Goal: Task Accomplishment & Management: Manage account settings

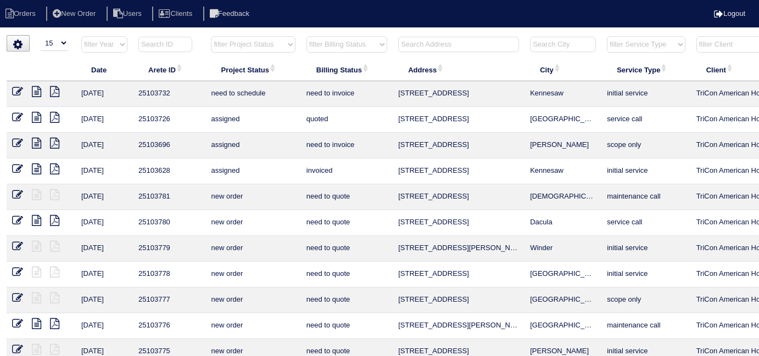
select select "15"
click at [306, 43] on th "filter Billing Status -- Any Billing Status -- need to quote quoted need to inv…" at bounding box center [347, 47] width 92 height 23
click at [307, 43] on select "filter Billing Status -- Any Billing Status -- need to quote quoted need to inv…" at bounding box center [346, 44] width 81 height 16
click at [306, 36] on select "filter Billing Status -- Any Billing Status -- need to quote quoted need to inv…" at bounding box center [346, 44] width 81 height 16
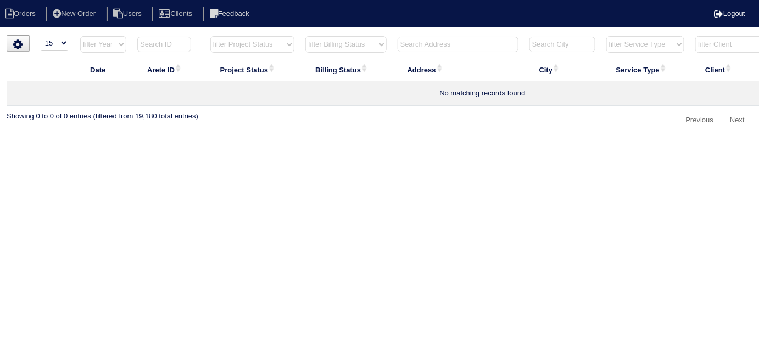
select select "in quickbooks"
drag, startPoint x: 365, startPoint y: 43, endPoint x: 359, endPoint y: 51, distance: 9.4
click at [365, 43] on select "filter Billing Status -- Any Billing Status -- need to quote quoted need to inv…" at bounding box center [345, 44] width 81 height 16
select select
click at [305, 36] on select "filter Billing Status -- Any Billing Status -- need to quote quoted need to inv…" at bounding box center [345, 44] width 81 height 16
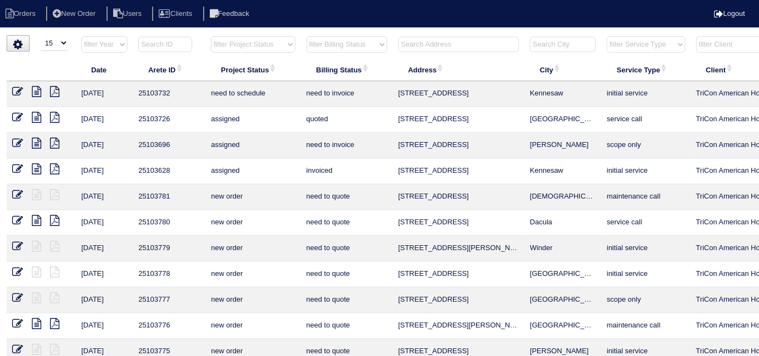
click at [414, 48] on input "text" at bounding box center [458, 44] width 121 height 15
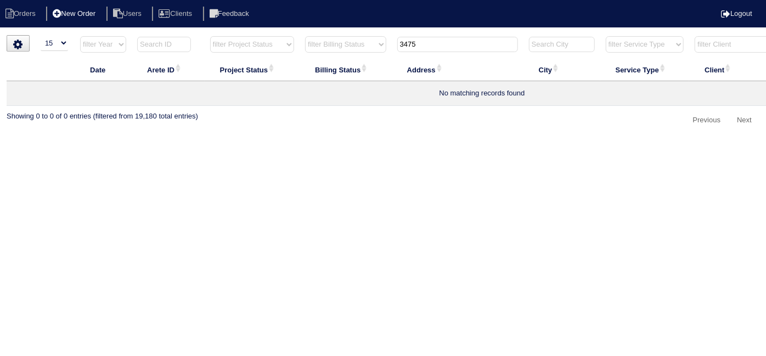
type input "3475"
click at [80, 14] on li "New Order" at bounding box center [75, 14] width 58 height 15
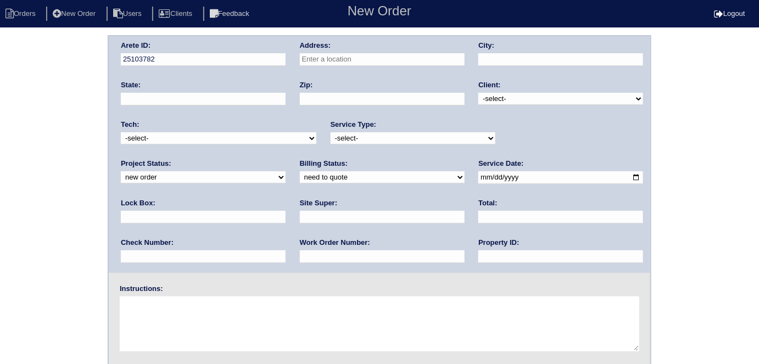
click at [315, 58] on input "text" at bounding box center [382, 59] width 165 height 13
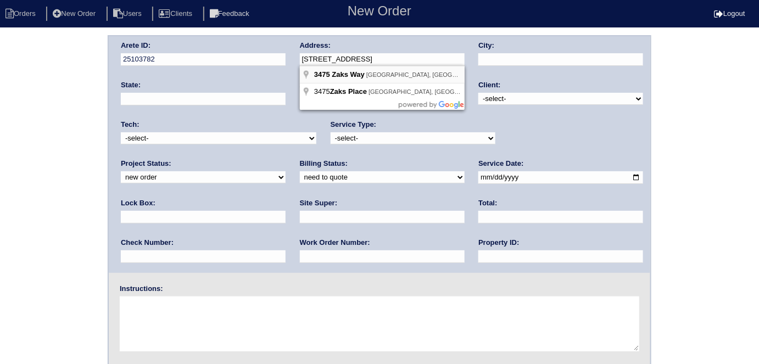
type input "3475 Zaks Way"
type input "Bethlehem"
type input "GA"
type input "30620"
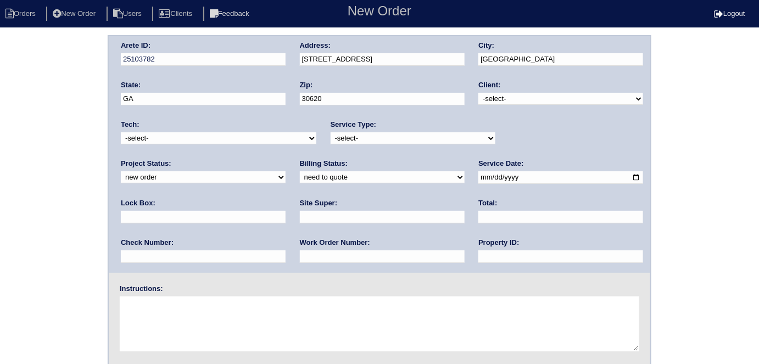
drag, startPoint x: 493, startPoint y: 97, endPoint x: 494, endPoint y: 103, distance: 6.1
click at [493, 97] on select "-select- TriCon American Homes American Homes 4 Rent First Key Homes Zillow The…" at bounding box center [560, 99] width 165 height 12
select select "1"
click at [479, 93] on select "-select- TriCon American Homes American Homes 4 Rent First Key Homes Zillow The…" at bounding box center [560, 99] width 165 height 12
click at [412, 141] on select "-select- initial service basic service maintenance call replacement scope servi…" at bounding box center [413, 138] width 165 height 12
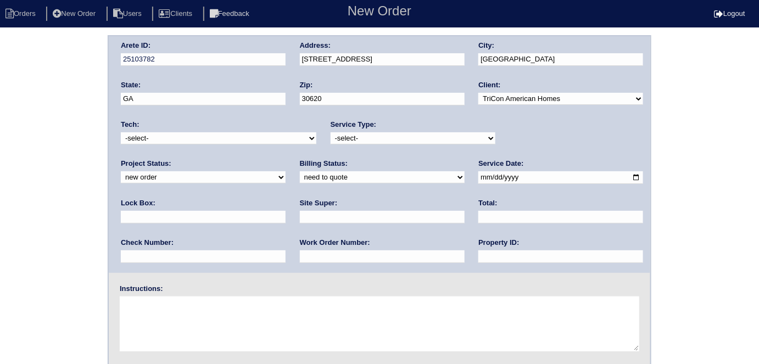
select select "maintenance call"
click at [331, 132] on select "-select- initial service basic service maintenance call replacement scope servi…" at bounding box center [413, 138] width 165 height 12
click at [285, 211] on input "text" at bounding box center [203, 217] width 165 height 13
type input "N/A"
click at [478, 177] on input "date" at bounding box center [560, 177] width 165 height 13
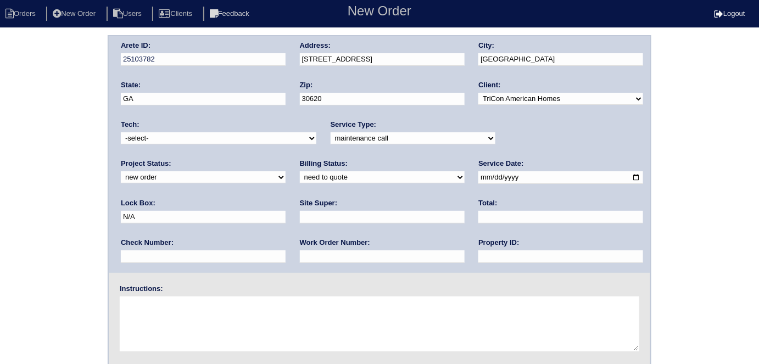
type input "2025-10-14"
click at [478, 255] on input "text" at bounding box center [560, 256] width 165 height 13
type input "N/A"
click at [300, 255] on input "text" at bounding box center [382, 256] width 165 height 13
type input "522087"
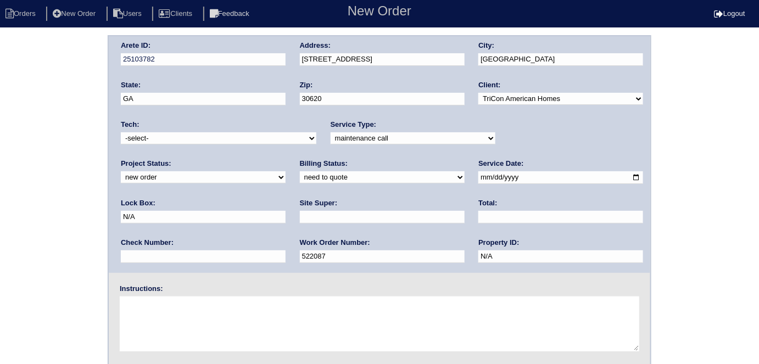
click at [300, 214] on input "text" at bounding box center [382, 217] width 165 height 13
type input "ATL market vendor (Erika Hughey)"
click at [156, 322] on textarea at bounding box center [379, 323] width 519 height 55
type textarea "No cool"
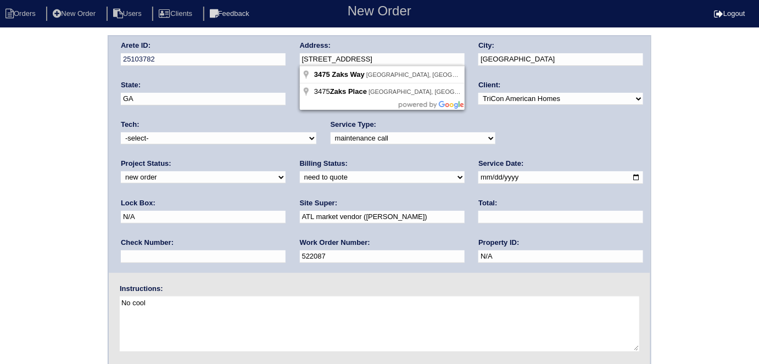
drag, startPoint x: 372, startPoint y: 61, endPoint x: 295, endPoint y: 59, distance: 76.9
click at [295, 59] on div "Arete ID: 25103782 Address: 3475 Zaks Way City: Bethlehem State: GA Zip: 30620 …" at bounding box center [379, 154] width 541 height 237
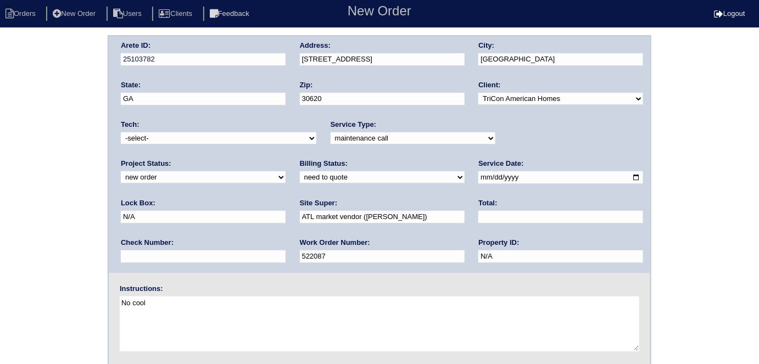
click at [0, 176] on div "Arete ID: 25103782 Address: 3475 Zaks Way City: Bethlehem State: GA Zip: 30620 …" at bounding box center [379, 257] width 759 height 444
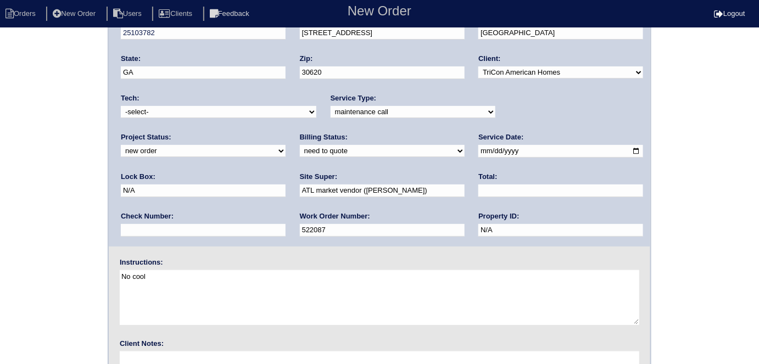
scroll to position [113, 0]
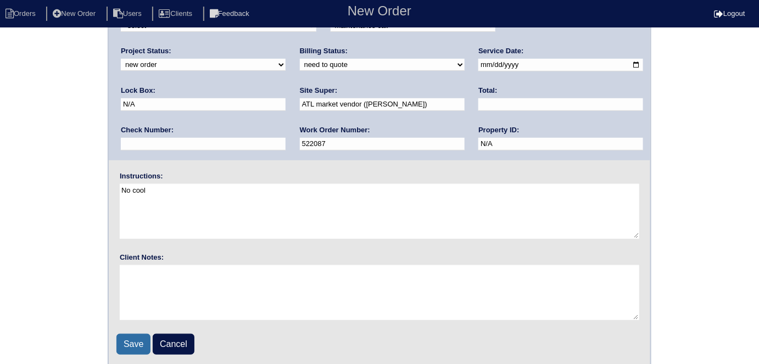
click at [130, 340] on input "Save" at bounding box center [133, 344] width 34 height 21
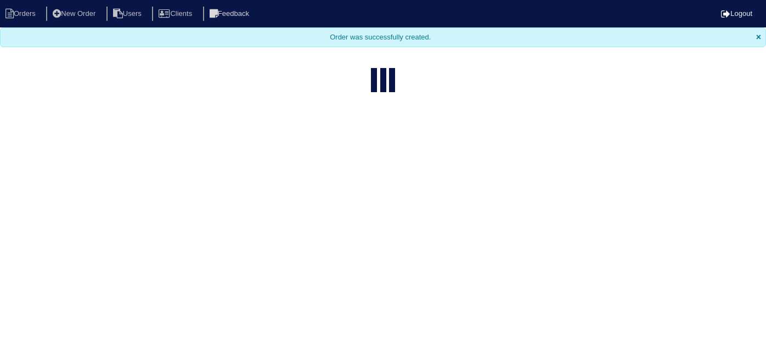
select select "15"
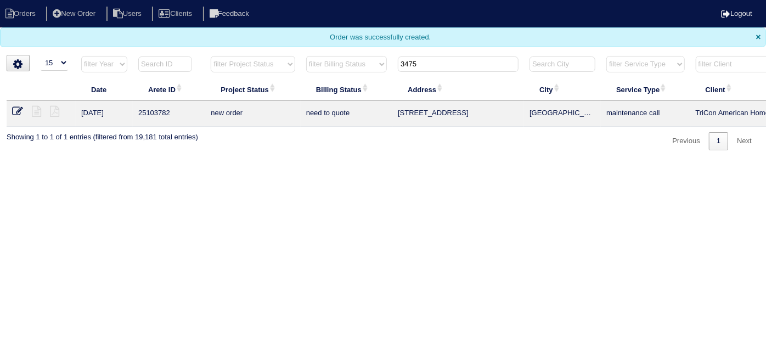
drag, startPoint x: 572, startPoint y: 269, endPoint x: 539, endPoint y: 259, distance: 34.9
click at [572, 161] on html "Orders New Order Users Clients Feedback Logout Orders New Order Users Clients M…" at bounding box center [383, 80] width 766 height 161
drag, startPoint x: 435, startPoint y: 70, endPoint x: 359, endPoint y: 41, distance: 81.7
click at [383, 57] on tr "filter Year -- Any Year -- 2025 2024 2023 2022 2021 2020 2019 filter Project St…" at bounding box center [482, 66] width 951 height 23
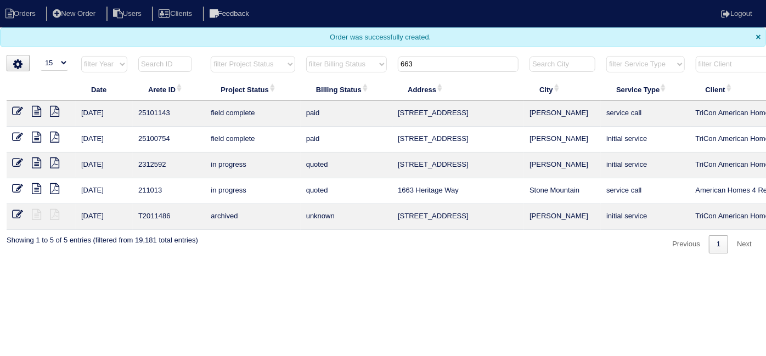
type input "663"
click at [432, 65] on input "663" at bounding box center [458, 64] width 121 height 15
click at [88, 9] on li "New Order" at bounding box center [75, 14] width 58 height 15
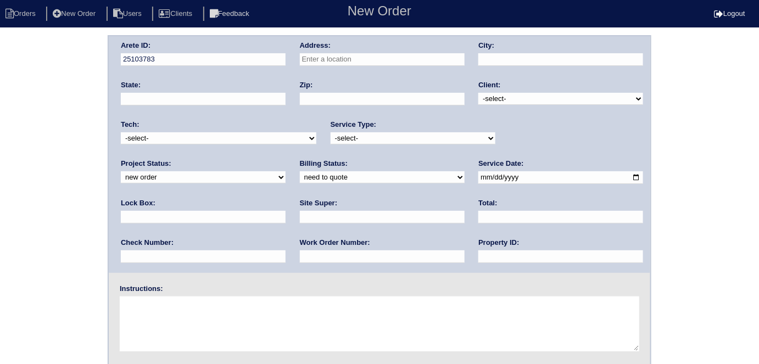
click at [407, 63] on input "text" at bounding box center [382, 59] width 165 height 13
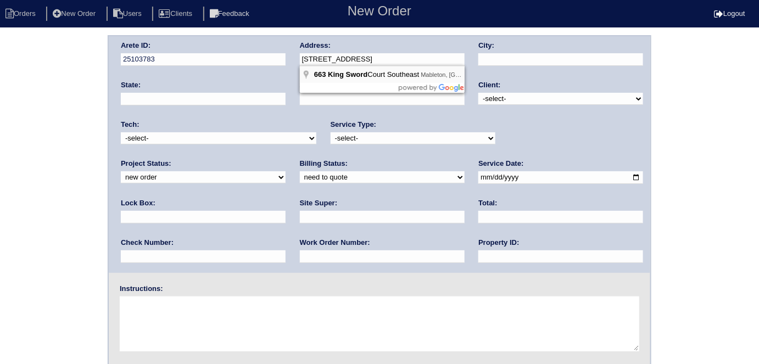
type input "663 King Sword Ct SE"
type input "Mableton"
type input "GA"
type input "30126"
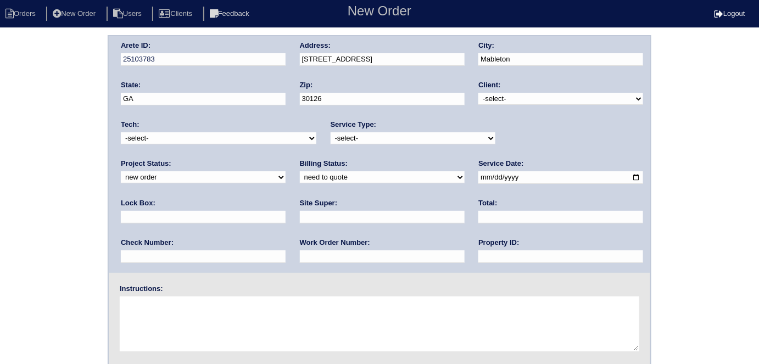
drag, startPoint x: 556, startPoint y: 97, endPoint x: 536, endPoint y: 103, distance: 20.5
click at [555, 97] on select "-select- TriCon American Homes American Homes 4 Rent First Key Homes Zillow The…" at bounding box center [560, 99] width 165 height 12
select select "1"
click at [479, 93] on select "-select- TriCon American Homes American Homes 4 Rent First Key Homes Zillow The…" at bounding box center [560, 99] width 165 height 12
drag, startPoint x: 385, startPoint y: 134, endPoint x: 378, endPoint y: 136, distance: 6.9
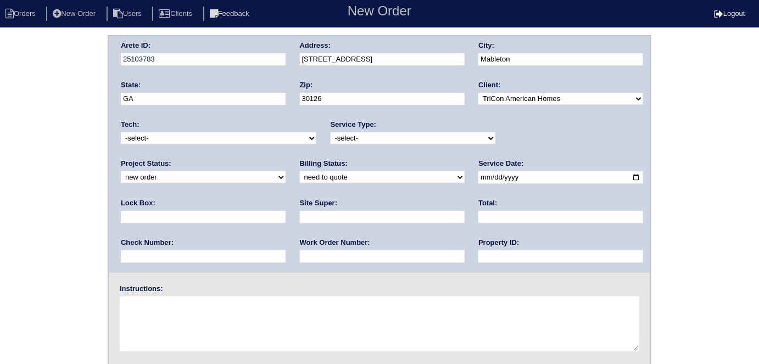
click at [384, 134] on select "-select- initial service basic service maintenance call replacement scope servi…" at bounding box center [413, 138] width 165 height 12
select select "replacement scope"
click at [331, 132] on select "-select- initial service basic service maintenance call replacement scope servi…" at bounding box center [413, 138] width 165 height 12
click at [285, 211] on input "text" at bounding box center [203, 217] width 165 height 13
type input "9310"
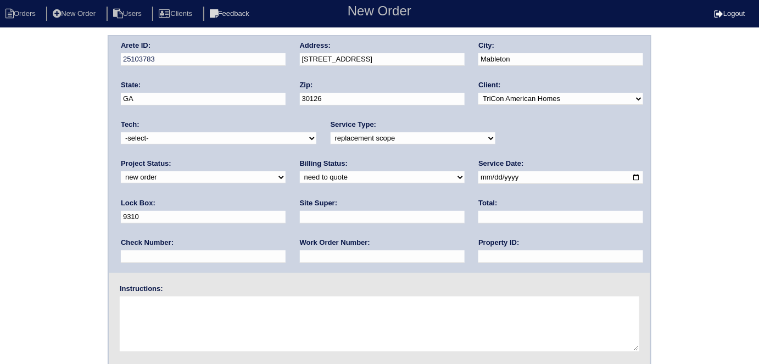
click at [478, 176] on input "date" at bounding box center [560, 177] width 165 height 13
type input "2025-10-14"
drag, startPoint x: 338, startPoint y: 253, endPoint x: 342, endPoint y: 225, distance: 28.3
click at [478, 253] on input "text" at bounding box center [560, 256] width 165 height 13
type input "N/A"
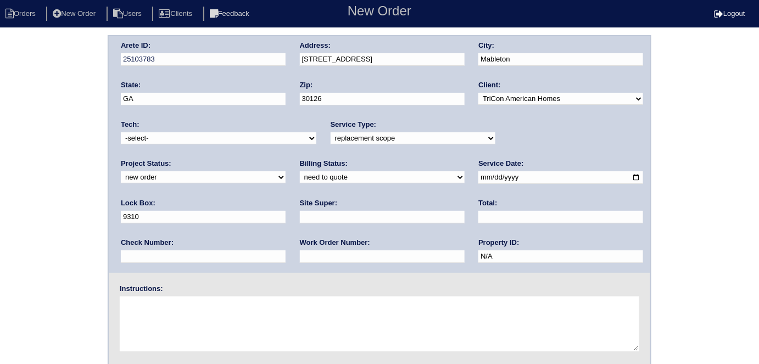
click at [300, 217] on input "text" at bounding box center [382, 217] width 165 height 13
type input "Jacob Gaither"
click at [185, 312] on textarea at bounding box center [379, 323] width 519 height 55
type textarea "S"
type textarea "Scope services if replacement not needed"
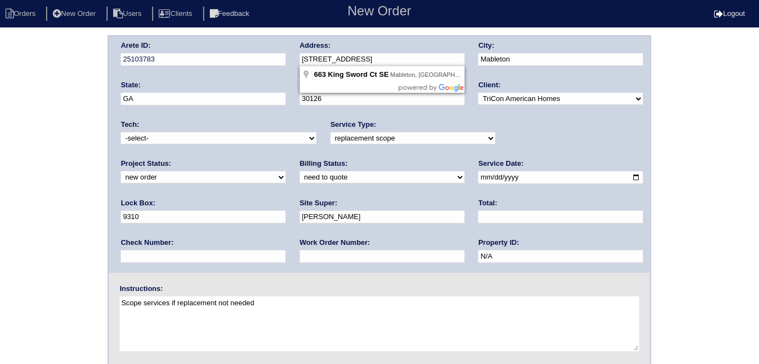
drag, startPoint x: 416, startPoint y: 61, endPoint x: 288, endPoint y: 63, distance: 127.9
click at [288, 63] on div "Arete ID: 25103783 Address: 663 King Sword Ct SE City: Mableton State: GA Zip: …" at bounding box center [379, 154] width 541 height 237
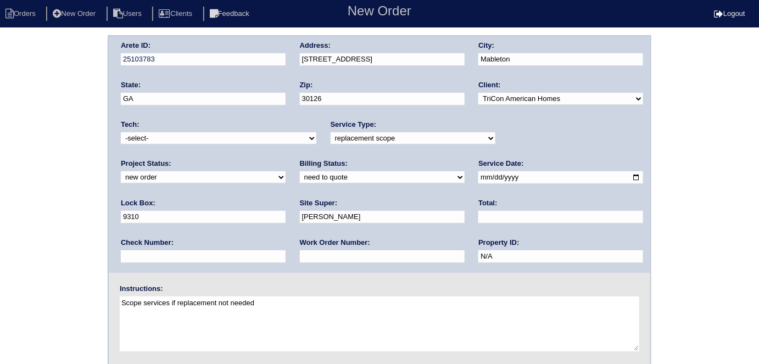
click at [0, 167] on div "Arete ID: 25103783 Address: 663 King Sword Ct SE City: Mableton State: GA Zip: …" at bounding box center [379, 257] width 759 height 444
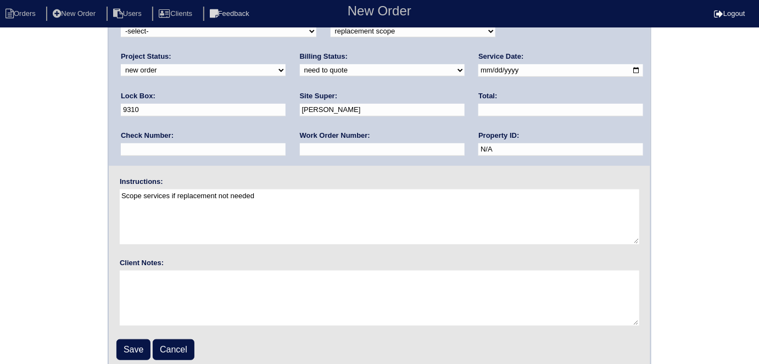
scroll to position [113, 0]
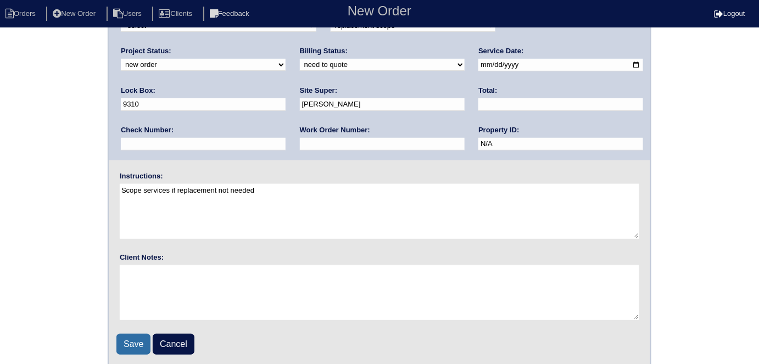
click at [122, 341] on input "Save" at bounding box center [133, 344] width 34 height 21
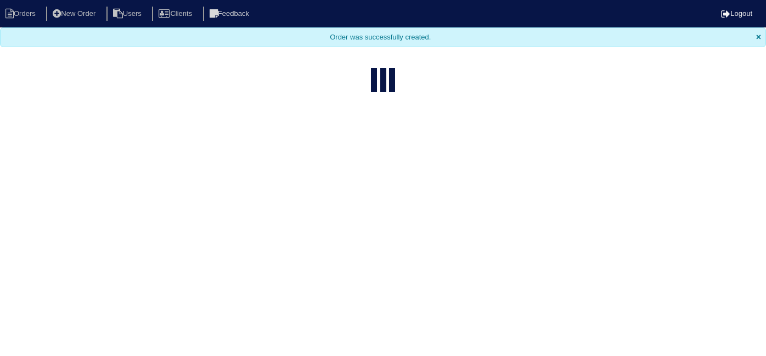
select select "15"
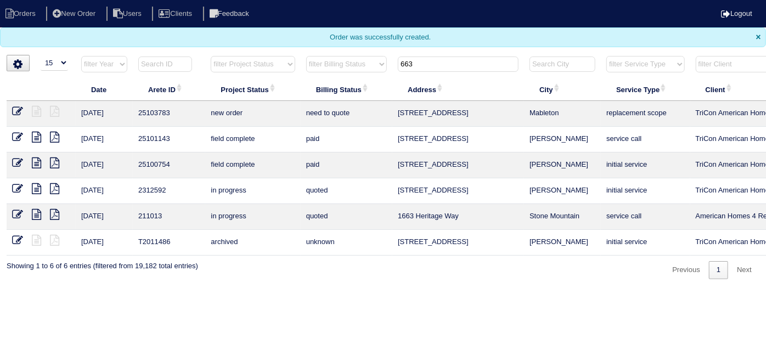
drag, startPoint x: 427, startPoint y: 60, endPoint x: 252, endPoint y: 35, distance: 176.9
click at [257, 35] on body "Orders New Order Users Clients Feedback Logout Orders New Order Users Clients M…" at bounding box center [383, 139] width 766 height 279
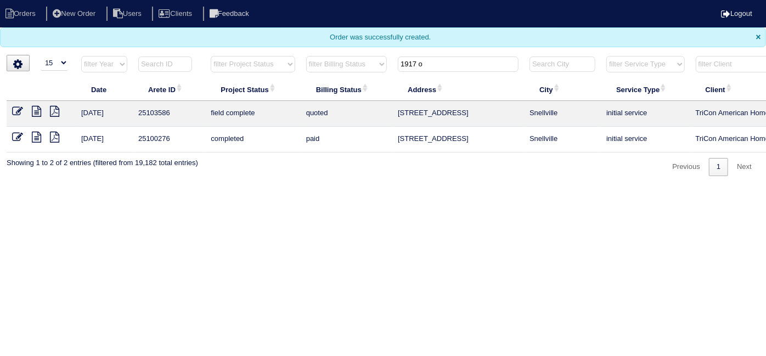
type input "1917 o"
click at [18, 111] on icon at bounding box center [17, 111] width 11 height 11
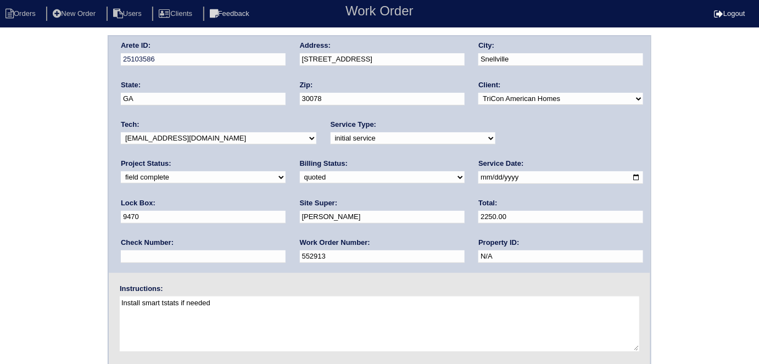
click at [300, 176] on select "need to quote quoted need to invoice invoiced paid warranty purchase order need…" at bounding box center [382, 177] width 165 height 12
select select "need to invoice"
click at [300, 171] on select "need to quote quoted need to invoice invoiced paid warranty purchase order need…" at bounding box center [382, 177] width 165 height 12
click at [0, 226] on div "Arete ID: 25103586 Address: 1917 Oakwood Grove Dr City: Snellville State: GA Zi…" at bounding box center [379, 257] width 759 height 444
click at [0, 237] on div "Arete ID: 25103586 Address: 1917 Oakwood Grove Dr City: Snellville State: GA Zi…" at bounding box center [379, 257] width 759 height 444
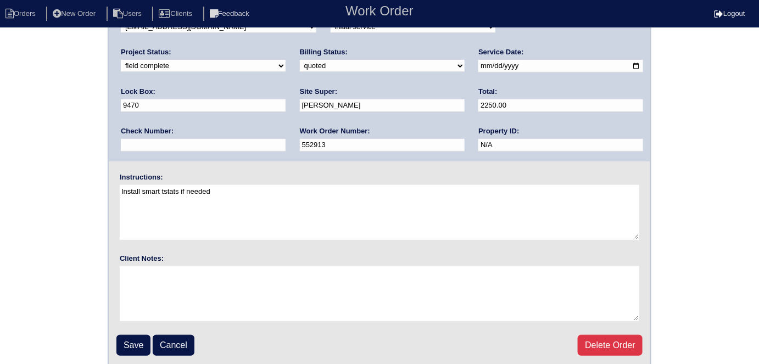
scroll to position [113, 0]
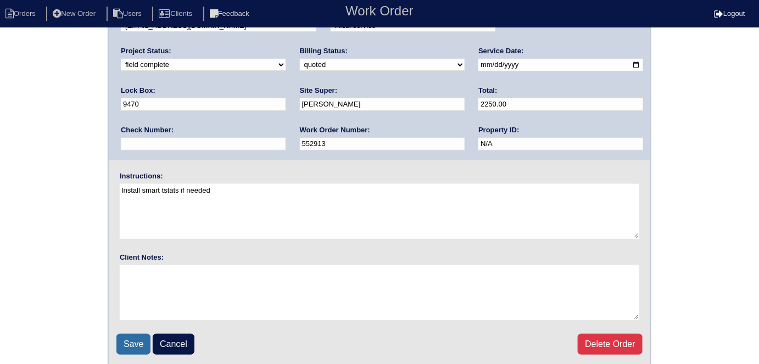
click at [130, 338] on input "Save" at bounding box center [133, 344] width 34 height 21
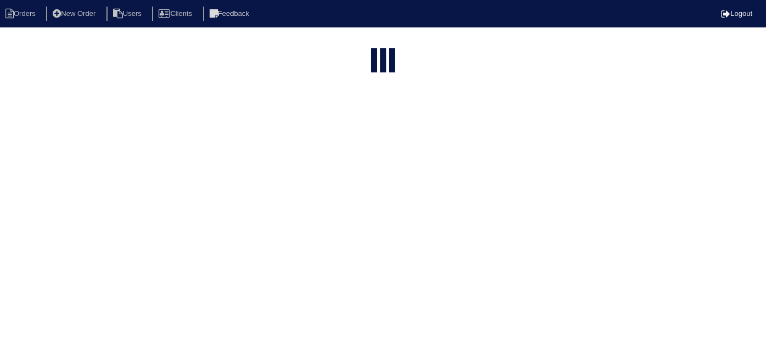
select select "15"
type input "1917 o"
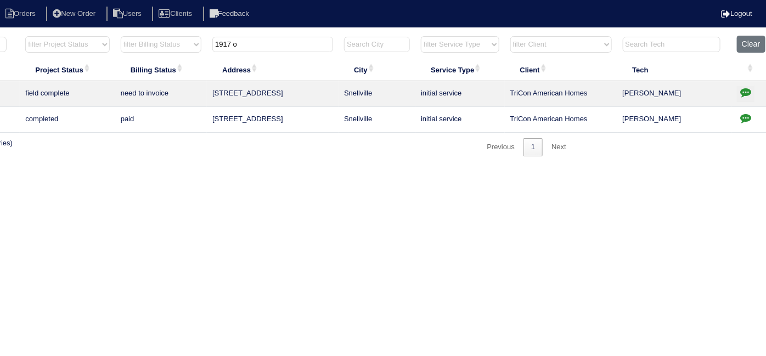
scroll to position [0, 191]
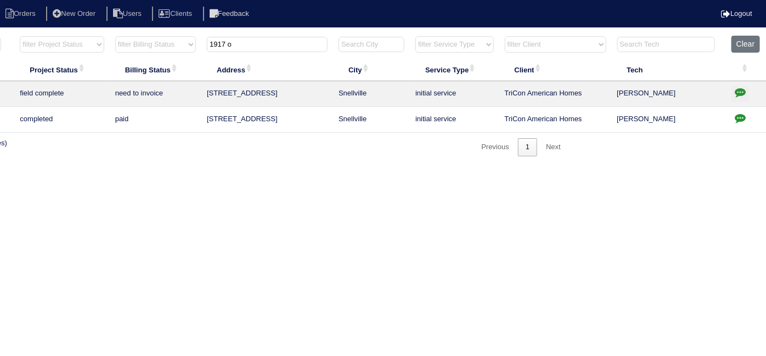
click at [744, 88] on icon "button" at bounding box center [740, 92] width 11 height 11
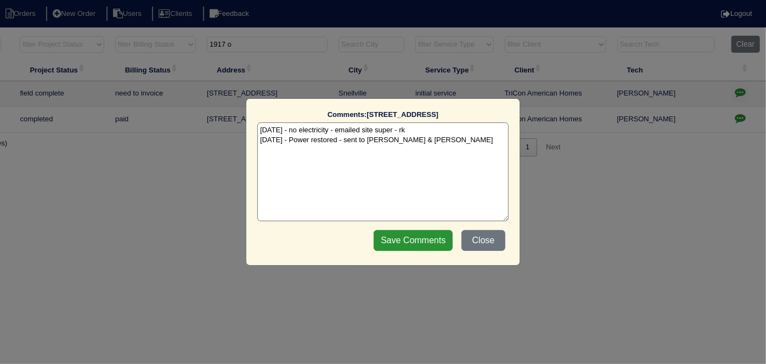
click at [455, 139] on textarea "[DATE] - no electricity - emailed site super - rk [DATE] - Power restored - sen…" at bounding box center [382, 171] width 251 height 99
paste textarea "Duct cleaning"
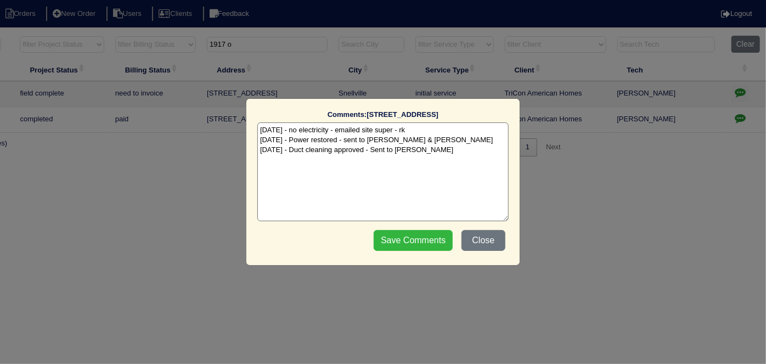
type textarea "[DATE] - no electricity - emailed site super - rk [DATE] - Power restored - sen…"
click at [414, 242] on input "Save Comments" at bounding box center [413, 240] width 79 height 21
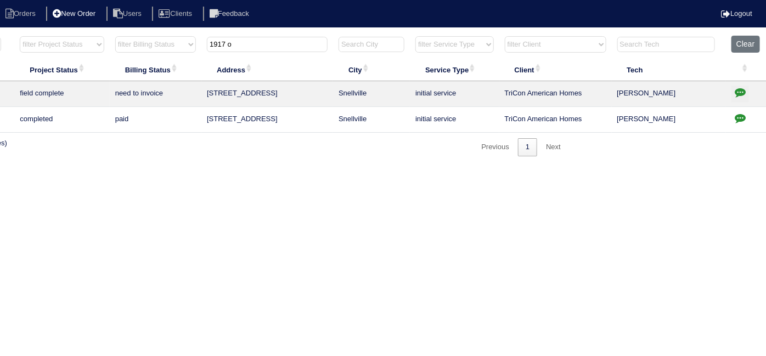
drag, startPoint x: 265, startPoint y: 50, endPoint x: 67, endPoint y: 14, distance: 200.9
click at [124, 35] on body "Orders New Order Users Clients Feedback Logout Orders New Order Users Clients M…" at bounding box center [192, 95] width 766 height 121
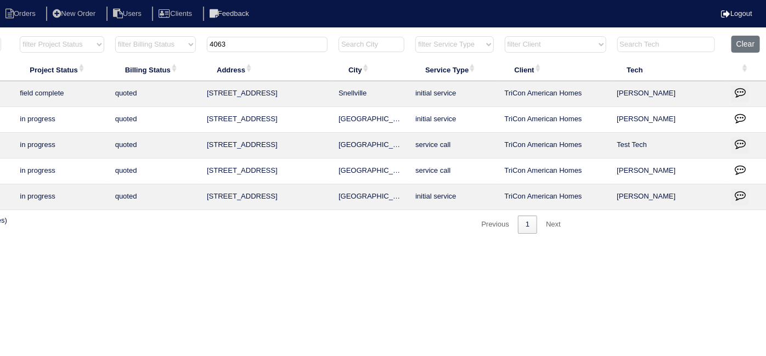
type input "4063"
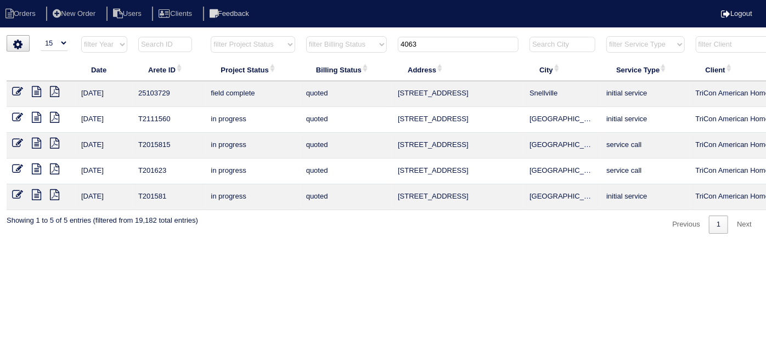
click at [14, 89] on icon at bounding box center [17, 91] width 11 height 11
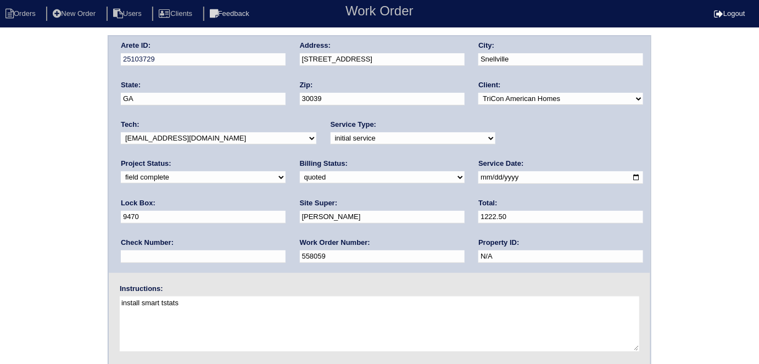
click at [300, 171] on select "need to quote quoted need to invoice invoiced paid warranty purchase order need…" at bounding box center [382, 177] width 165 height 12
select select "need to invoice"
click at [300, 171] on select "need to quote quoted need to invoice invoiced paid warranty purchase order need…" at bounding box center [382, 177] width 165 height 12
click at [285, 171] on select "new order assigned in progress field complete need to schedule admin review arc…" at bounding box center [203, 177] width 165 height 12
select select "need to schedule"
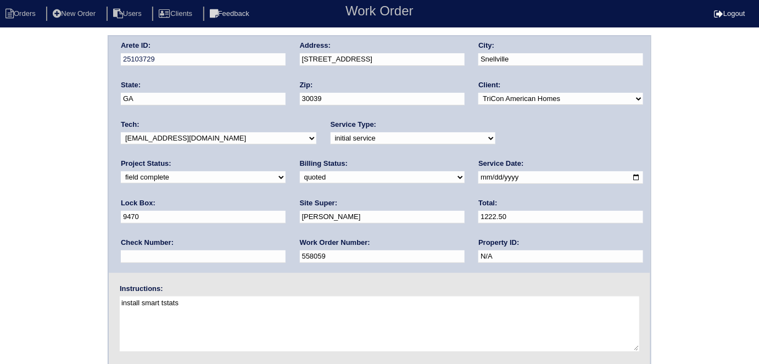
click at [285, 171] on select "new order assigned in progress field complete need to schedule admin review arc…" at bounding box center [203, 177] width 165 height 12
click at [478, 177] on input "2025-10-10" at bounding box center [560, 177] width 165 height 13
type input "2025-10-15"
click at [0, 254] on div "Arete ID: 25103729 Address: 4063 Tanglewood Rd City: Snellville State: GA Zip: …" at bounding box center [379, 257] width 759 height 444
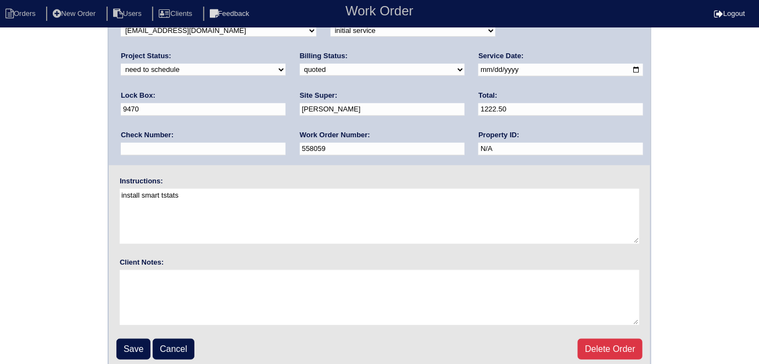
scroll to position [113, 0]
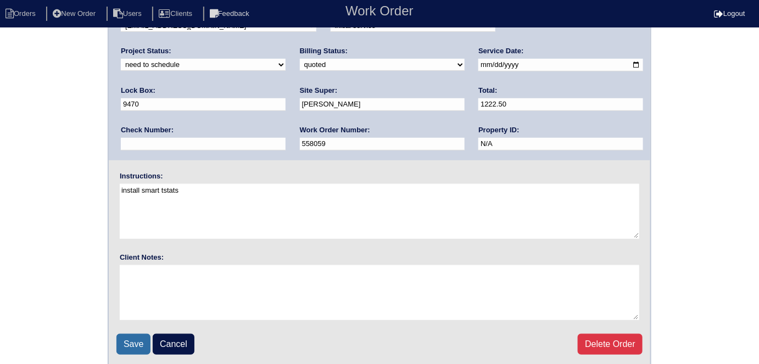
click at [122, 346] on input "Save" at bounding box center [133, 344] width 34 height 21
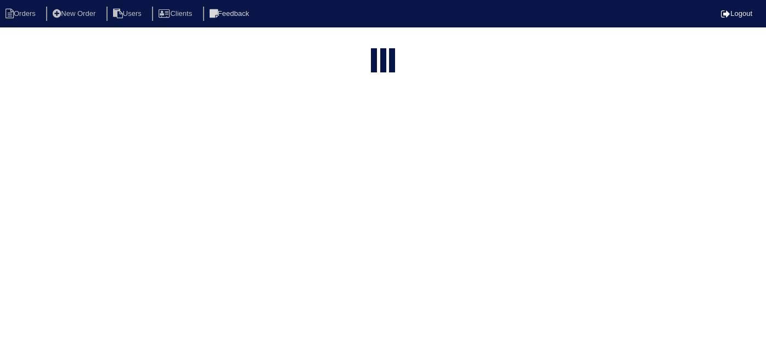
select select "15"
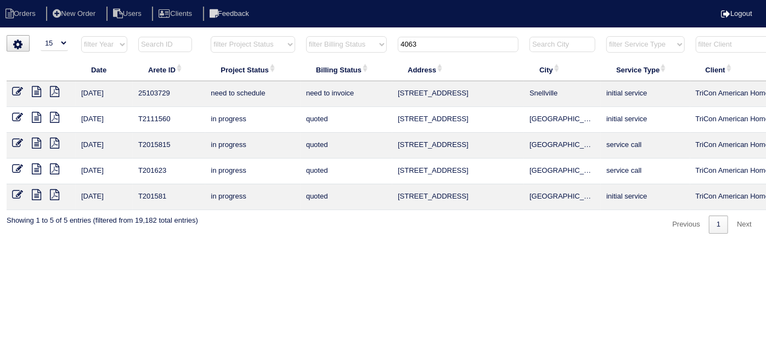
scroll to position [0, 191]
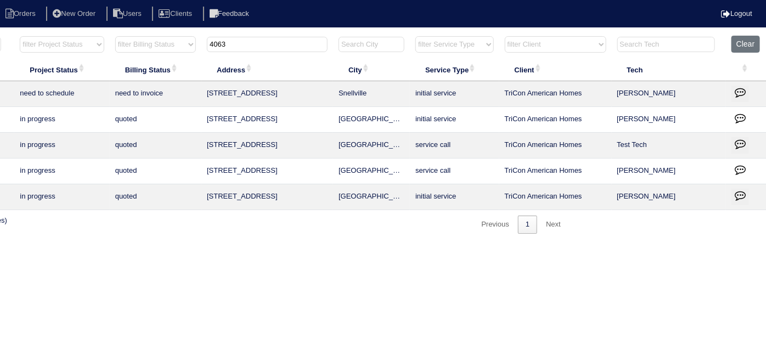
click at [743, 97] on icon "button" at bounding box center [740, 92] width 11 height 11
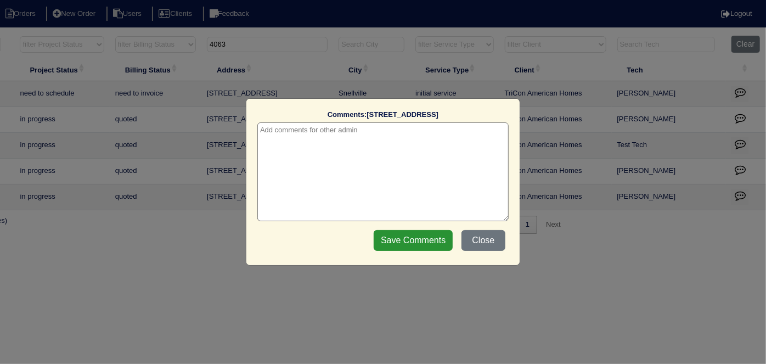
click at [270, 136] on textarea at bounding box center [382, 171] width 251 height 99
paste textarea "Replace furnace flue"
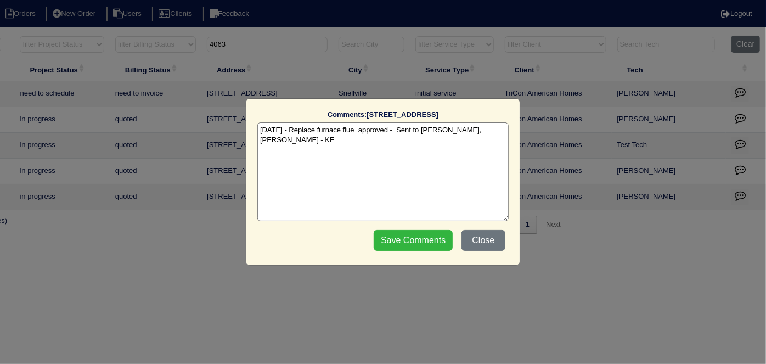
type textarea "10/14/25 - Replace furnace flue approved - Sent to Dan, Payton - KE"
click at [396, 239] on input "Save Comments" at bounding box center [413, 240] width 79 height 21
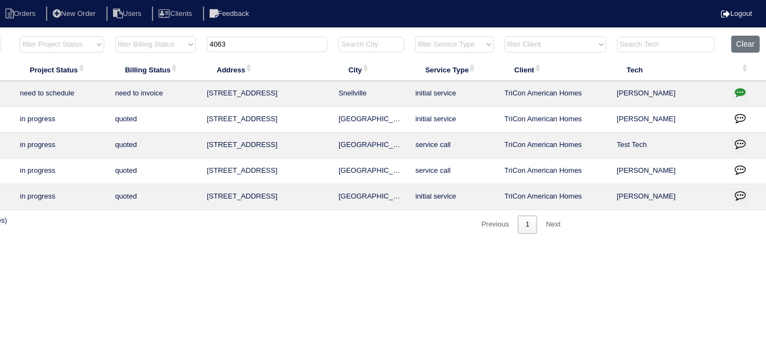
drag, startPoint x: 276, startPoint y: 45, endPoint x: 113, endPoint y: 56, distance: 163.4
click at [114, 54] on tr "filter Year -- Any Year -- 2025 2024 2023 2022 2021 2020 2019 filter Project St…" at bounding box center [291, 47] width 951 height 23
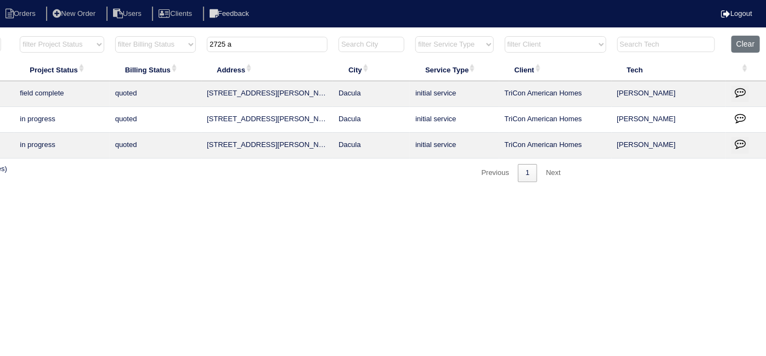
scroll to position [0, 0]
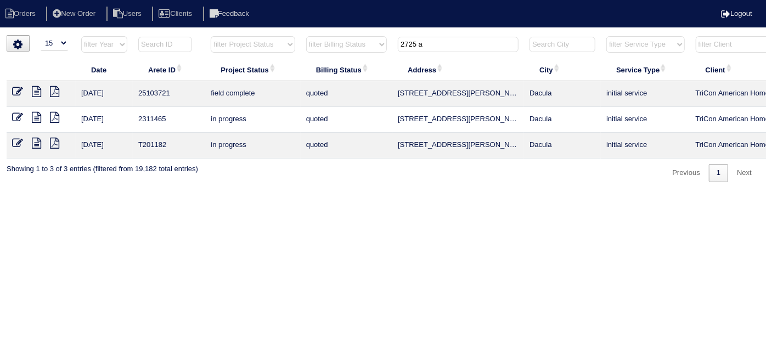
type input "2725 a"
click at [14, 89] on icon at bounding box center [17, 91] width 11 height 11
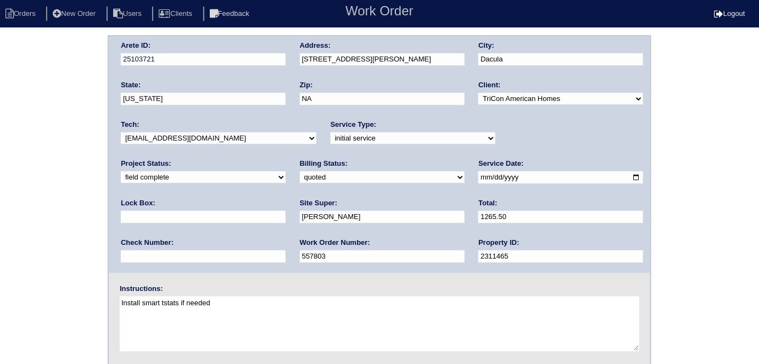
click at [478, 221] on input "1265.50" at bounding box center [560, 217] width 165 height 13
type input "1265.96"
click at [0, 164] on div "Arete ID: 25103721 Address: [STREET_ADDRESS][PERSON_NAME] City: Dacula State: […" at bounding box center [379, 257] width 759 height 444
click at [300, 173] on select "need to quote quoted need to invoice invoiced paid warranty purchase order need…" at bounding box center [382, 177] width 165 height 12
select select "need to invoice"
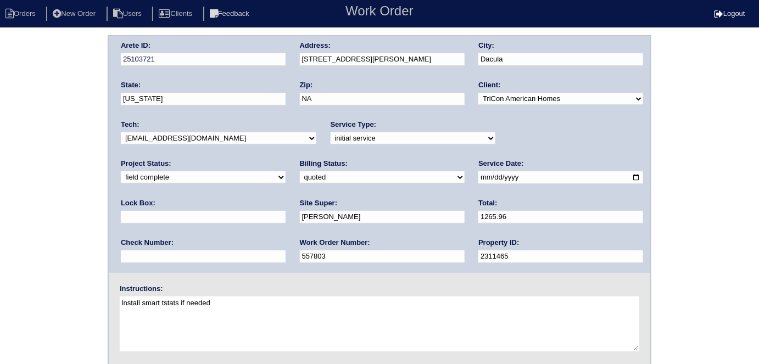
click at [300, 171] on select "need to quote quoted need to invoice invoiced paid warranty purchase order need…" at bounding box center [382, 177] width 165 height 12
click at [41, 220] on div "Arete ID: 25103721 Address: [STREET_ADDRESS][PERSON_NAME] City: Dacula State: […" at bounding box center [379, 257] width 759 height 444
drag, startPoint x: 64, startPoint y: 211, endPoint x: 52, endPoint y: 215, distance: 13.4
click at [63, 211] on div "Arete ID: 25103721 Address: [STREET_ADDRESS][PERSON_NAME] City: Dacula State: […" at bounding box center [379, 257] width 759 height 444
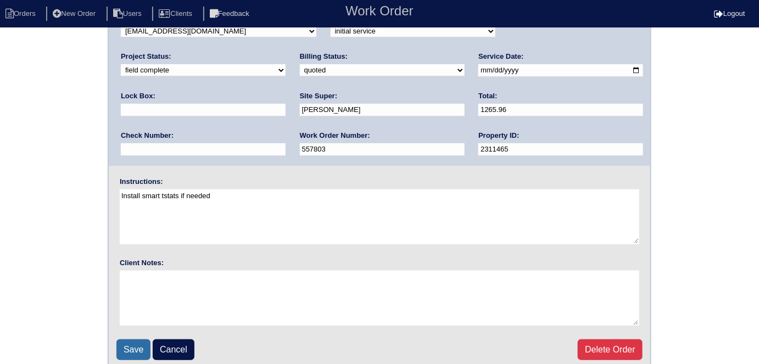
scroll to position [113, 0]
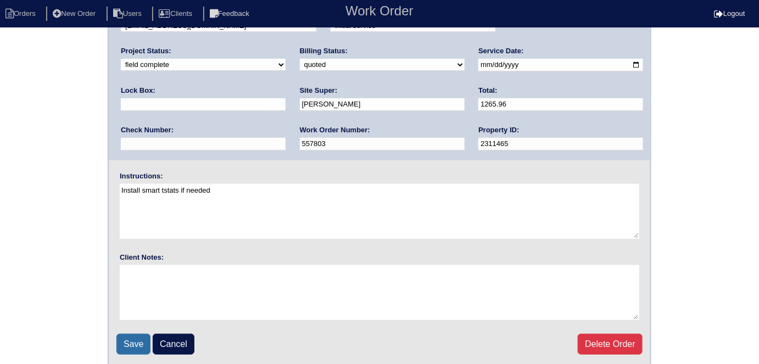
click at [136, 336] on input "Save" at bounding box center [133, 344] width 34 height 21
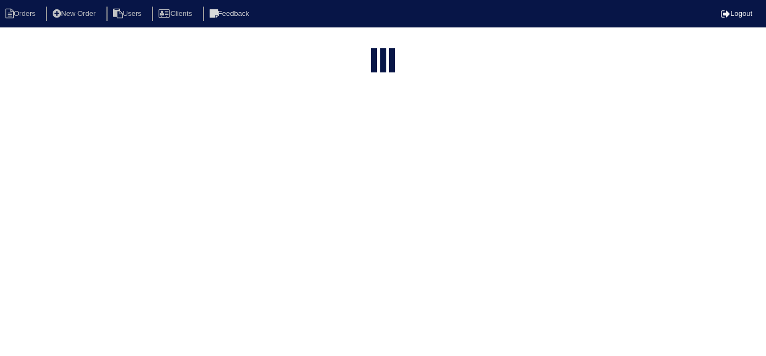
select select "15"
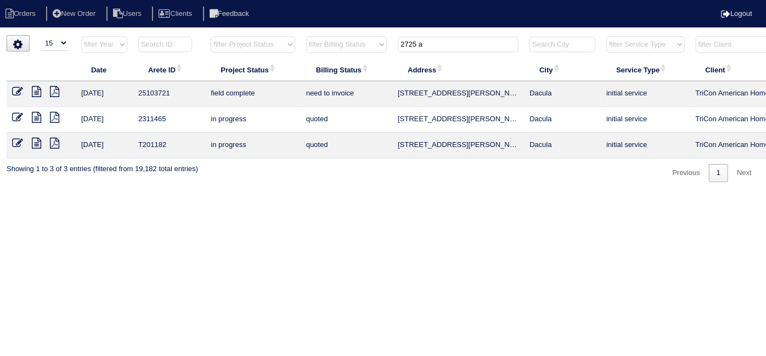
drag, startPoint x: 445, startPoint y: 43, endPoint x: 403, endPoint y: 43, distance: 41.7
click at [408, 43] on input "2725 a" at bounding box center [458, 44] width 121 height 15
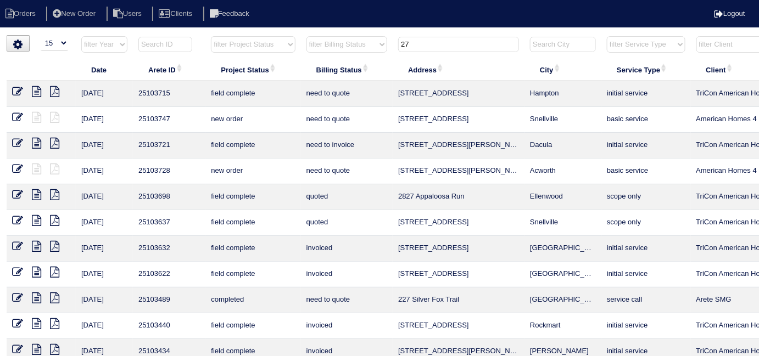
drag, startPoint x: 424, startPoint y: 40, endPoint x: 291, endPoint y: 2, distance: 138.7
click at [319, 35] on body "Orders New Order Users Clients Feedback Logout Orders New Order Users Clients M…" at bounding box center [379, 263] width 759 height 457
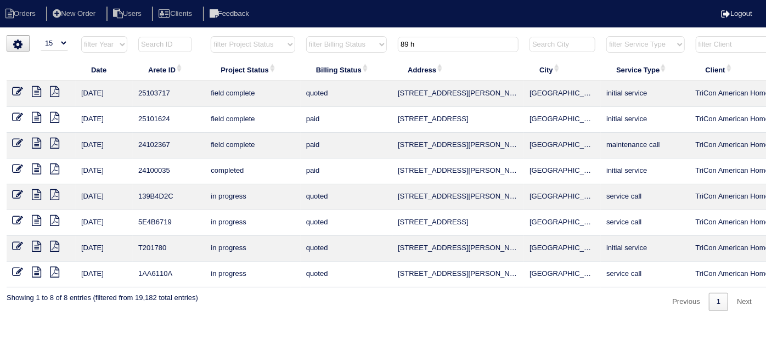
type input "89 h"
click at [15, 93] on icon at bounding box center [17, 91] width 11 height 11
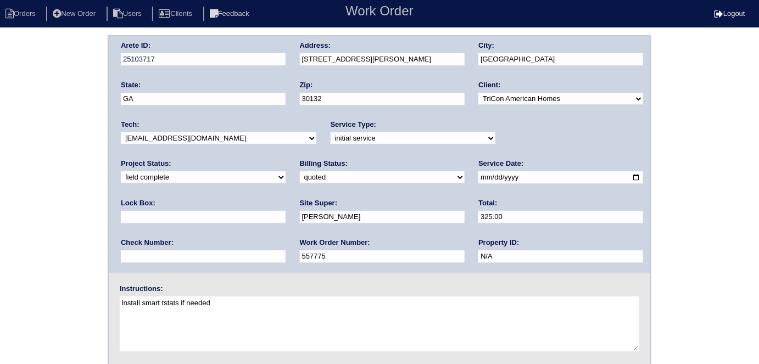
click at [300, 176] on select "need to quote quoted need to invoice invoiced paid warranty purchase order need…" at bounding box center [382, 177] width 165 height 12
select select "need to invoice"
click at [300, 171] on select "need to quote quoted need to invoice invoiced paid warranty purchase order need…" at bounding box center [382, 177] width 165 height 12
click at [47, 223] on div "Arete ID: 25103717 Address: 89 Hugh Ave City: Dallas State: GA Zip: 30132 Clien…" at bounding box center [379, 257] width 759 height 444
drag, startPoint x: 0, startPoint y: 172, endPoint x: 0, endPoint y: 200, distance: 28.0
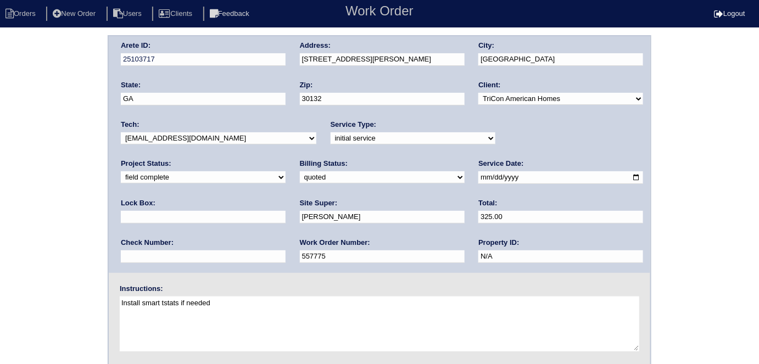
click at [0, 172] on div "Arete ID: 25103717 Address: 89 Hugh Ave City: Dallas State: GA Zip: 30132 Clien…" at bounding box center [379, 257] width 759 height 444
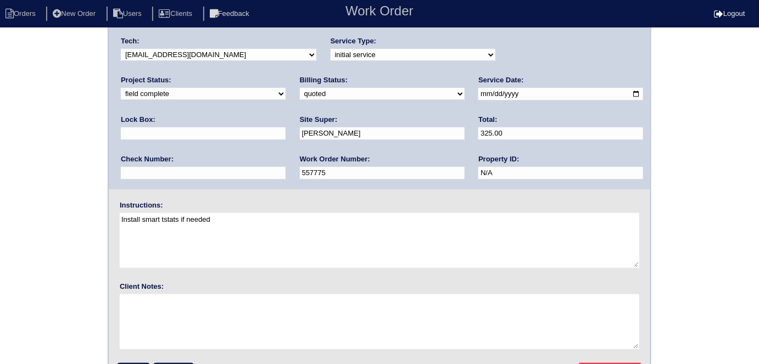
scroll to position [113, 0]
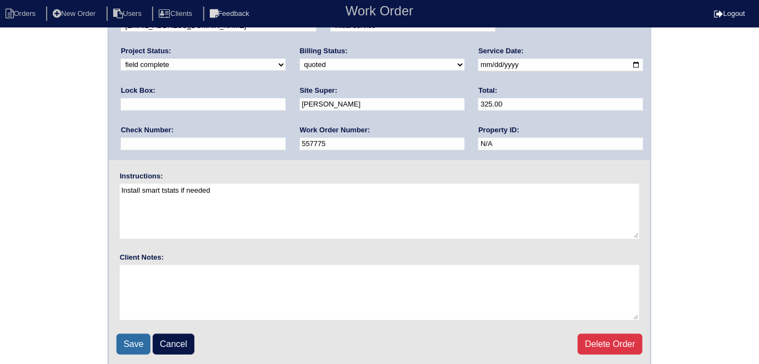
drag, startPoint x: 127, startPoint y: 343, endPoint x: 122, endPoint y: 318, distance: 25.8
click at [127, 341] on input "Save" at bounding box center [133, 344] width 34 height 21
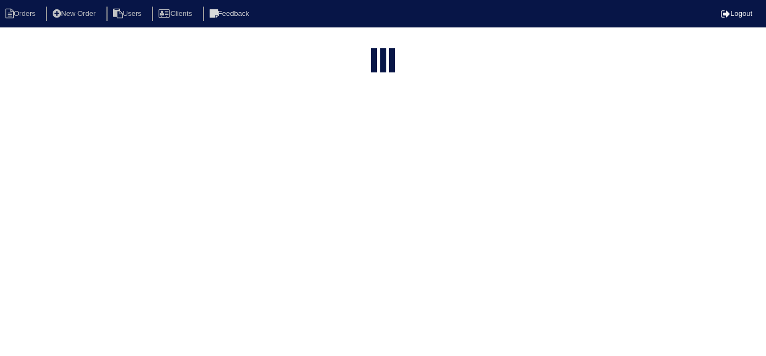
select select "15"
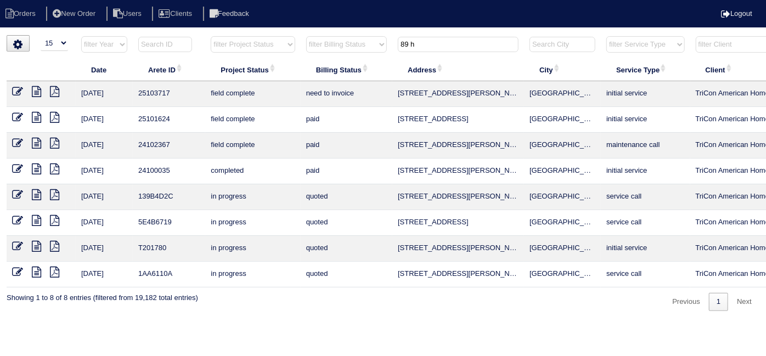
drag, startPoint x: 441, startPoint y: 41, endPoint x: 229, endPoint y: 2, distance: 214.9
click at [265, 35] on body "Orders New Order Users Clients Feedback Logout Orders New Order Users Clients M…" at bounding box center [383, 173] width 766 height 276
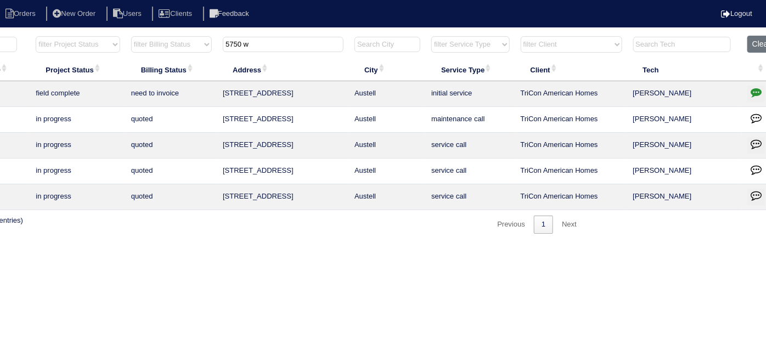
scroll to position [0, 191]
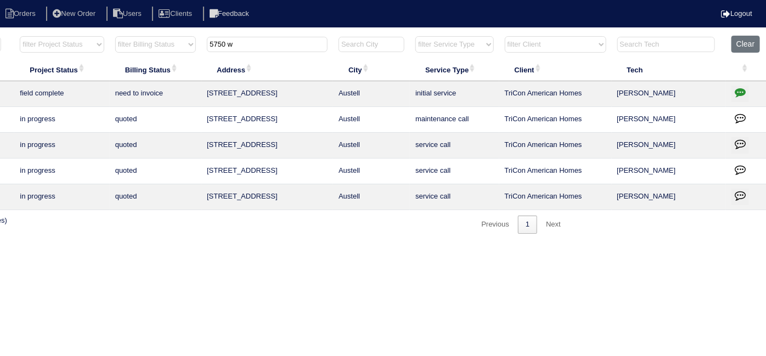
type input "5750 w"
click at [736, 91] on icon "button" at bounding box center [740, 92] width 11 height 11
type textarea "10/2/25 - Payton has to visit site - hold off quoting - rk 10/2/25 - Dan to rev…"
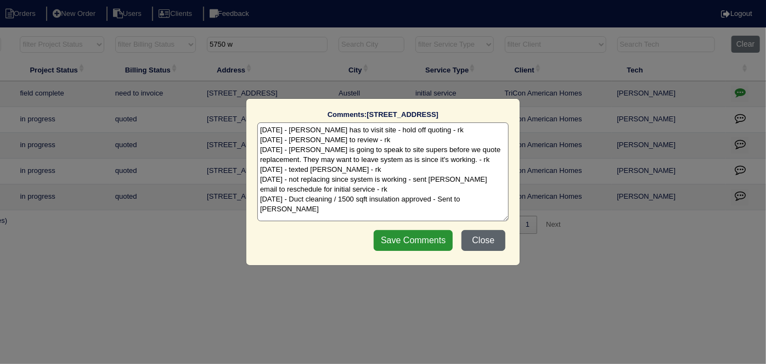
click at [478, 237] on button "Close" at bounding box center [484, 240] width 44 height 21
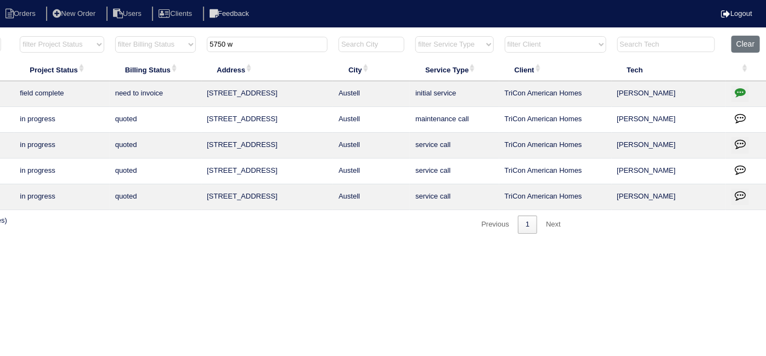
click at [223, 41] on input "5750 w" at bounding box center [267, 44] width 121 height 15
drag, startPoint x: 243, startPoint y: 48, endPoint x: 172, endPoint y: 48, distance: 70.8
click at [172, 48] on tr "filter Year -- Any Year -- 2025 2024 2023 2022 2021 2020 2019 filter Project St…" at bounding box center [291, 47] width 951 height 23
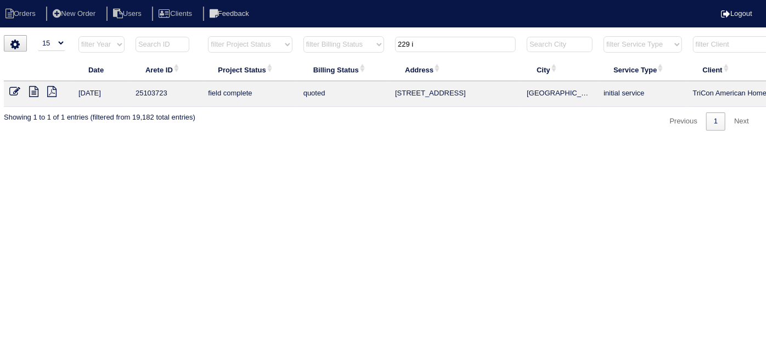
scroll to position [0, 0]
type input "229 i"
click at [17, 89] on icon at bounding box center [17, 91] width 11 height 11
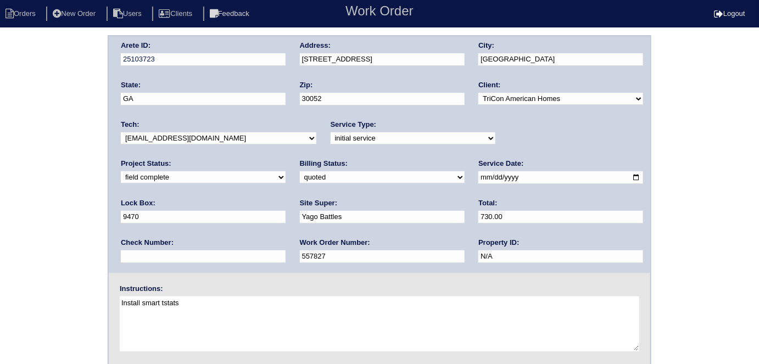
click at [300, 175] on select "need to quote quoted need to invoice invoiced paid warranty purchase order need…" at bounding box center [382, 177] width 165 height 12
select select "need to invoice"
click at [300, 171] on select "need to quote quoted need to invoice invoiced paid warranty purchase order need…" at bounding box center [382, 177] width 165 height 12
drag, startPoint x: 29, startPoint y: 224, endPoint x: 17, endPoint y: 228, distance: 12.9
click at [17, 227] on div "Arete ID: 25103723 Address: 229 Ivy Creek Dr City: Loganville State: GA Zip: 30…" at bounding box center [379, 257] width 759 height 444
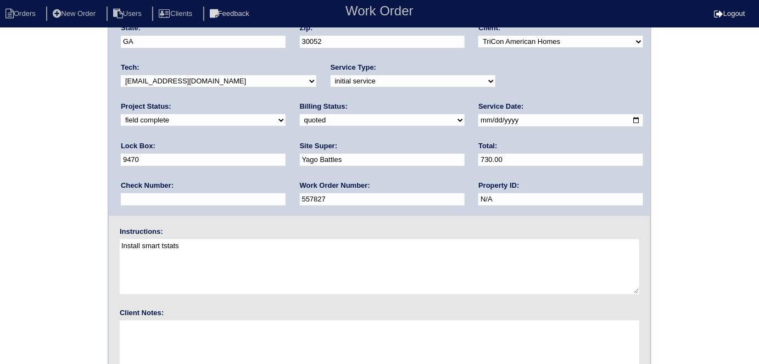
scroll to position [113, 0]
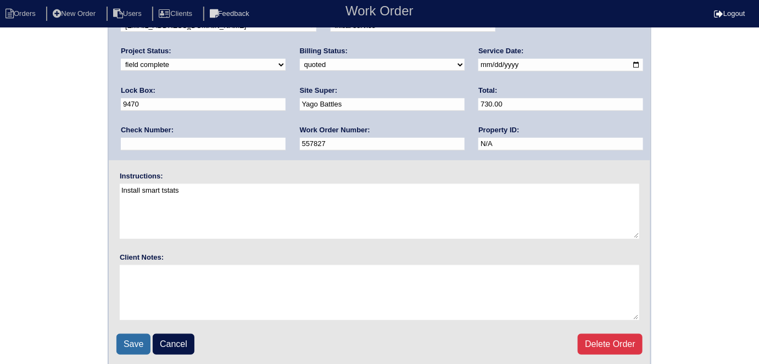
click at [130, 340] on input "Save" at bounding box center [133, 344] width 34 height 21
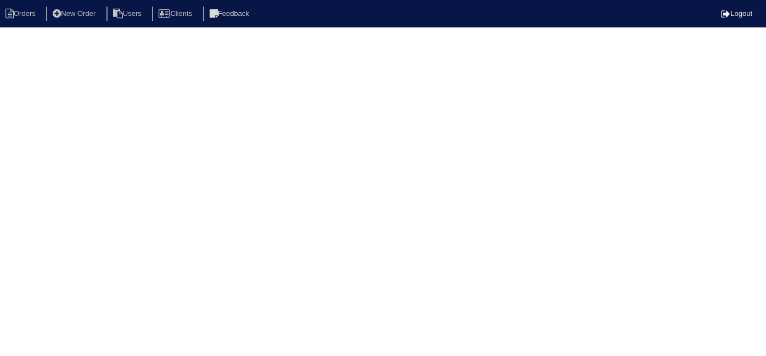
select select "15"
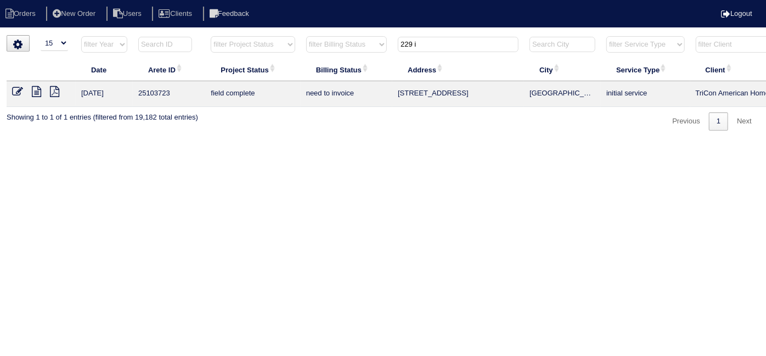
drag, startPoint x: 433, startPoint y: 39, endPoint x: 158, endPoint y: 4, distance: 277.3
click at [231, 35] on body "Orders New Order Users Clients Feedback Logout Orders New Order Users Clients M…" at bounding box center [383, 83] width 766 height 96
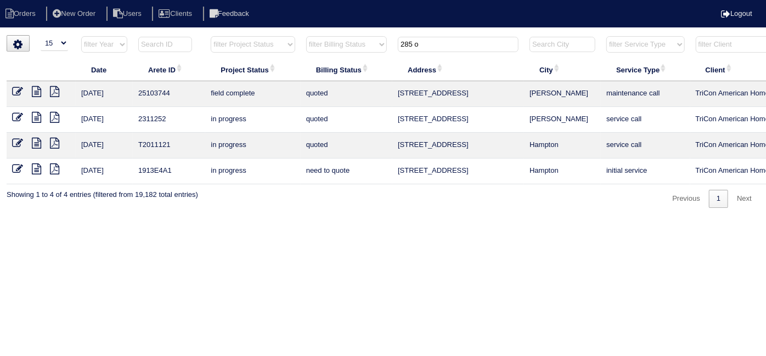
type input "285 o"
drag, startPoint x: 16, startPoint y: 93, endPoint x: 35, endPoint y: 60, distance: 37.7
click at [16, 93] on icon at bounding box center [17, 91] width 11 height 11
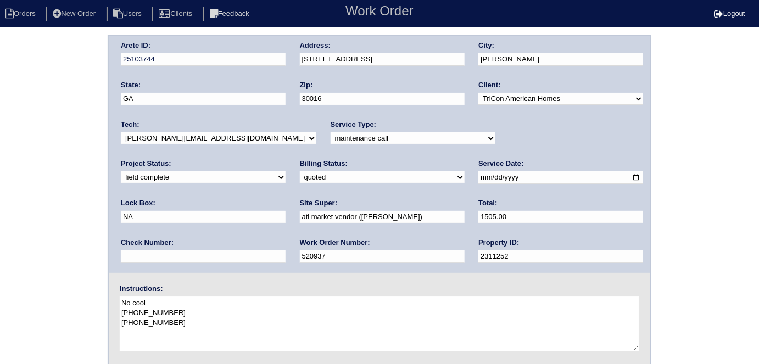
click at [300, 177] on select "need to quote quoted need to invoice invoiced paid warranty purchase order need…" at bounding box center [382, 177] width 165 height 12
select select "need to invoice"
click at [300, 171] on select "need to quote quoted need to invoice invoiced paid warranty purchase order need…" at bounding box center [382, 177] width 165 height 12
drag, startPoint x: 25, startPoint y: 232, endPoint x: 26, endPoint y: 240, distance: 7.8
click at [24, 235] on div "Arete ID: 25103744 Address: [STREET_ADDRESS] City: [GEOGRAPHIC_DATA] State: [GE…" at bounding box center [379, 257] width 759 height 444
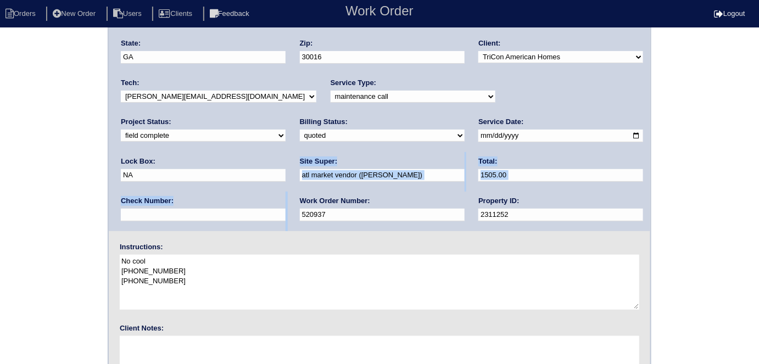
scroll to position [113, 0]
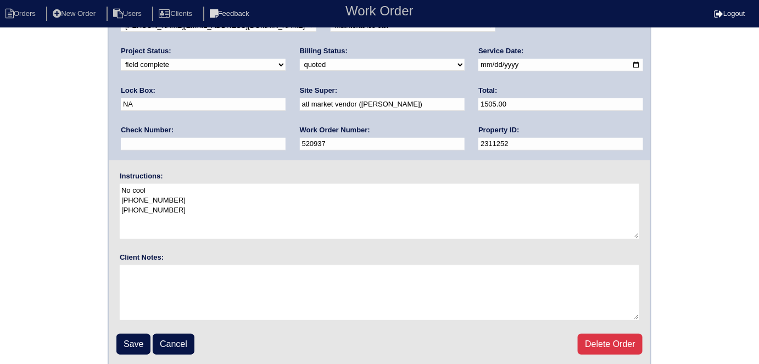
click at [33, 276] on div "Arete ID: 25103744 Address: 285 Oak Hill Dr City: Covington State: GA Zip: 3001…" at bounding box center [379, 145] width 759 height 444
click at [124, 335] on input "Save" at bounding box center [133, 344] width 34 height 21
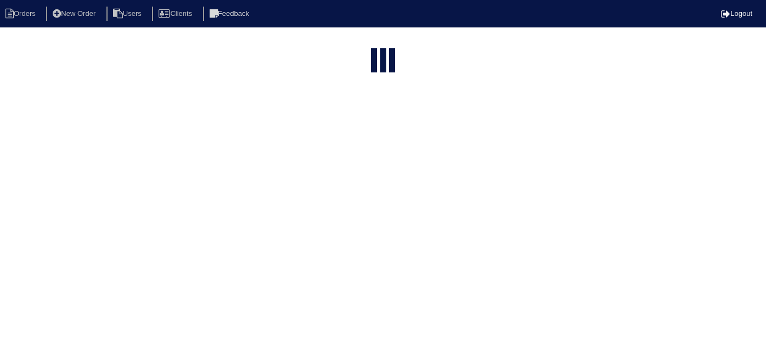
select select "15"
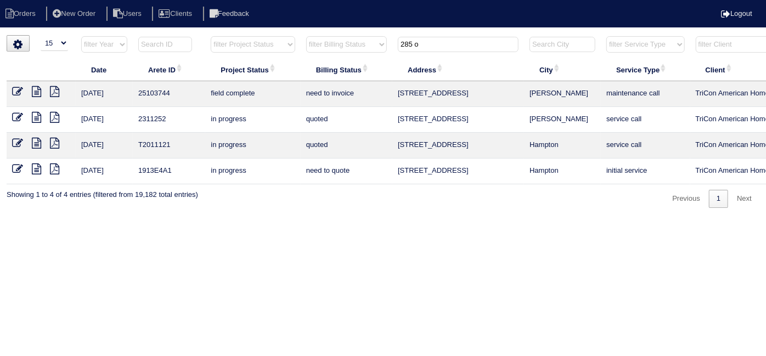
drag, startPoint x: 430, startPoint y: 40, endPoint x: 220, endPoint y: 5, distance: 213.2
click at [240, 35] on body "Orders New Order Users Clients Feedback Logout Orders New Order Users Clients M…" at bounding box center [383, 121] width 766 height 173
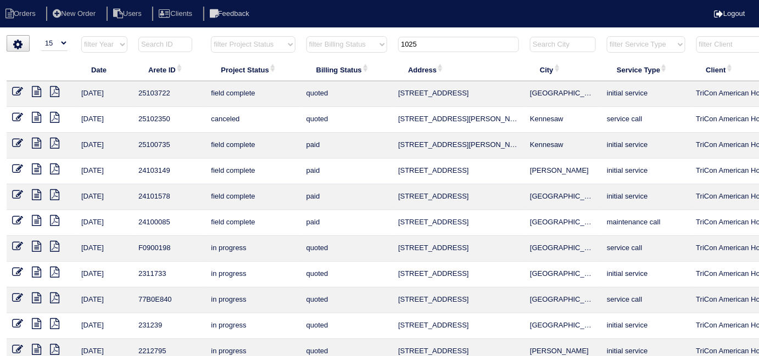
type input "1025"
click at [17, 94] on icon at bounding box center [17, 91] width 11 height 11
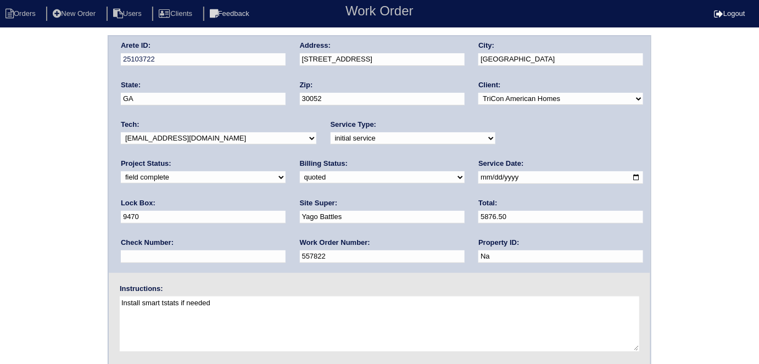
click at [47, 210] on div "Arete ID: 25103722 Address: 1025 Travitine Trail City: Loganville State: GA Zip…" at bounding box center [379, 257] width 759 height 444
click at [300, 175] on select "need to quote quoted need to invoice invoiced paid warranty purchase order need…" at bounding box center [382, 177] width 165 height 12
select select "need to invoice"
click at [300, 171] on select "need to quote quoted need to invoice invoiced paid warranty purchase order need…" at bounding box center [382, 177] width 165 height 12
drag, startPoint x: 521, startPoint y: 138, endPoint x: 521, endPoint y: 149, distance: 10.4
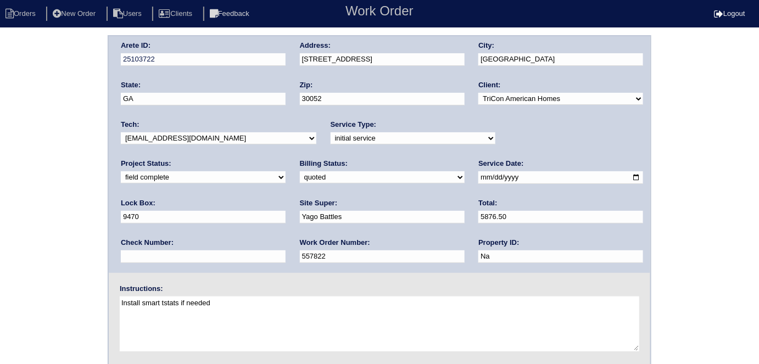
click at [285, 159] on div "Project Status: new order assigned in progress field complete need to schedule …" at bounding box center [203, 174] width 165 height 30
select select "need to schedule"
click at [285, 171] on select "new order assigned in progress field complete need to schedule admin review arc…" at bounding box center [203, 177] width 165 height 12
click at [478, 182] on input "2025-10-10" at bounding box center [560, 177] width 165 height 13
click at [478, 178] on input "2025-10-10" at bounding box center [560, 177] width 165 height 13
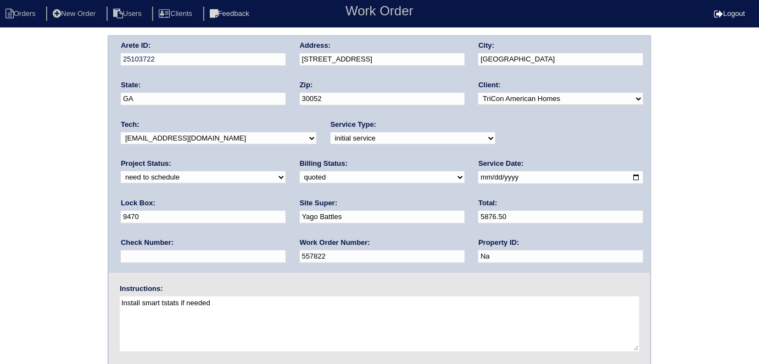
type input "2025-10-15"
click at [0, 198] on div "Arete ID: 25103722 Address: 1025 Travitine Trail City: Loganville State: GA Zip…" at bounding box center [379, 257] width 759 height 444
click at [33, 214] on div "Arete ID: 25103722 Address: 1025 Travitine Trail City: Loganville State: GA Zip…" at bounding box center [379, 257] width 759 height 444
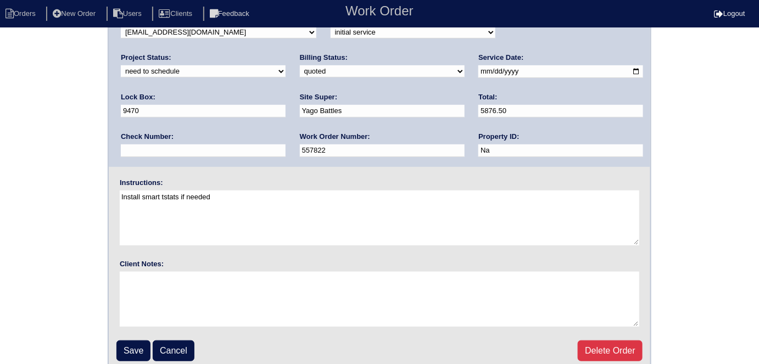
scroll to position [113, 0]
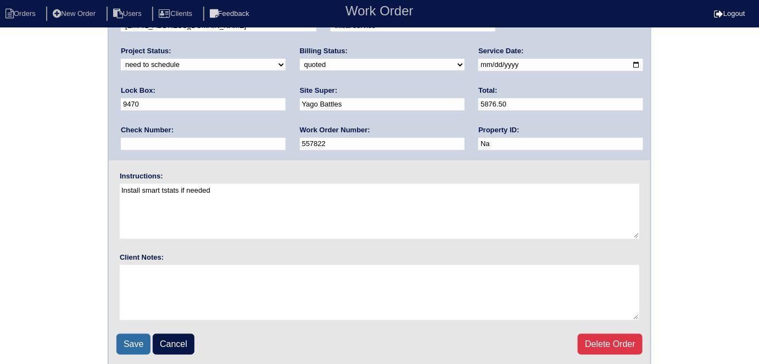
click at [128, 345] on input "Save" at bounding box center [133, 344] width 34 height 21
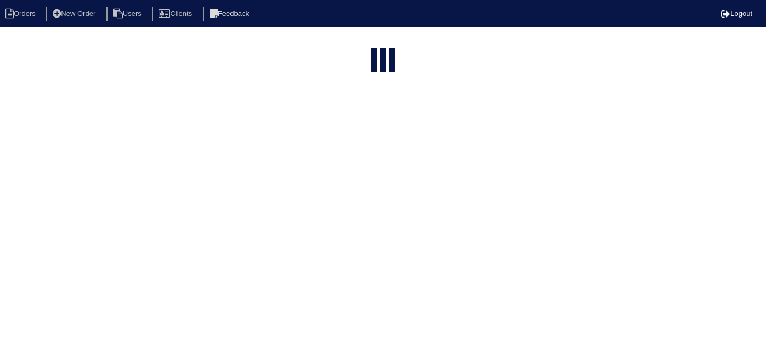
select select "15"
type input "1025"
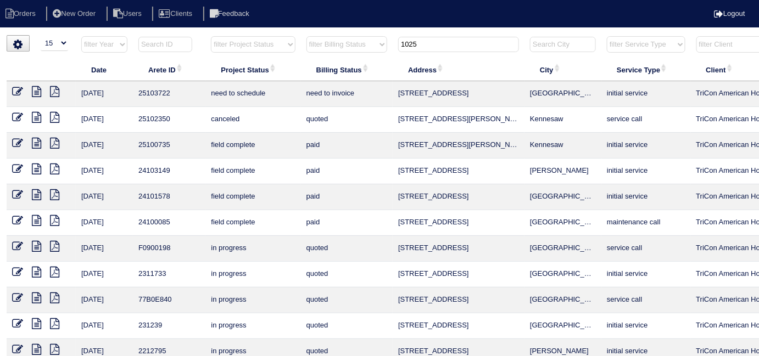
scroll to position [0, 199]
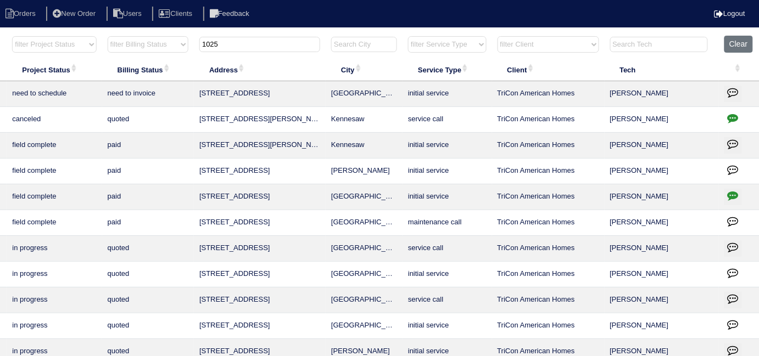
click at [729, 88] on icon "button" at bounding box center [732, 92] width 11 height 11
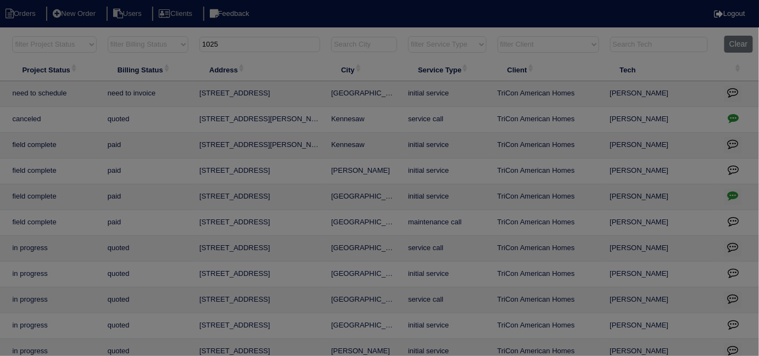
scroll to position [0, 191]
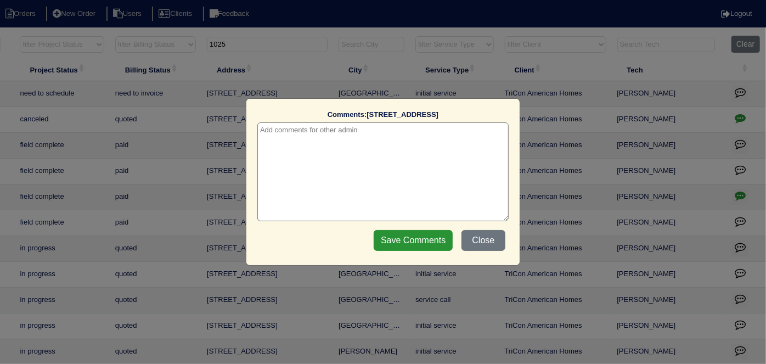
click at [326, 130] on textarea at bounding box center [382, 171] width 251 height 99
paste textarea "Replace Lower Level"
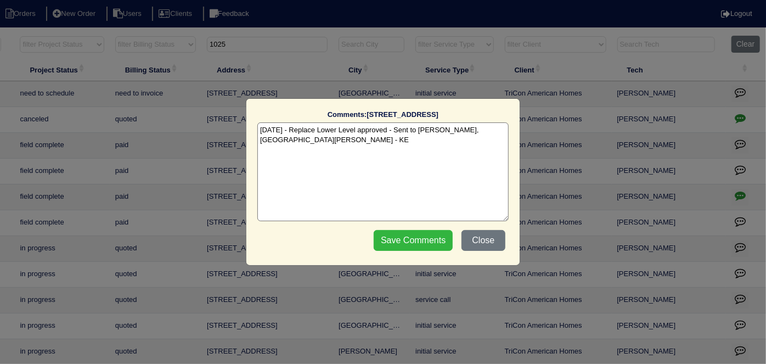
type textarea "[DATE] - Replace Lower Level approved - Sent to [PERSON_NAME], [GEOGRAPHIC_DATA…"
click at [434, 235] on input "Save Comments" at bounding box center [413, 240] width 79 height 21
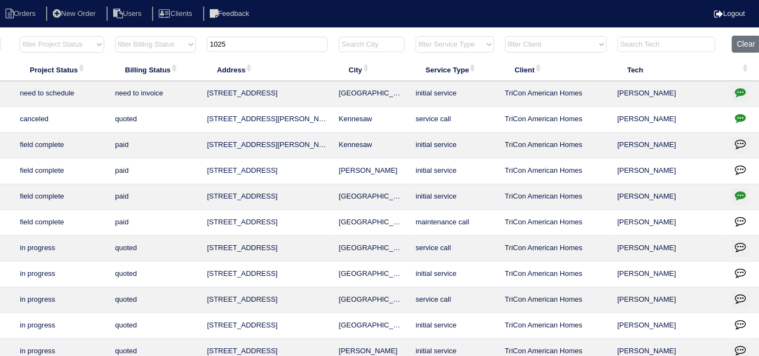
drag, startPoint x: 0, startPoint y: 5, endPoint x: 0, endPoint y: -14, distance: 19.8
click at [0, 0] on html "Orders New Order Users Clients Feedback Logout Orders New Order Users Clients M…" at bounding box center [188, 212] width 759 height 425
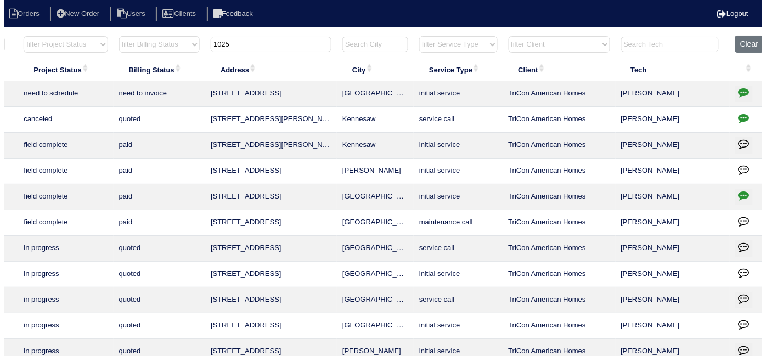
scroll to position [0, 183]
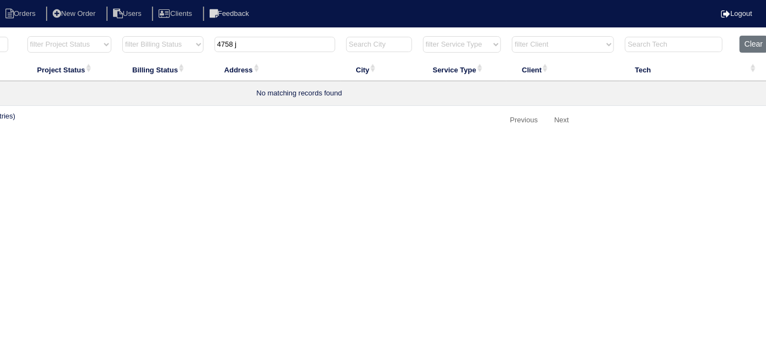
type input "4758 j"
click at [364, 141] on html "Orders New Order Users Clients Feedback Logout Orders New Order Users Clients M…" at bounding box center [200, 70] width 766 height 141
click at [448, 141] on html "Orders New Order Users Clients Feedback Logout Orders New Order Users Clients M…" at bounding box center [200, 70] width 766 height 141
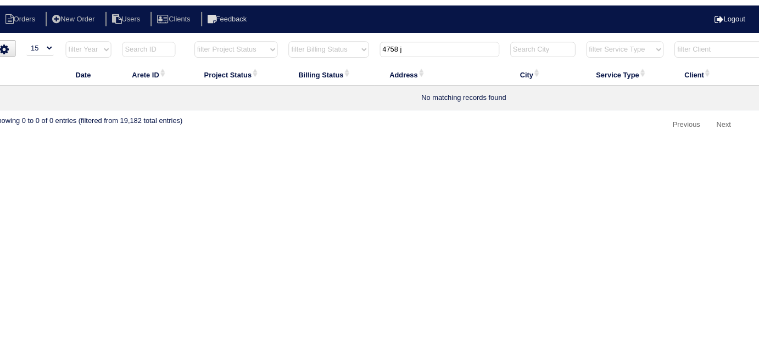
scroll to position [0, 0]
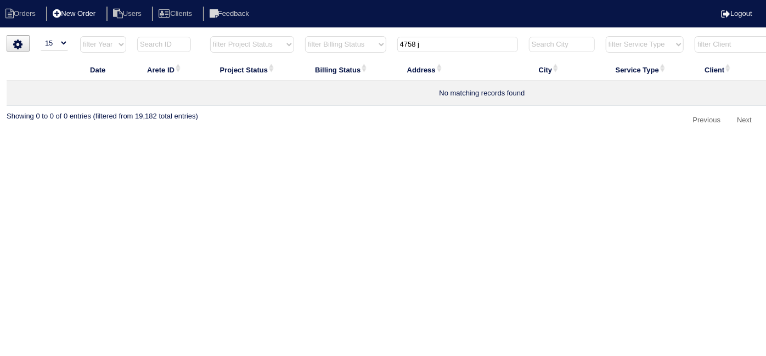
click at [83, 15] on li "New Order" at bounding box center [75, 14] width 58 height 15
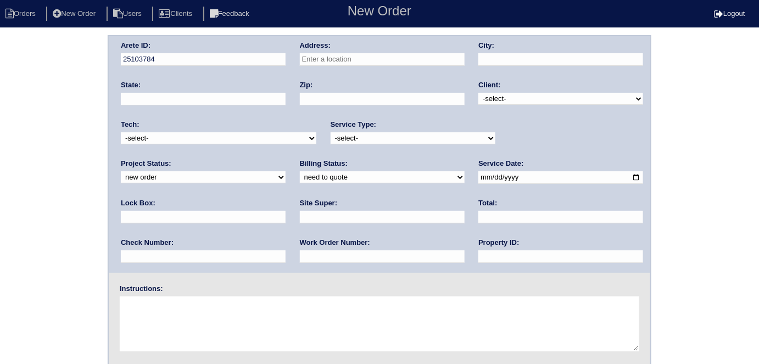
click at [376, 51] on div "Address:" at bounding box center [382, 56] width 165 height 31
click at [373, 56] on input "text" at bounding box center [382, 59] width 165 height 13
type input "[STREET_ADDRESS][PERSON_NAME]"
type input "Marietta"
type input "GA"
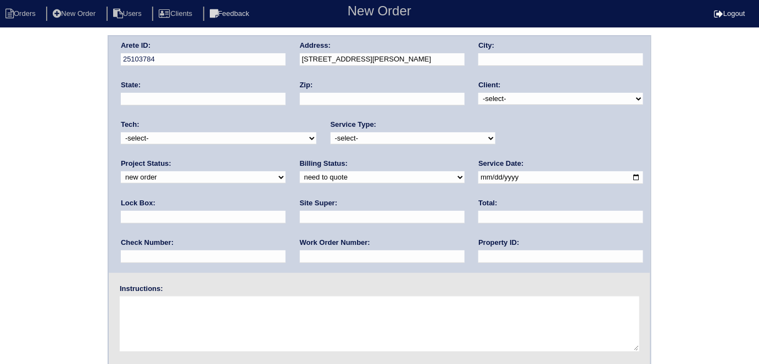
type input "30066"
click at [539, 103] on select "-select- TriCon American Homes American Homes 4 Rent First Key Homes Zillow The…" at bounding box center [560, 99] width 165 height 12
select select "2"
click at [479, 93] on select "-select- TriCon American Homes American Homes 4 Rent First Key Homes Zillow The…" at bounding box center [560, 99] width 165 height 12
click at [368, 141] on select "-select- initial service basic service maintenance call replacement scope servi…" at bounding box center [413, 138] width 165 height 12
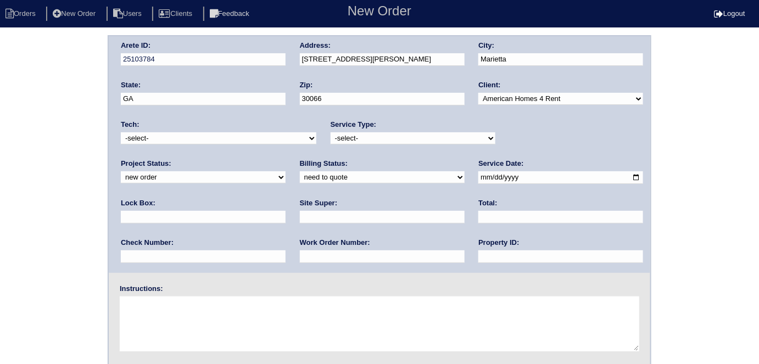
select select "basic service"
click at [331, 132] on select "-select- initial service basic service maintenance call replacement scope servi…" at bounding box center [413, 138] width 165 height 12
click at [285, 211] on input "text" at bounding box center [203, 217] width 165 height 13
type input "6107"
click at [478, 181] on input "date" at bounding box center [560, 177] width 165 height 13
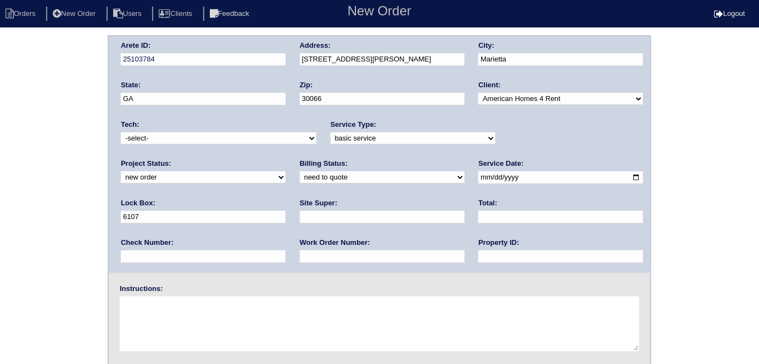
type input "2025-10-14"
click at [478, 256] on input "text" at bounding box center [560, 256] width 165 height 13
type input "GA16107D"
click at [300, 251] on input "text" at bounding box center [382, 256] width 165 height 13
click at [300, 254] on input "text" at bounding box center [382, 256] width 165 height 13
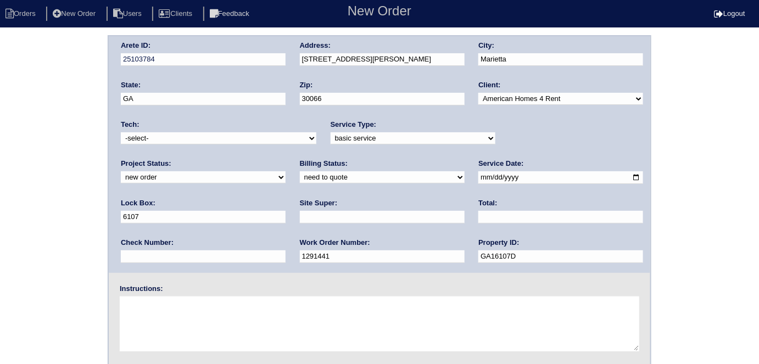
type input "1291441"
click at [300, 215] on input "text" at bounding box center [382, 217] width 165 height 13
type input "Charlie Murphy"
click at [195, 303] on textarea at bounding box center [379, 323] width 519 height 55
click at [0, 219] on div "Arete ID: 25103784 Address: 4758 Jamerson Forest Cir City: Marietta State: GA Z…" at bounding box center [379, 257] width 759 height 444
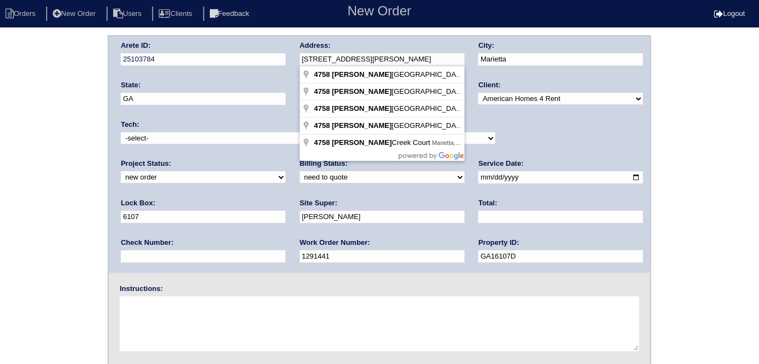
click at [275, 65] on div "Arete ID: 25103784 Address: 4758 Jamerson Forest Cir City: Marietta State: GA Z…" at bounding box center [379, 154] width 541 height 237
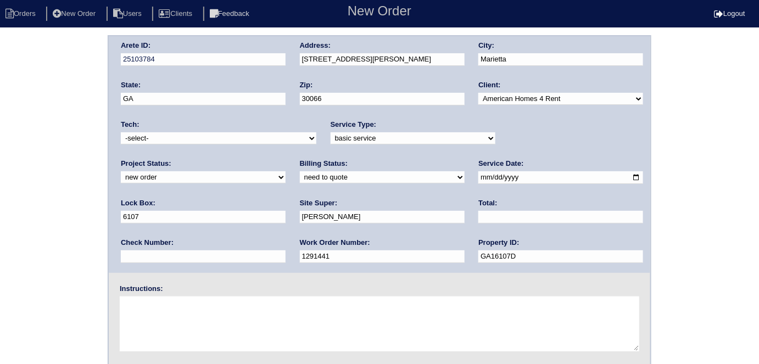
click at [10, 211] on div "Arete ID: 25103784 Address: 4758 Jamerson Forest Cir City: Marietta State: GA Z…" at bounding box center [379, 257] width 759 height 444
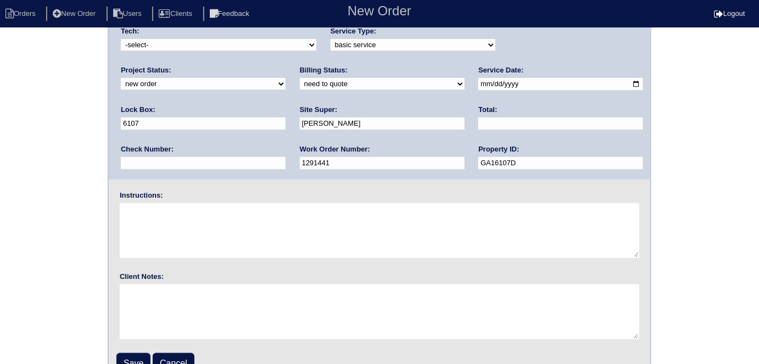
scroll to position [113, 0]
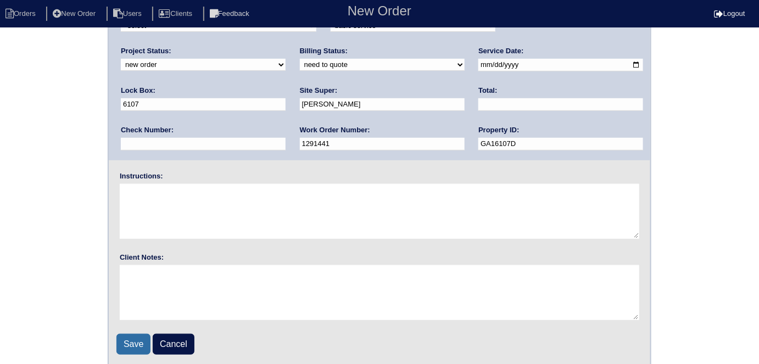
click at [118, 335] on input "Save" at bounding box center [133, 344] width 34 height 21
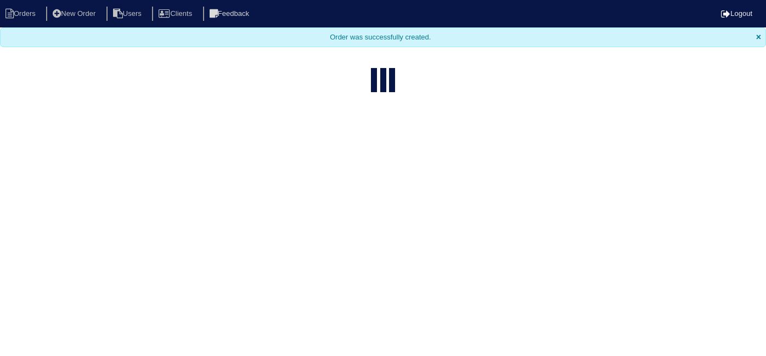
select select "15"
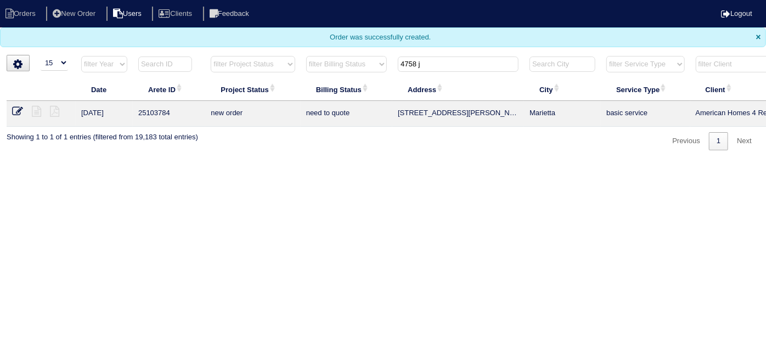
drag, startPoint x: 428, startPoint y: 63, endPoint x: 126, endPoint y: 10, distance: 306.4
click at [184, 27] on body "Orders New Order Users Clients Feedback Logout Orders New Order Users Clients M…" at bounding box center [383, 75] width 766 height 150
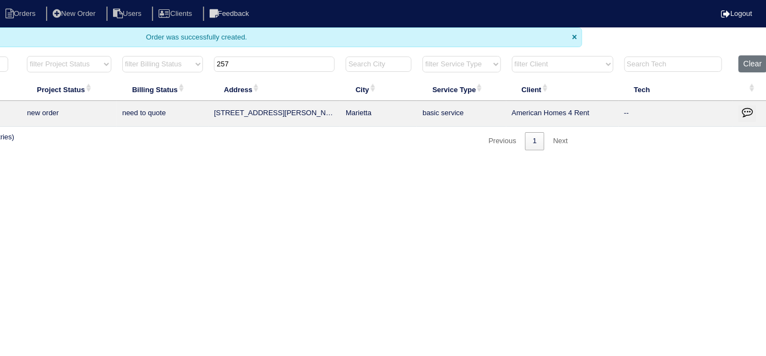
scroll to position [0, 191]
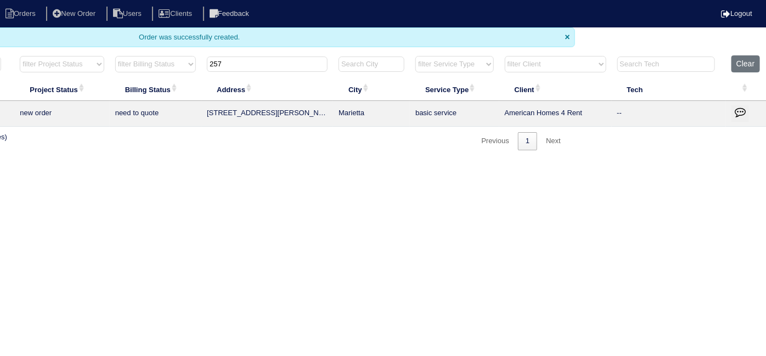
click at [253, 65] on input "257" at bounding box center [267, 64] width 121 height 15
type input "257 W"
click at [741, 114] on icon "button" at bounding box center [740, 112] width 11 height 11
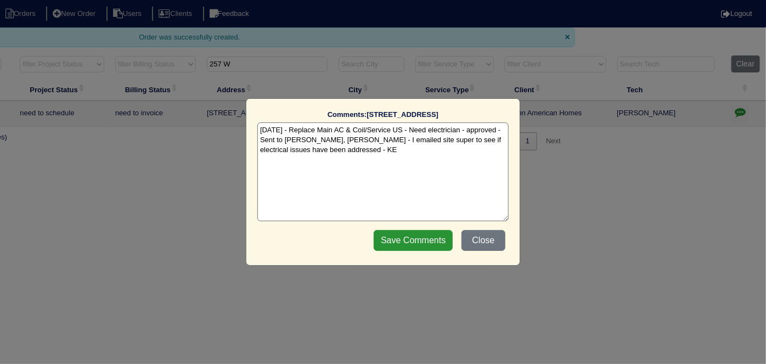
click at [373, 153] on textarea "[DATE] - Replace Main AC & Coil/Service US - Need electrician - approved - Sent…" at bounding box center [382, 171] width 251 height 99
click at [395, 148] on textarea "[DATE] - Replace Main AC & Coil/Service US - Need electrician - approved - Sent…" at bounding box center [382, 171] width 251 height 99
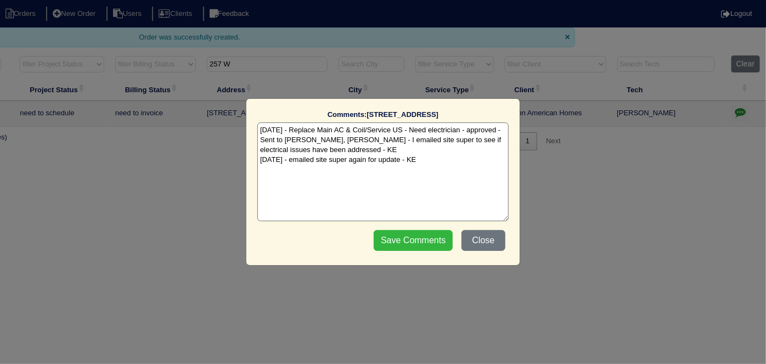
type textarea "[DATE] - Replace Main AC & Coil/Service US - Need electrician - approved - Sent…"
click at [408, 238] on input "Save Comments" at bounding box center [413, 240] width 79 height 21
drag, startPoint x: 435, startPoint y: 240, endPoint x: 429, endPoint y: 240, distance: 6.6
click at [435, 240] on div "Save Comments Close" at bounding box center [440, 240] width 138 height 27
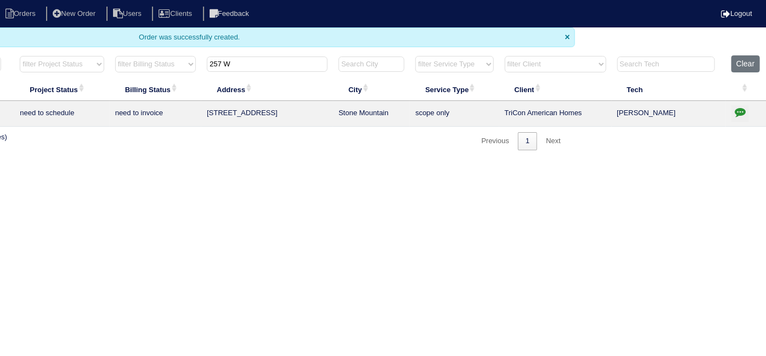
drag, startPoint x: 240, startPoint y: 65, endPoint x: 14, endPoint y: 24, distance: 229.4
click at [94, 58] on tr "filter Year -- Any Year -- 2025 2024 2023 2022 2021 2020 2019 filter Project St…" at bounding box center [291, 66] width 951 height 23
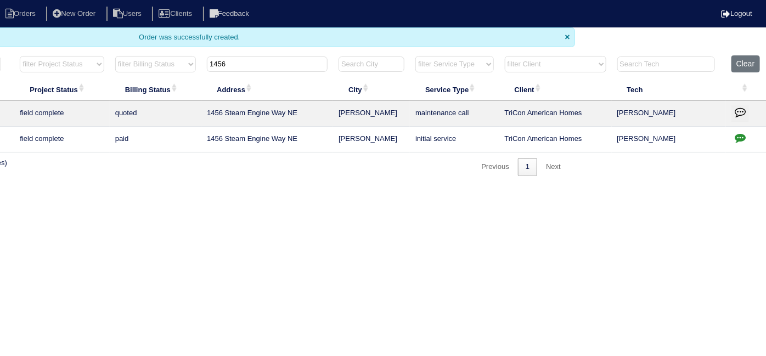
scroll to position [0, 0]
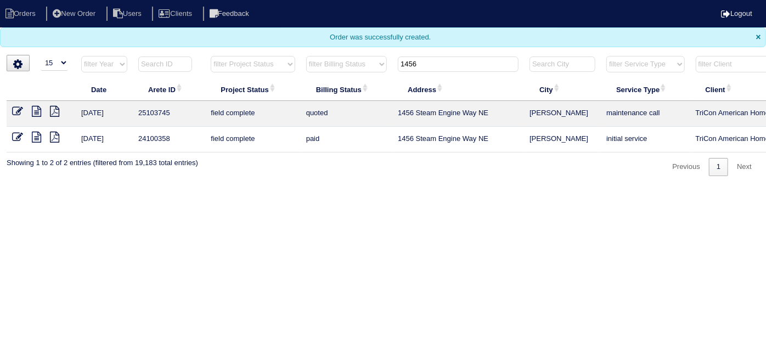
type input "1456"
click at [18, 113] on icon at bounding box center [17, 111] width 11 height 11
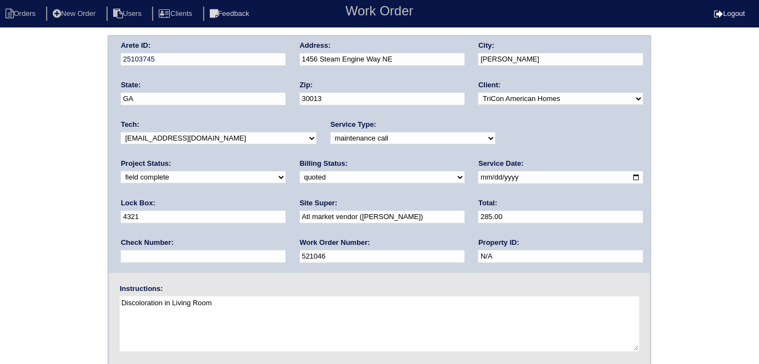
click at [0, 122] on div "Arete ID: 25103745 Address: [STREET_ADDRESS] City: [PERSON_NAME] State: [GEOGRA…" at bounding box center [379, 257] width 759 height 444
click at [53, 188] on div "Arete ID: 25103745 Address: [STREET_ADDRESS] City: [PERSON_NAME] State: [GEOGRA…" at bounding box center [379, 257] width 759 height 444
click at [16, 239] on div "Arete ID: 25103745 Address: 1456 Steam Engine Way NE City: Conyers State: GA Zi…" at bounding box center [379, 257] width 759 height 444
click at [0, 194] on div "Arete ID: 25103745 Address: 1456 Steam Engine Way NE City: Conyers State: GA Zi…" at bounding box center [379, 257] width 759 height 444
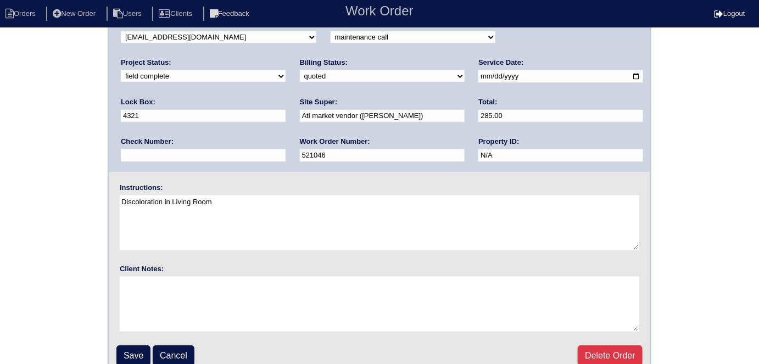
scroll to position [113, 0]
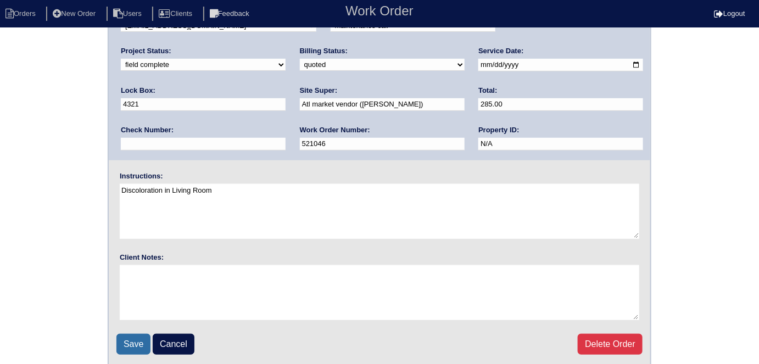
click at [136, 339] on input "Save" at bounding box center [133, 344] width 34 height 21
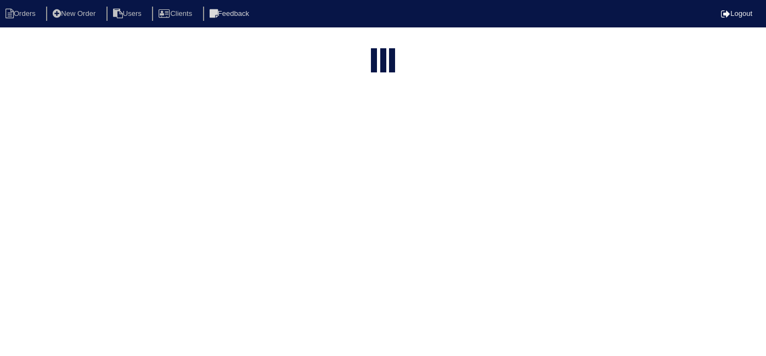
select select "15"
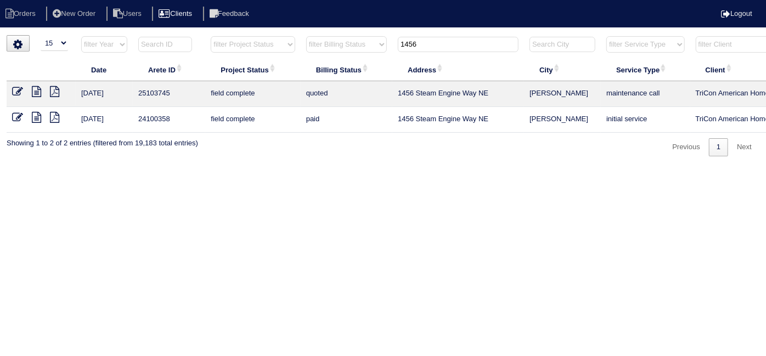
drag, startPoint x: 422, startPoint y: 43, endPoint x: 203, endPoint y: 9, distance: 222.1
click at [301, 36] on tr "filter Year -- Any Year -- 2025 2024 2023 2022 2021 2020 2019 filter Project St…" at bounding box center [482, 47] width 951 height 23
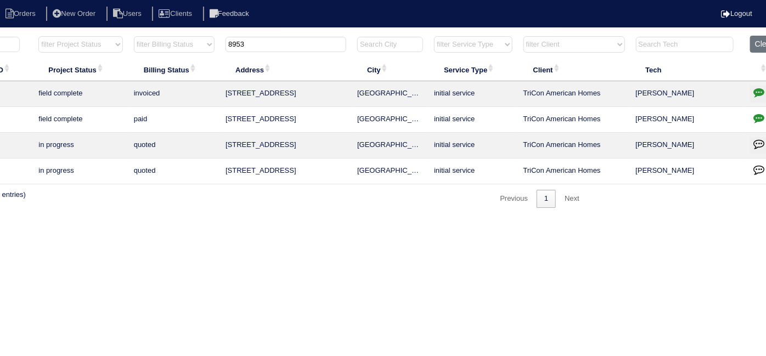
scroll to position [0, 191]
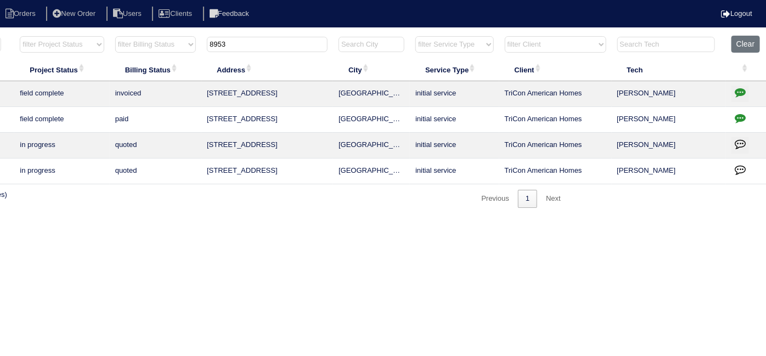
type input "8953"
click at [742, 94] on icon "button" at bounding box center [740, 92] width 11 height 11
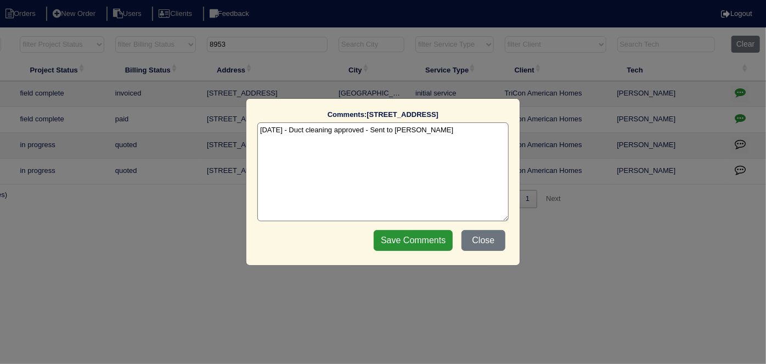
click at [444, 136] on textarea "[DATE] - Duct cleaning approved - Sent to [PERSON_NAME]" at bounding box center [382, 171] width 251 height 99
type textarea "[DATE] - Duct cleaning approved - Sent to [PERSON_NAME] [DATE] - Duct cleaning …"
click at [401, 242] on input "Save Comments" at bounding box center [413, 240] width 79 height 21
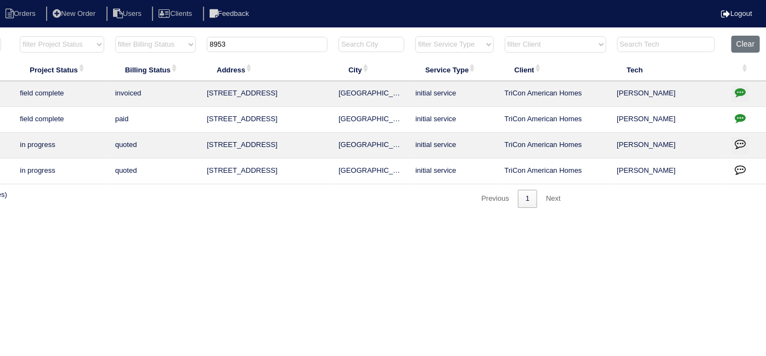
click at [139, 198] on div "▼ 10 15 25 50 200 500 Search: Date Arete ID Project Status Billing Status Addre…" at bounding box center [192, 121] width 753 height 173
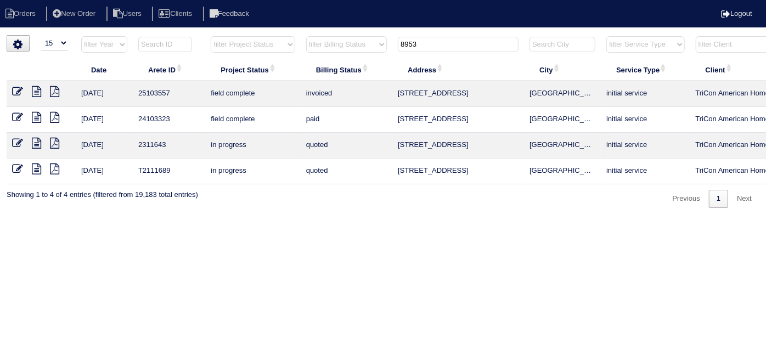
click at [157, 219] on html "Orders New Order Users Clients Feedback Logout Orders New Order Users Clients M…" at bounding box center [383, 109] width 766 height 219
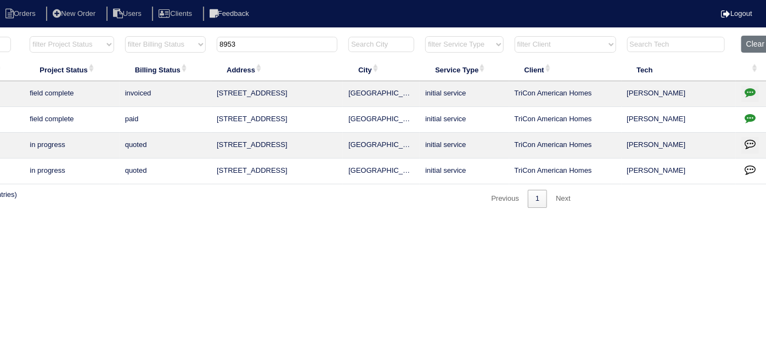
scroll to position [0, 191]
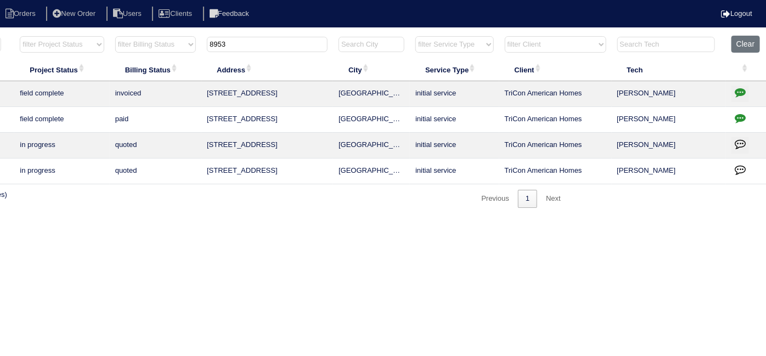
click at [738, 89] on icon "button" at bounding box center [740, 92] width 11 height 11
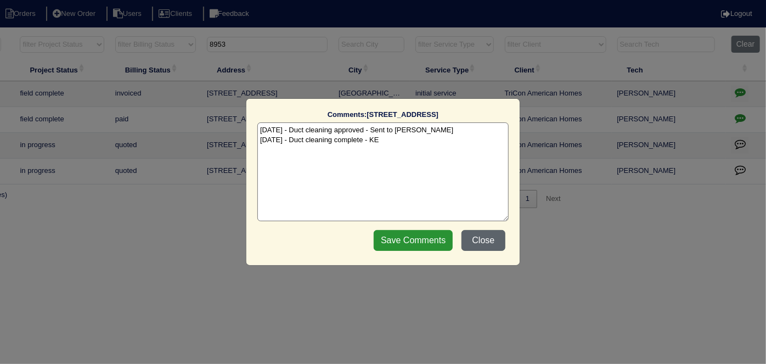
click at [489, 245] on button "Close" at bounding box center [484, 240] width 44 height 21
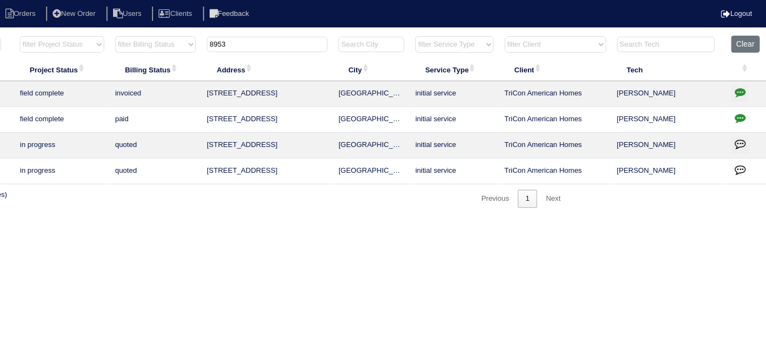
drag, startPoint x: 231, startPoint y: 48, endPoint x: 83, endPoint y: 13, distance: 151.7
click at [95, 35] on body "Orders New Order Users Clients Feedback Logout Orders New Order Users Clients M…" at bounding box center [192, 121] width 766 height 173
type input "7913"
click at [735, 91] on icon "button" at bounding box center [740, 92] width 11 height 11
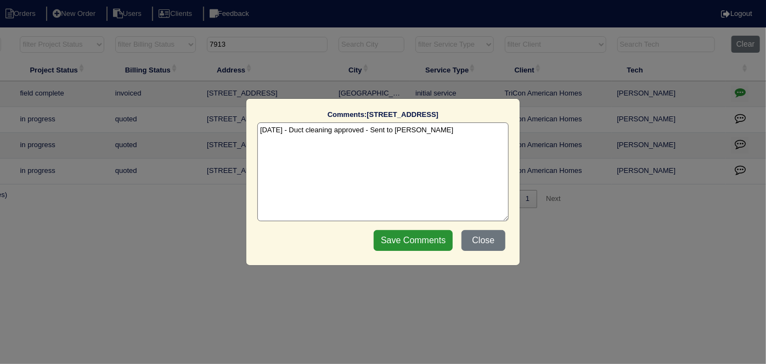
click at [439, 133] on textarea "10/8/25 - Duct cleaning approved - Sent to Dan - KE" at bounding box center [382, 171] width 251 height 99
type textarea "10/8/25 - Duct cleaning approved - Sent to Dan - KE 10/13/25 - Duct cleaning co…"
click at [392, 237] on input "Save Comments" at bounding box center [413, 240] width 79 height 21
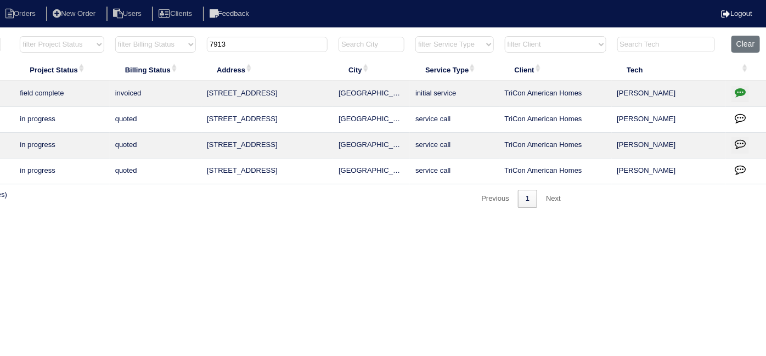
drag, startPoint x: 266, startPoint y: 43, endPoint x: 31, endPoint y: 5, distance: 238.6
click at [80, 35] on body "Orders New Order Users Clients Feedback Logout Orders New Order Users Clients M…" at bounding box center [192, 121] width 766 height 173
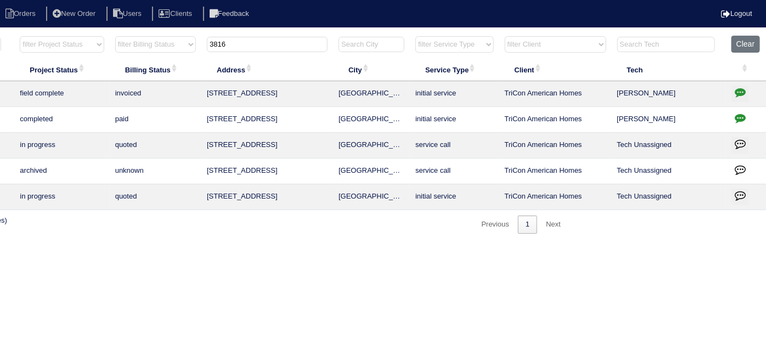
type input "3816"
click at [742, 89] on icon "button" at bounding box center [740, 92] width 11 height 11
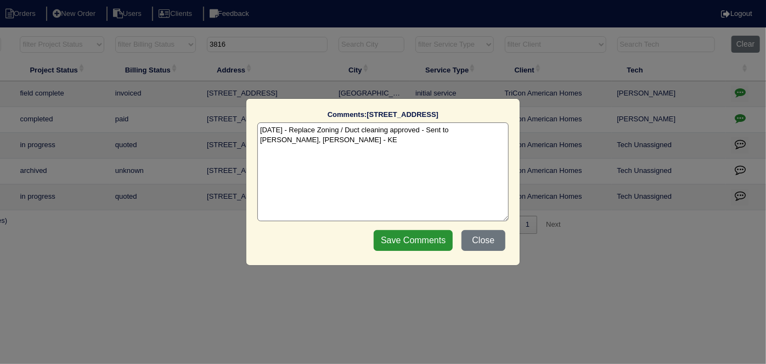
click at [326, 132] on textarea "10/8/25 - Replace Zoning / Duct cleaning approved - Sent to Dan, Payton - KE" at bounding box center [382, 171] width 251 height 99
click at [312, 142] on textarea "10/8/25 - Replace Zoning / Duct cleaning approved - Sent to Dan, Payton - KE" at bounding box center [382, 171] width 251 height 99
type textarea "10/8/25 - Replace Zoning / Duct cleaning approved - Sent to Dan, Payton - KE 10…"
click at [385, 227] on div "Save Comments Close" at bounding box center [440, 240] width 138 height 27
click at [393, 238] on input "Save Comments" at bounding box center [413, 240] width 79 height 21
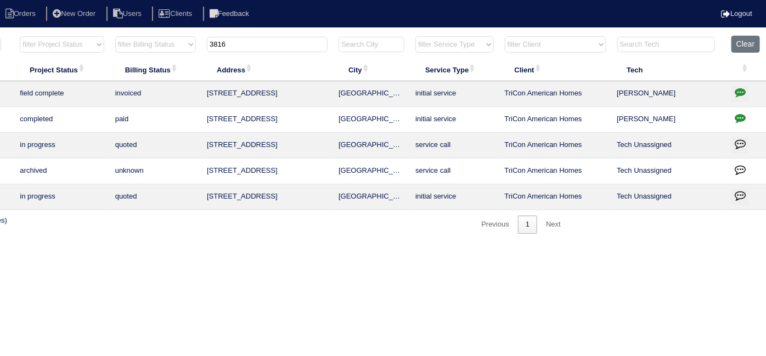
drag, startPoint x: 261, startPoint y: 52, endPoint x: 256, endPoint y: 48, distance: 5.9
click at [257, 50] on th "3816" at bounding box center [267, 47] width 132 height 23
drag, startPoint x: 254, startPoint y: 47, endPoint x: 88, endPoint y: 12, distance: 170.0
click at [90, 35] on body "Orders New Order Users Clients Feedback Logout Orders New Order Users Clients M…" at bounding box center [192, 134] width 766 height 199
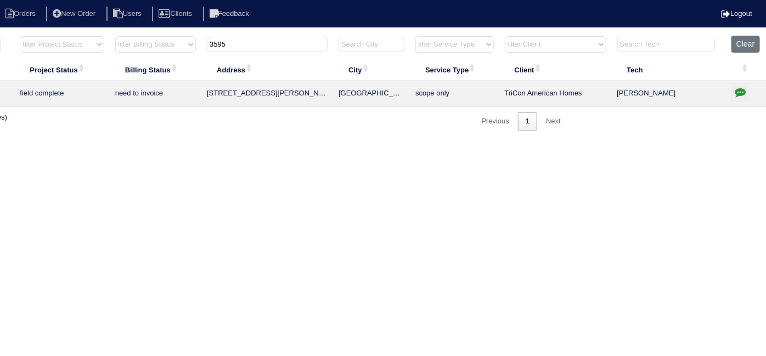
type input "3595"
click at [742, 88] on icon "button" at bounding box center [740, 92] width 11 height 11
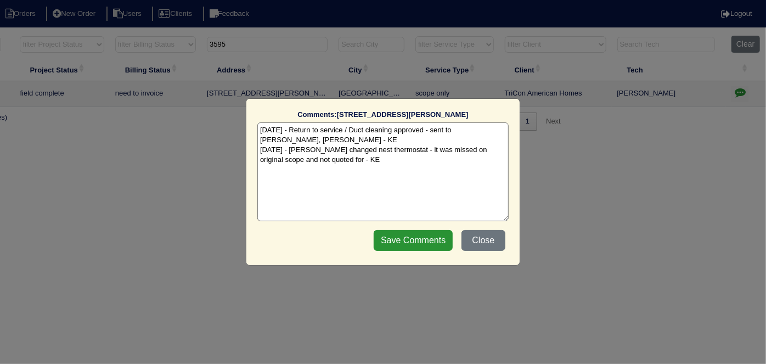
click at [362, 161] on textarea "10/10/25 - Return to service / Duct cleaning approved - sent to Dan, Payton - K…" at bounding box center [382, 171] width 251 height 99
click at [412, 229] on div "Save Comments Close" at bounding box center [440, 240] width 138 height 27
click at [393, 244] on input "Save Comments" at bounding box center [413, 240] width 79 height 21
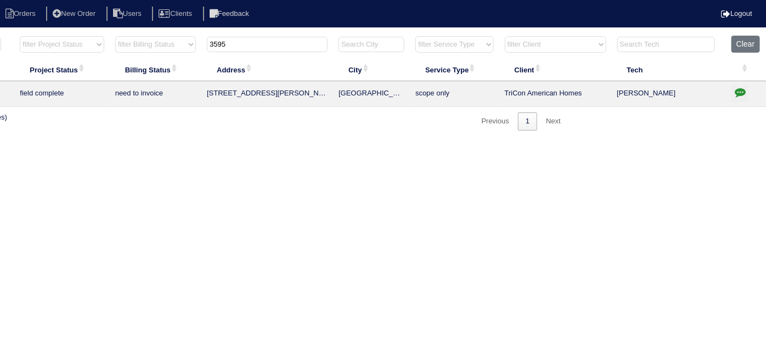
scroll to position [0, 0]
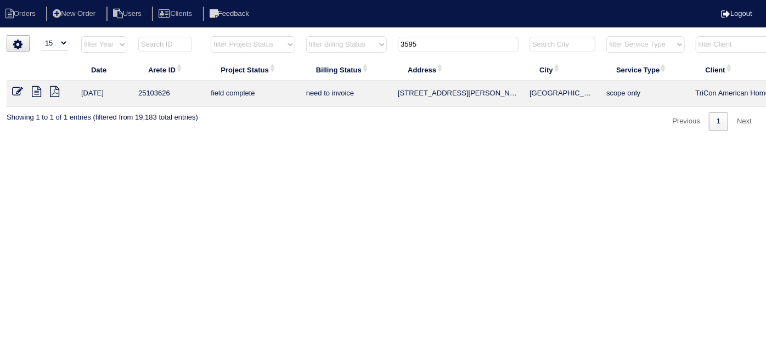
click at [32, 92] on icon at bounding box center [36, 91] width 9 height 11
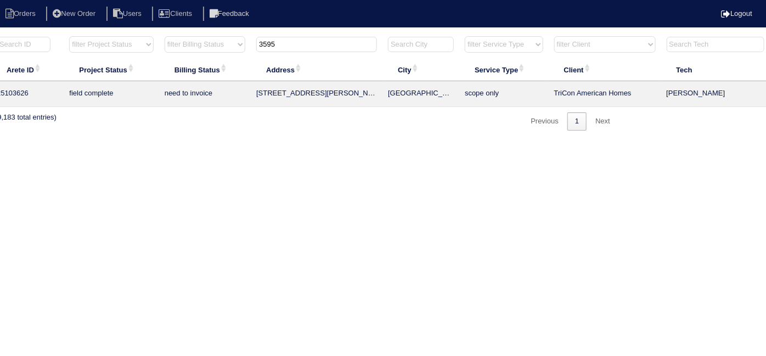
scroll to position [0, 191]
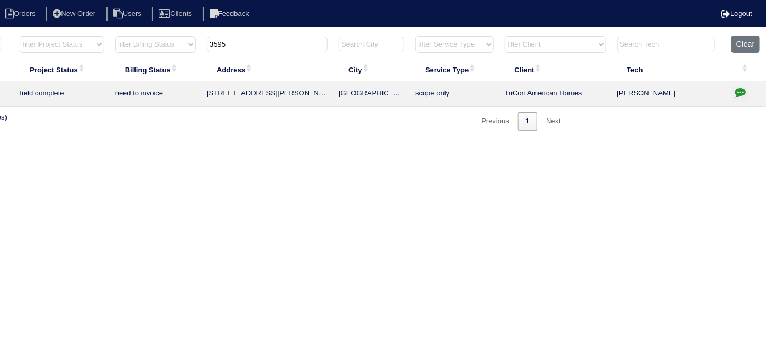
click at [734, 95] on button "button" at bounding box center [741, 94] width 18 height 16
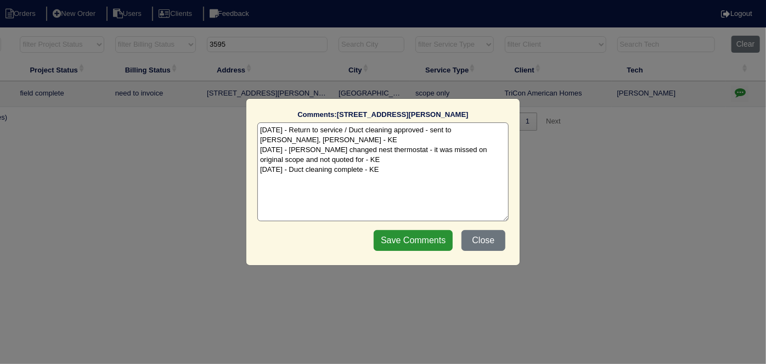
click at [294, 150] on textarea "10/10/25 - Return to service / Duct cleaning approved - sent to Dan, Payton - K…" at bounding box center [382, 171] width 251 height 99
click at [406, 179] on textarea "10/10/25 - Return to service / Duct cleaning approved - sent to Dan, Payton - K…" at bounding box center [382, 171] width 251 height 99
type textarea "10/10/25 - Return to service / Duct cleaning approved - sent to Dan, Payton - K…"
click at [407, 238] on input "Save Comments" at bounding box center [413, 240] width 79 height 21
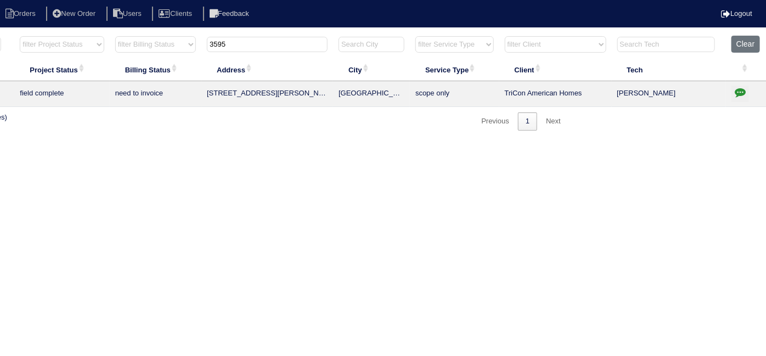
scroll to position [0, 0]
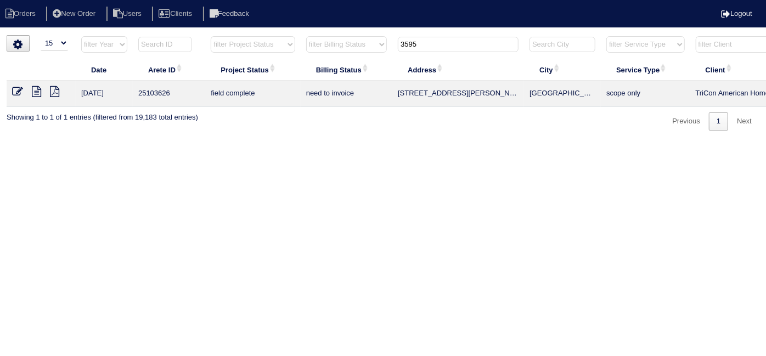
click at [186, 142] on html "Orders New Order Users Clients Feedback Logout Orders New Order Users Clients M…" at bounding box center [383, 71] width 766 height 142
click at [50, 92] on icon at bounding box center [54, 91] width 9 height 11
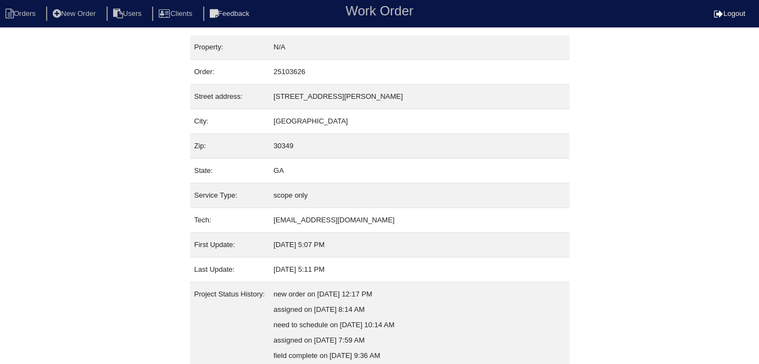
scroll to position [150, 0]
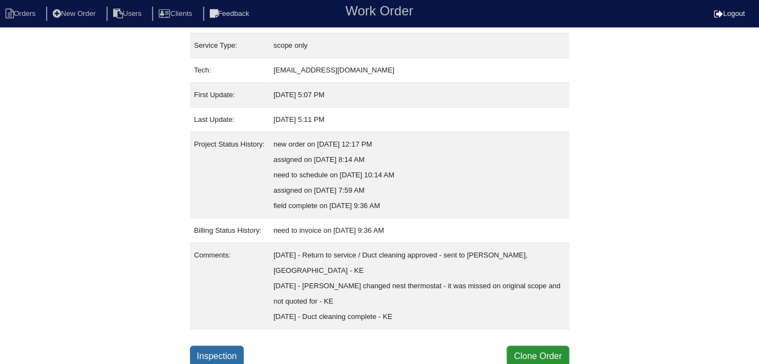
click at [243, 353] on link "Inspection" at bounding box center [217, 356] width 54 height 21
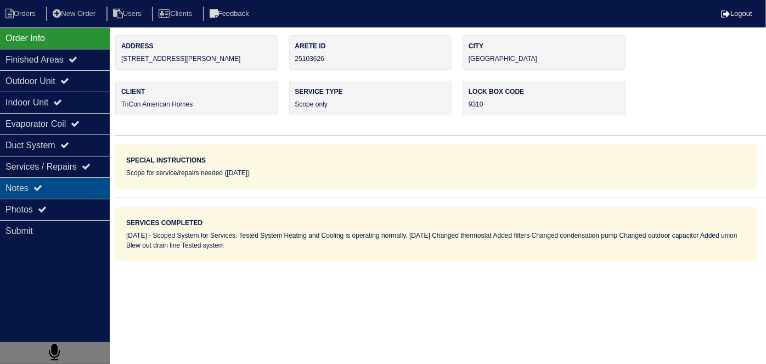
click at [58, 192] on div "Notes" at bounding box center [55, 187] width 110 height 21
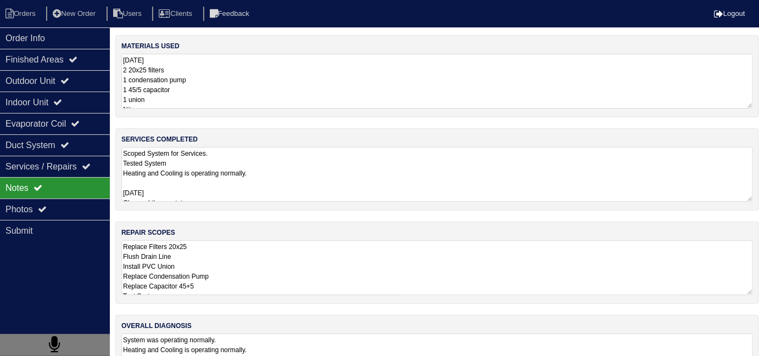
click at [327, 268] on textarea "Replace Filters 20x25 Flush Drain Line Install PVC Union Replace Condensation P…" at bounding box center [436, 267] width 631 height 55
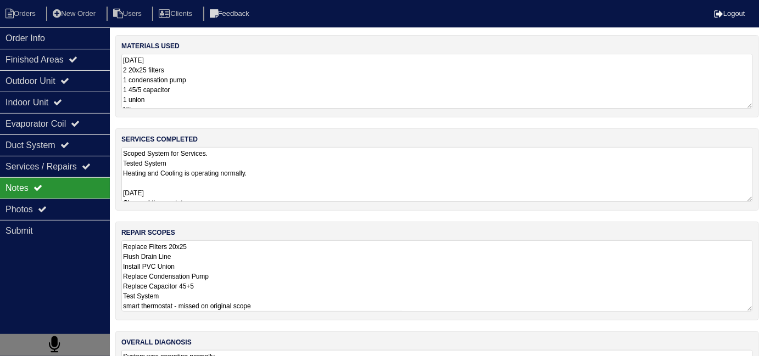
click at [338, 182] on textarea "Scoped System for Services. Tested System Heating and Cooling is operating norm…" at bounding box center [436, 174] width 631 height 55
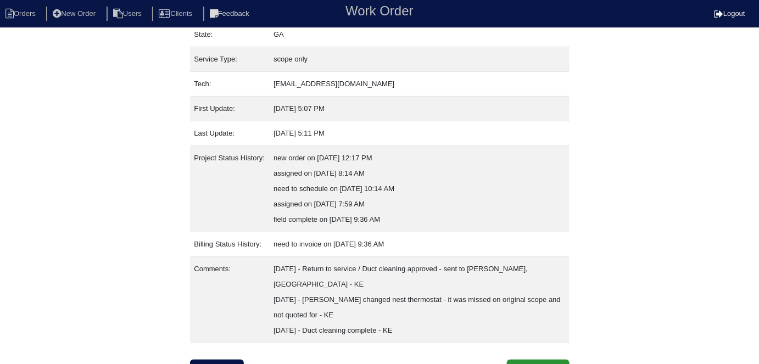
scroll to position [150, 0]
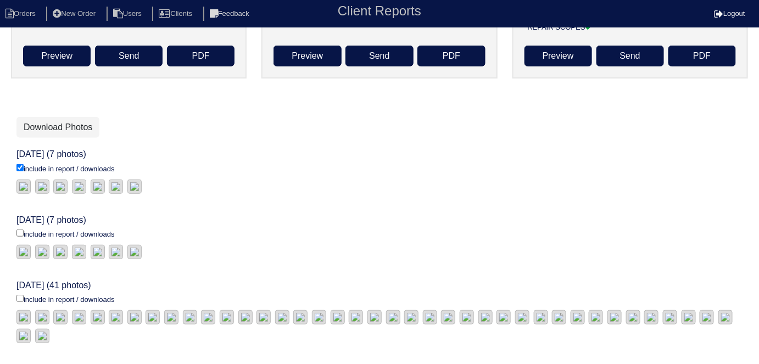
scroll to position [199, 0]
click at [22, 231] on input "include in report / downloads" at bounding box center [19, 232] width 7 height 7
checkbox input "true"
click at [97, 117] on link "Download Photos" at bounding box center [57, 127] width 83 height 21
click at [15, 14] on li "Orders" at bounding box center [22, 14] width 44 height 15
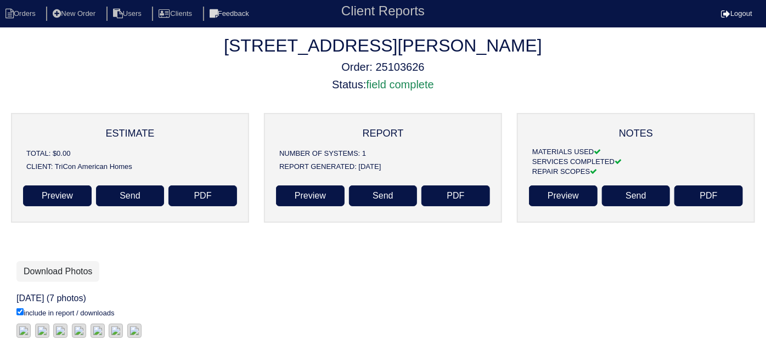
select select "15"
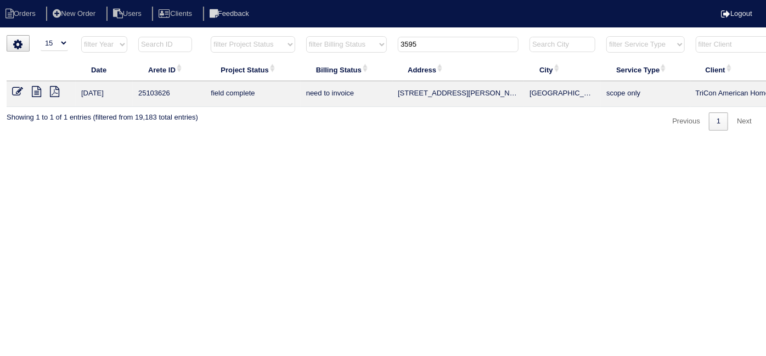
drag, startPoint x: 418, startPoint y: 48, endPoint x: 303, endPoint y: 44, distance: 115.9
click at [304, 44] on tr "filter Year -- Any Year -- 2025 2024 2023 2022 2021 2020 2019 filter Project St…" at bounding box center [482, 47] width 951 height 23
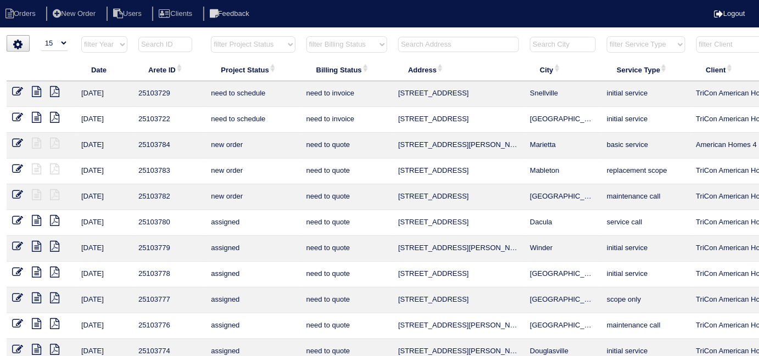
click at [457, 42] on input "text" at bounding box center [458, 44] width 121 height 15
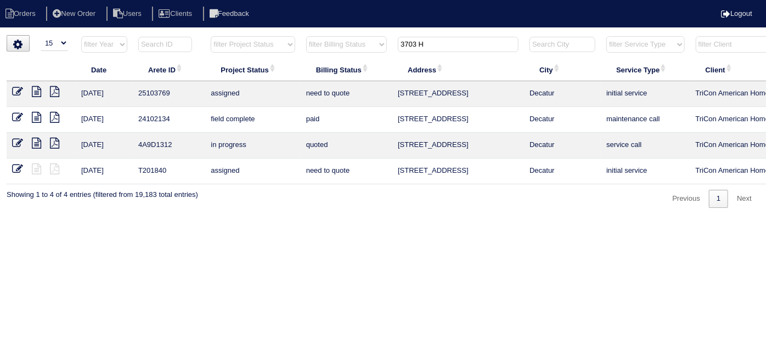
type input "3703 H"
click at [225, 219] on html "Orders New Order Users Clients Feedback Logout Orders New Order Users Clients M…" at bounding box center [383, 109] width 766 height 219
click at [247, 219] on html "Orders New Order Users Clients Feedback Logout Orders New Order Users Clients M…" at bounding box center [383, 109] width 766 height 219
drag, startPoint x: 457, startPoint y: 38, endPoint x: 356, endPoint y: 40, distance: 101.0
click at [356, 40] on tr "filter Year -- Any Year -- 2025 2024 2023 2022 2021 2020 2019 filter Project St…" at bounding box center [482, 47] width 951 height 23
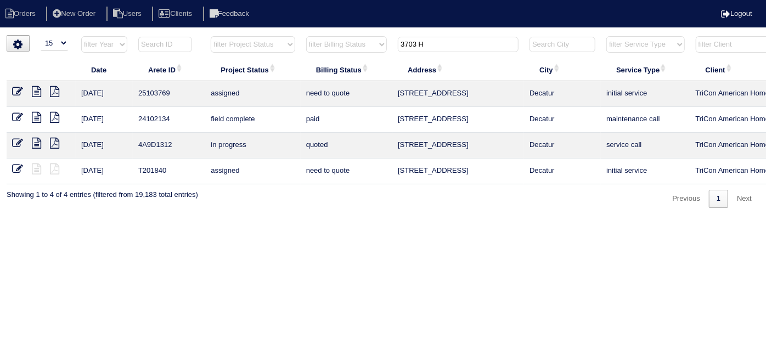
click at [457, 47] on input "3703 H" at bounding box center [458, 44] width 121 height 15
drag, startPoint x: 457, startPoint y: 47, endPoint x: 372, endPoint y: 42, distance: 85.2
click at [374, 43] on tr "filter Year -- Any Year -- 2025 2024 2023 2022 2021 2020 2019 filter Project St…" at bounding box center [482, 47] width 951 height 23
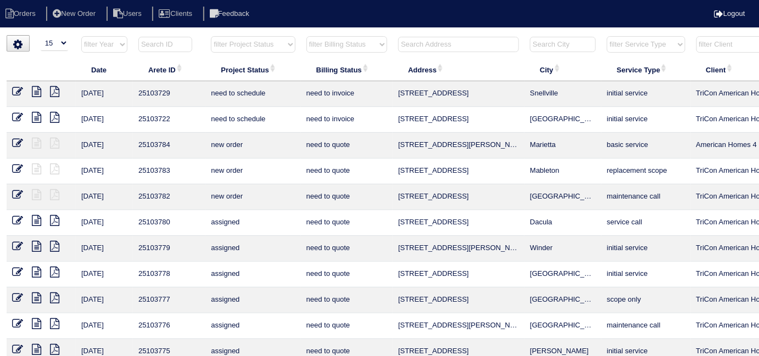
click at [413, 42] on input "text" at bounding box center [458, 44] width 121 height 15
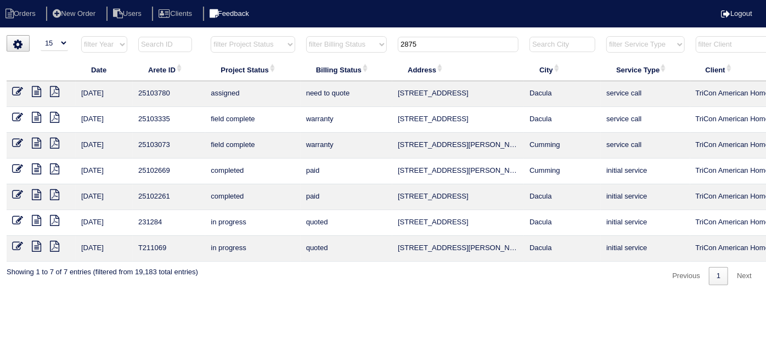
type input "2875"
drag, startPoint x: 444, startPoint y: 47, endPoint x: 296, endPoint y: 48, distance: 147.7
click at [303, 48] on tr "filter Year -- Any Year -- 2025 2024 2023 2022 2021 2020 2019 filter Project St…" at bounding box center [482, 47] width 951 height 23
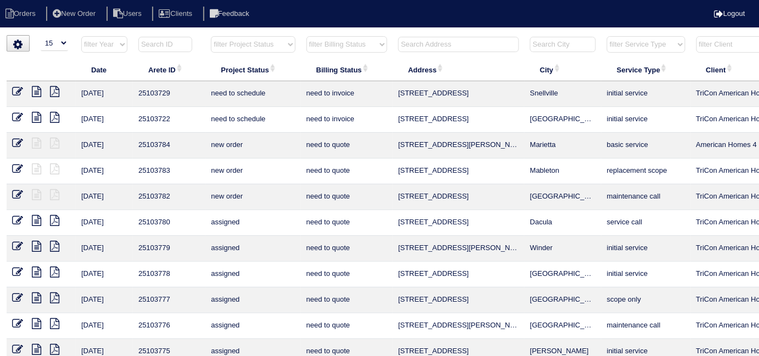
click at [232, 49] on select "filter Project Status -- Any Project Status -- new order assigned in progress f…" at bounding box center [253, 44] width 84 height 16
click at [211, 36] on select "filter Project Status -- Any Project Status -- new order assigned in progress f…" at bounding box center [253, 44] width 84 height 16
select select "field complete"
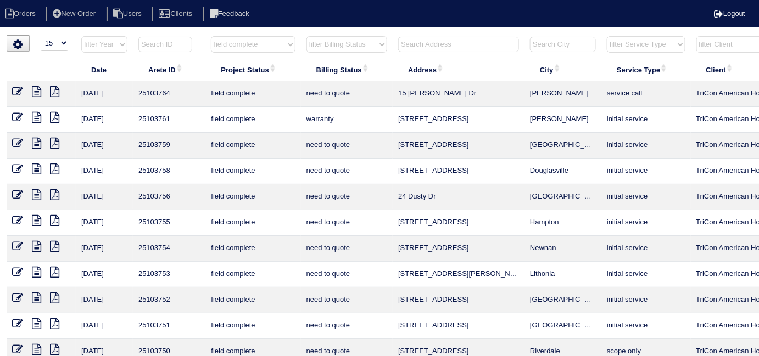
click at [321, 40] on select "filter Billing Status -- Any Billing Status -- need to quote quoted need to inv…" at bounding box center [346, 44] width 81 height 16
select select "need to quote"
click at [306, 36] on select "filter Billing Status -- Any Billing Status -- need to quote quoted need to inv…" at bounding box center [346, 44] width 81 height 16
select select "field complete"
select select "need to quote"
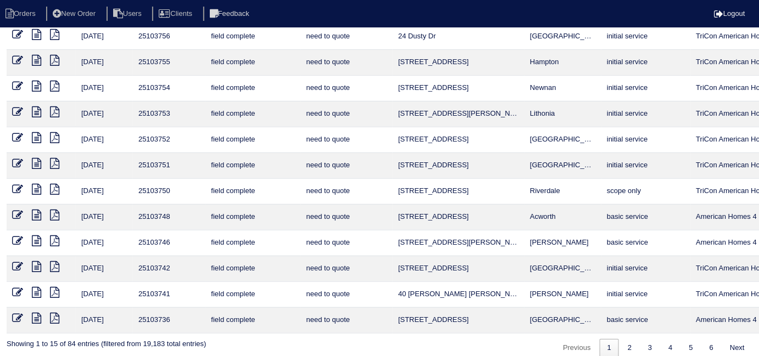
scroll to position [143, 0]
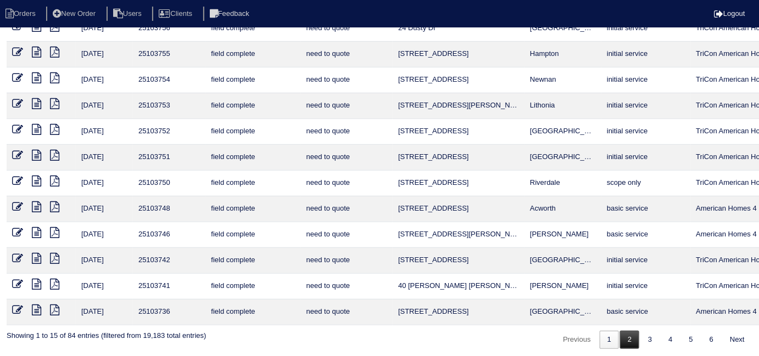
click at [636, 333] on link "2" at bounding box center [629, 340] width 19 height 18
select select "field complete"
select select "need to quote"
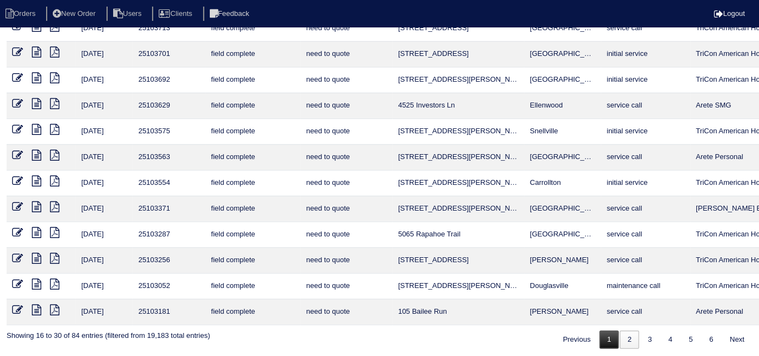
click at [606, 344] on link "1" at bounding box center [609, 340] width 19 height 18
select select "field complete"
select select "need to quote"
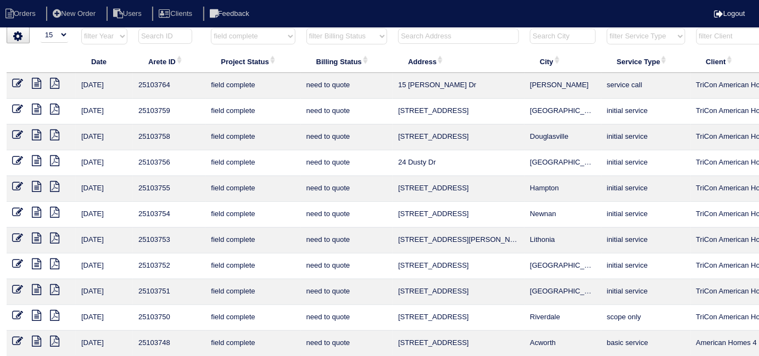
scroll to position [0, 0]
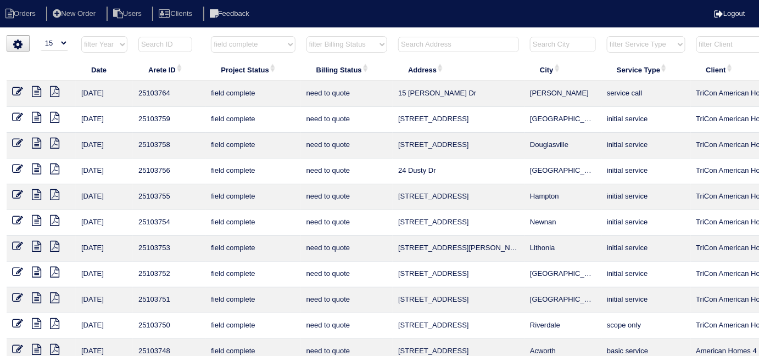
click at [53, 118] on icon at bounding box center [54, 117] width 9 height 11
click at [55, 145] on icon at bounding box center [54, 143] width 9 height 11
click at [55, 164] on icon at bounding box center [54, 169] width 9 height 11
click at [250, 40] on select "filter Project Status -- Any Project Status -- new order assigned in progress f…" at bounding box center [253, 44] width 84 height 16
select select
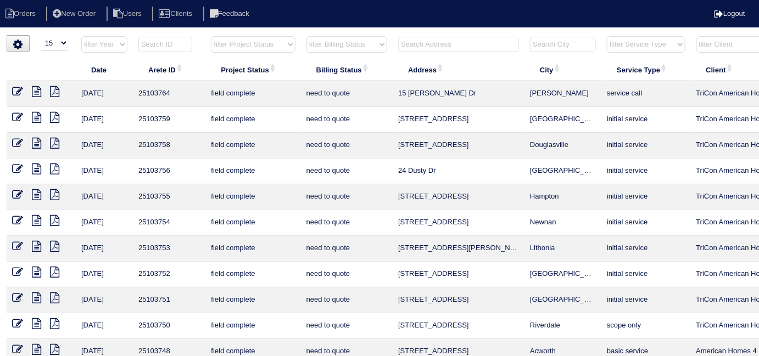
click at [211, 36] on select "filter Project Status -- Any Project Status -- new order assigned in progress f…" at bounding box center [253, 44] width 84 height 16
select select "need to quote"
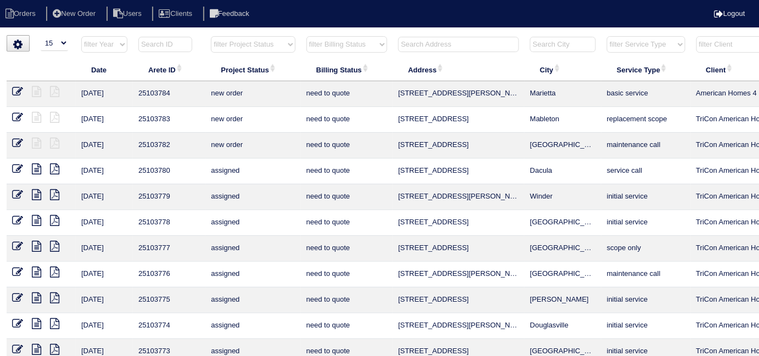
click at [326, 44] on select "filter Billing Status -- Any Billing Status -- need to quote quoted need to inv…" at bounding box center [346, 44] width 81 height 16
select select
click at [306, 36] on select "filter Billing Status -- Any Billing Status -- need to quote quoted need to inv…" at bounding box center [346, 44] width 81 height 16
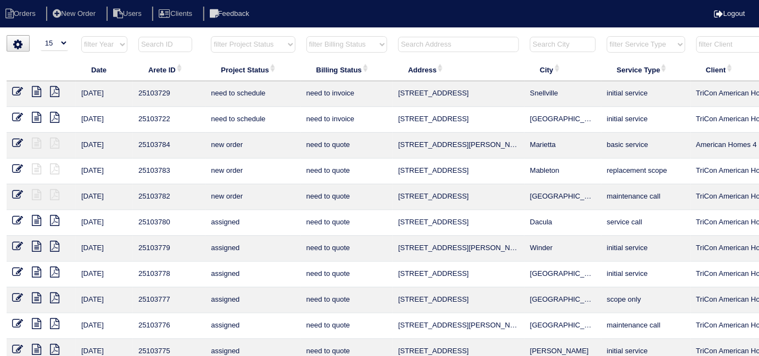
click at [429, 47] on input "text" at bounding box center [458, 44] width 121 height 15
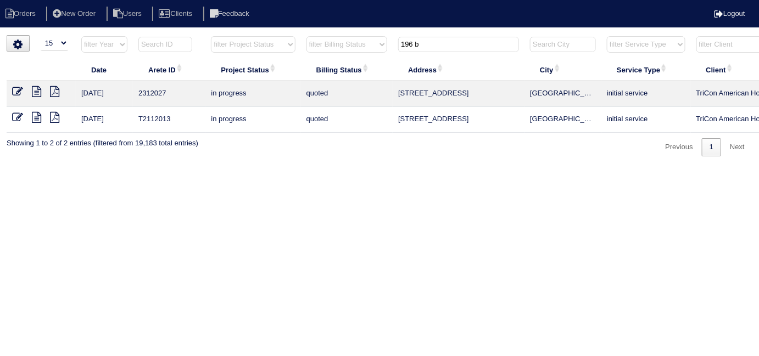
type input "196 b"
click at [35, 89] on icon at bounding box center [36, 91] width 9 height 11
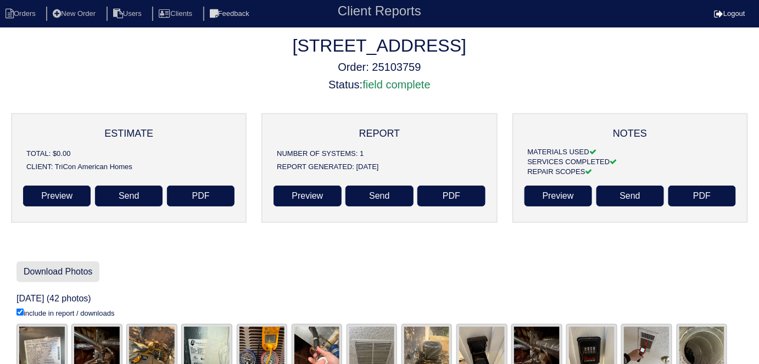
click at [86, 271] on link "Download Photos" at bounding box center [57, 271] width 83 height 21
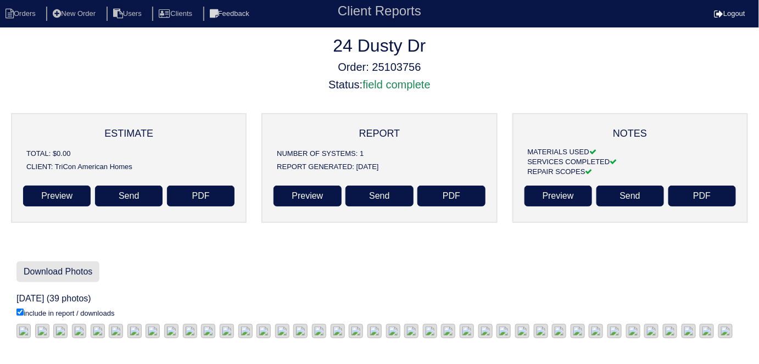
scroll to position [8, 0]
click at [75, 261] on link "Download Photos" at bounding box center [57, 271] width 83 height 21
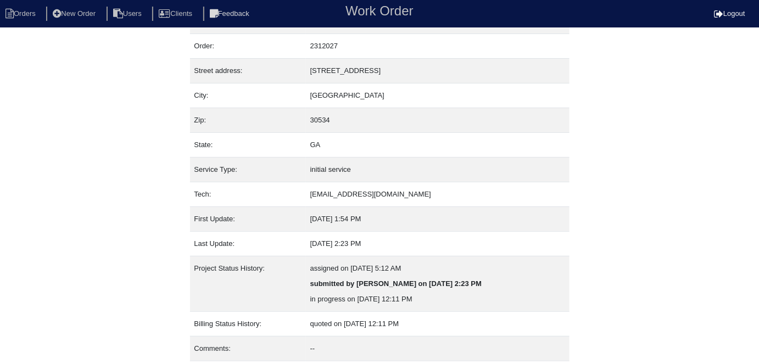
scroll to position [58, 0]
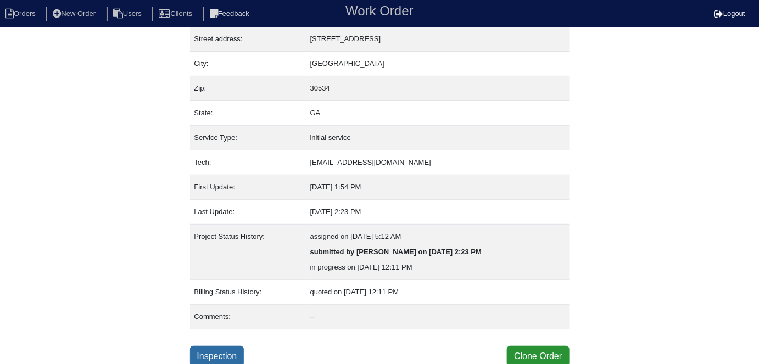
click at [208, 350] on link "Inspection" at bounding box center [217, 356] width 54 height 21
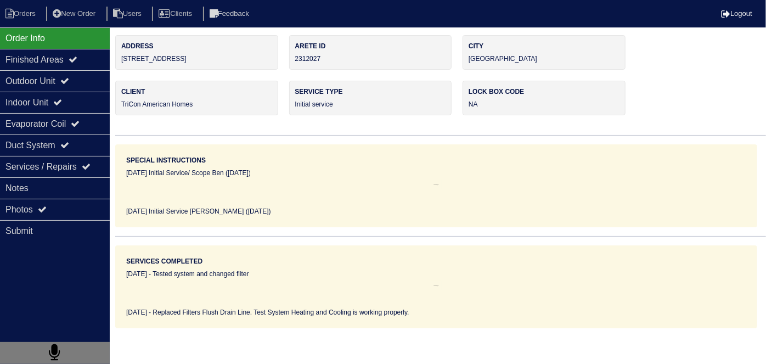
click at [38, 80] on div "Outdoor Unit" at bounding box center [55, 80] width 110 height 21
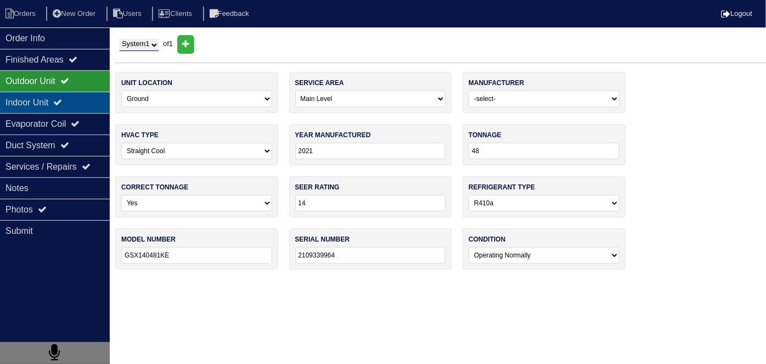
click at [36, 95] on div "Indoor Unit" at bounding box center [55, 102] width 110 height 21
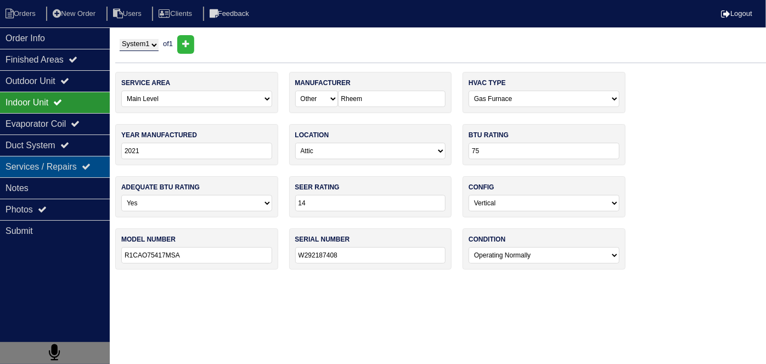
click at [38, 171] on div "Services / Repairs" at bounding box center [55, 166] width 110 height 21
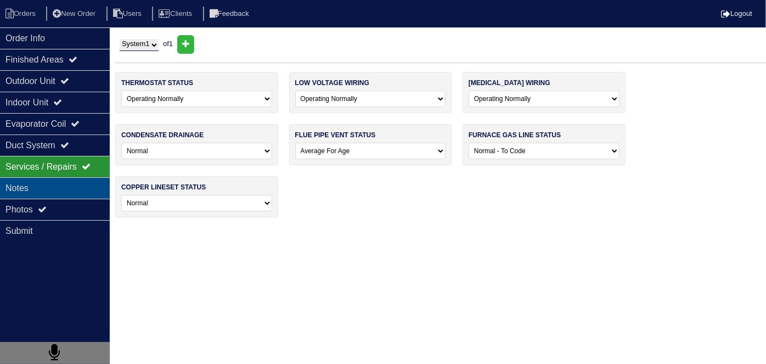
click at [38, 184] on div "Notes" at bounding box center [55, 187] width 110 height 21
type textarea "2- 16x25 Filters 1- PVC Coupling"
type textarea "Replaced Filters Flush Drain Line. Test System Heating and Cooling is working p…"
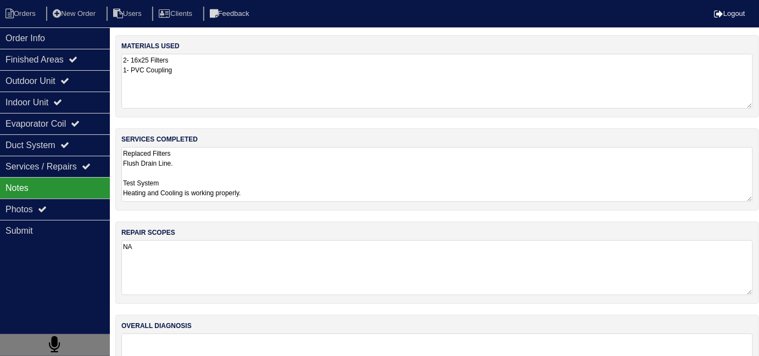
click at [285, 184] on textarea "Replaced Filters Flush Drain Line. Test System Heating and Cooling is working p…" at bounding box center [436, 174] width 631 height 55
click at [39, 49] on div "Finished Areas" at bounding box center [55, 59] width 110 height 21
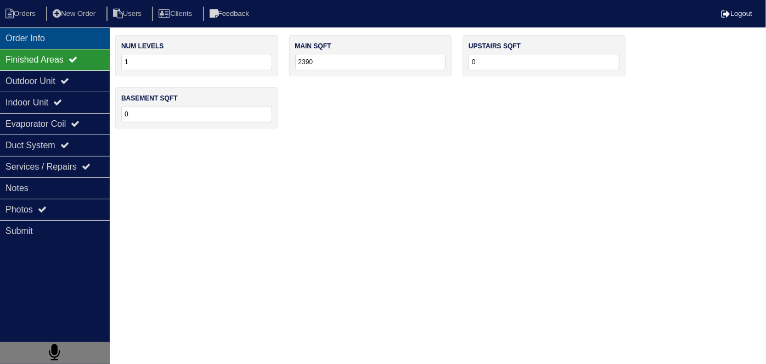
click at [40, 44] on div "Order Info" at bounding box center [55, 37] width 110 height 21
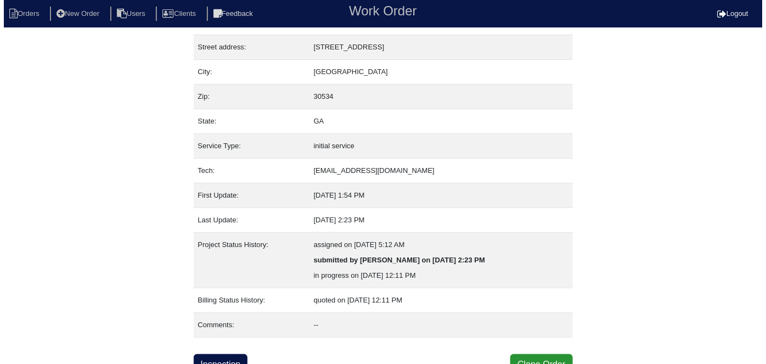
scroll to position [58, 0]
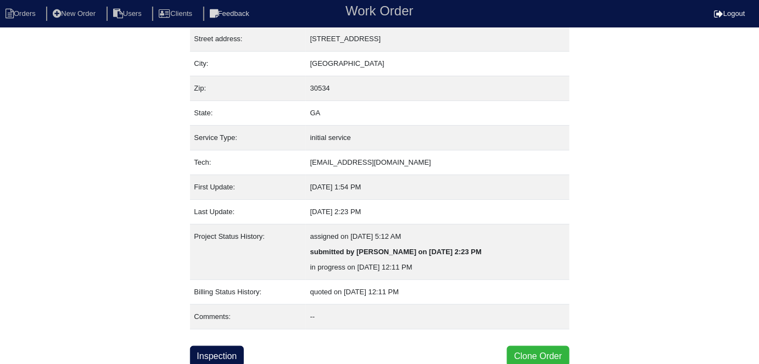
click at [527, 355] on button "Clone Order" at bounding box center [538, 356] width 62 height 21
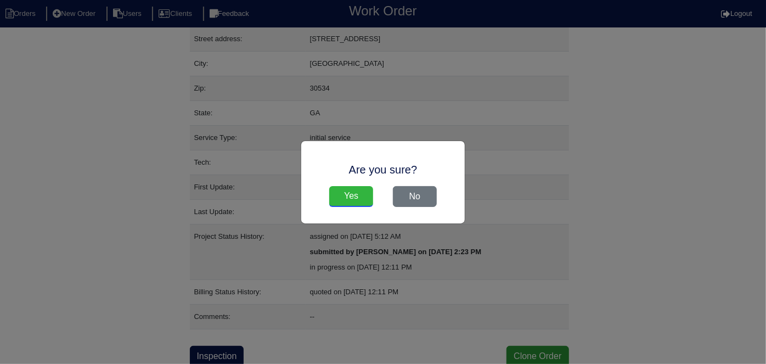
click at [340, 196] on input "Yes" at bounding box center [351, 196] width 44 height 21
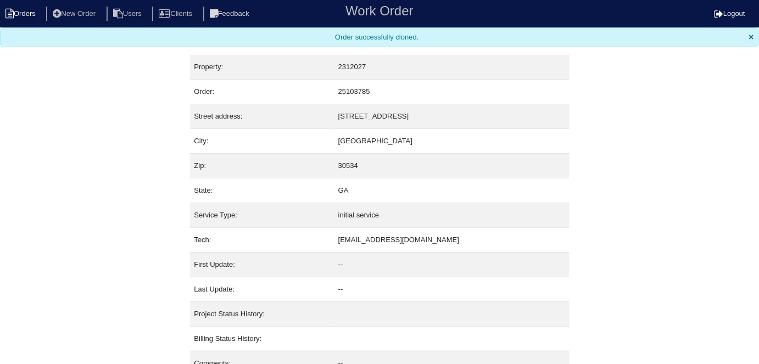
click at [23, 17] on li "Orders" at bounding box center [22, 14] width 44 height 15
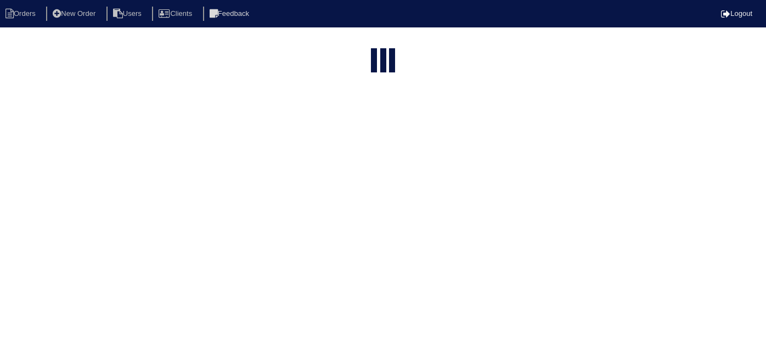
select select "15"
type input "196 b"
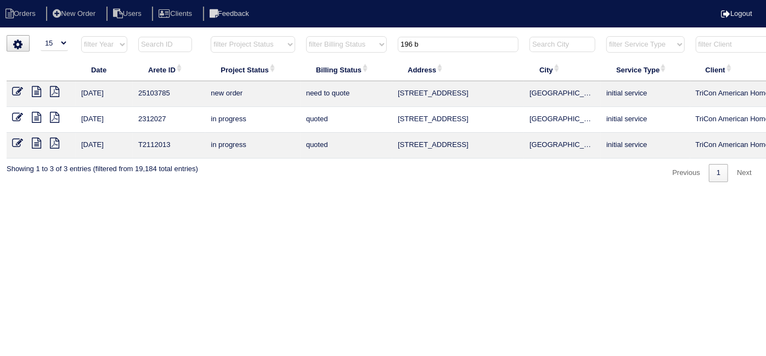
click at [18, 89] on icon at bounding box center [17, 91] width 11 height 11
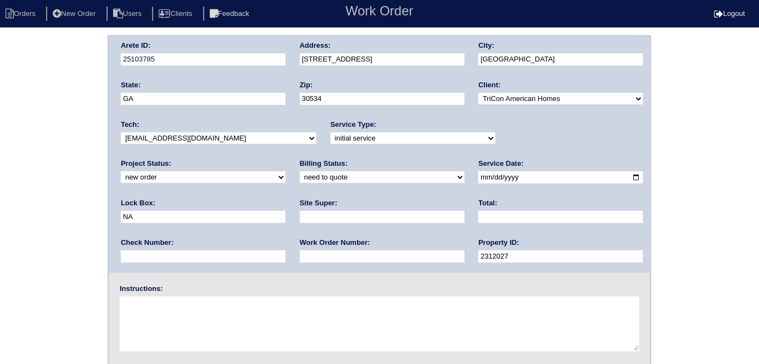
click at [300, 251] on input "text" at bounding box center [382, 256] width 165 height 13
type input "559728"
click at [300, 220] on input "text" at bounding box center [382, 217] width 165 height 13
type input "Craig Womack"
click at [163, 306] on textarea at bounding box center [379, 323] width 519 height 55
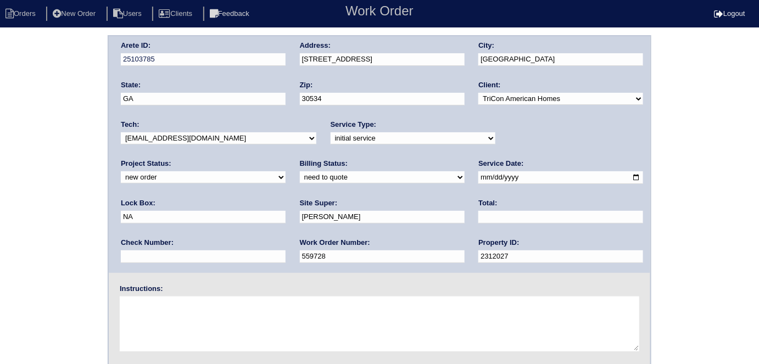
click at [160, 312] on textarea at bounding box center [379, 323] width 519 height 55
type textarea "Install smart tstats if needed"
drag, startPoint x: 514, startPoint y: 176, endPoint x: 419, endPoint y: 176, distance: 94.4
click at [419, 176] on div "Arete ID: 25103785 Address: 196 Bent Ridge Dr N City: Dawsonville State: GA Zip…" at bounding box center [379, 154] width 541 height 237
click at [285, 211] on input "text" at bounding box center [203, 217] width 165 height 13
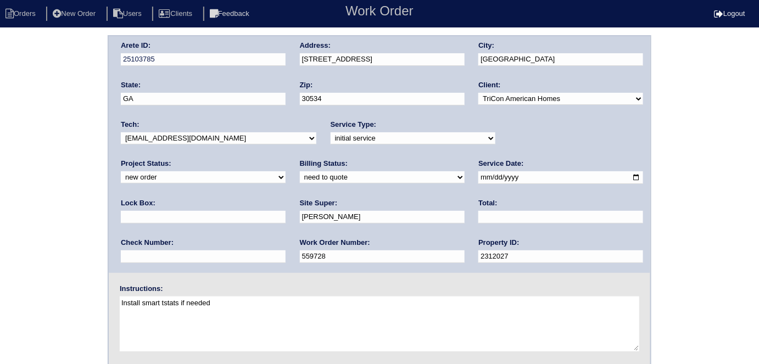
type input "9310"
click at [265, 57] on div "Arete ID: 25103785 Address: 196 Bent Ridge Dr N City: Dawsonville State: GA Zip…" at bounding box center [379, 154] width 541 height 237
drag, startPoint x: 47, startPoint y: 166, endPoint x: 58, endPoint y: 204, distance: 39.4
click at [47, 166] on div "Arete ID: 25103785 Address: 196 Bent Ridge Dr N City: Dawsonville State: GA Zip…" at bounding box center [379, 257] width 759 height 444
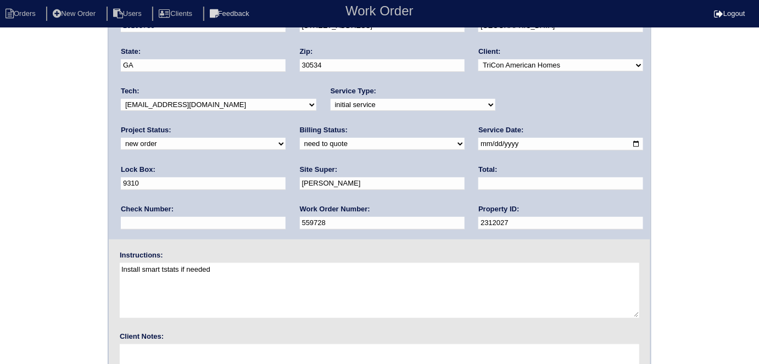
scroll to position [113, 0]
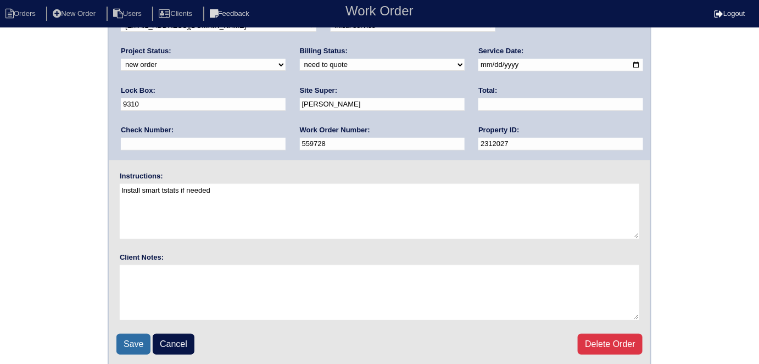
click at [125, 337] on input "Save" at bounding box center [133, 344] width 34 height 21
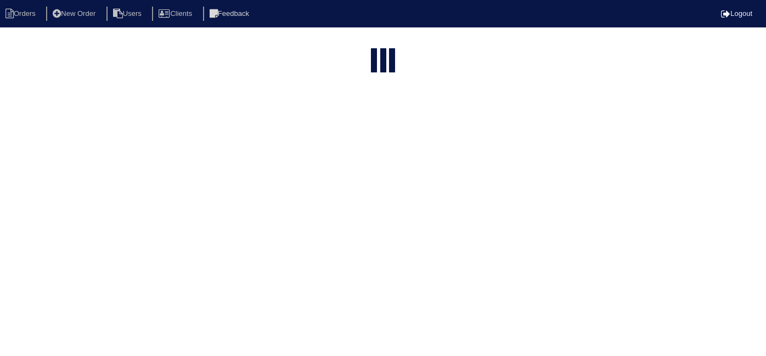
select select "15"
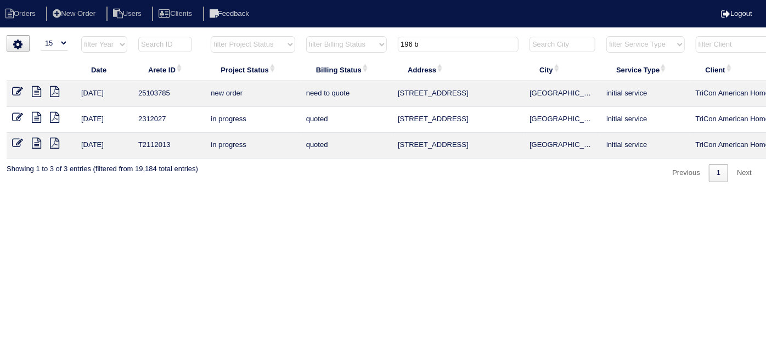
drag, startPoint x: 447, startPoint y: 42, endPoint x: 83, endPoint y: 5, distance: 365.3
click at [97, 35] on body "Orders New Order Users Clients Feedback Logout Orders New Order Users Clients M…" at bounding box center [383, 108] width 766 height 147
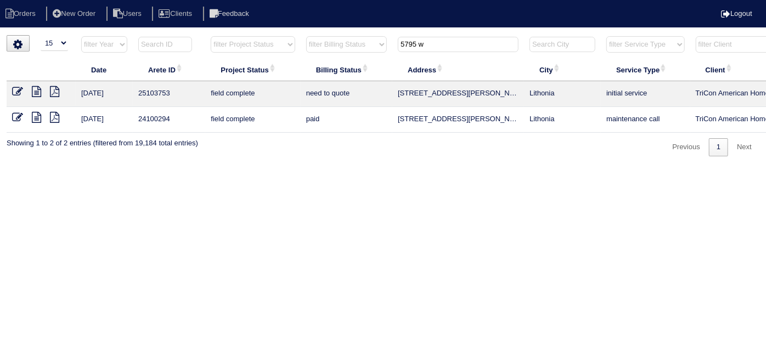
type input "5795 w"
click at [18, 92] on icon at bounding box center [17, 91] width 11 height 11
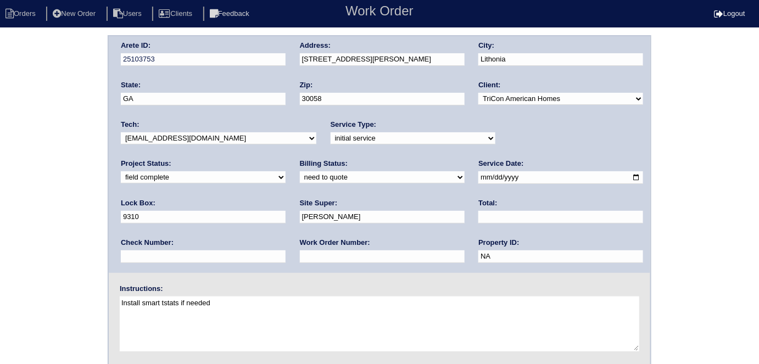
click at [300, 253] on input "text" at bounding box center [382, 256] width 165 height 13
type input "559735"
click at [23, 211] on div "Arete ID: 25103753 Address: 5795 Wellborn Oaks Ct City: Lithonia State: GA Zip:…" at bounding box center [379, 257] width 759 height 444
click at [48, 219] on div "Arete ID: 25103753 Address: 5795 Wellborn Oaks Ct City: Lithonia State: GA Zip:…" at bounding box center [379, 257] width 759 height 444
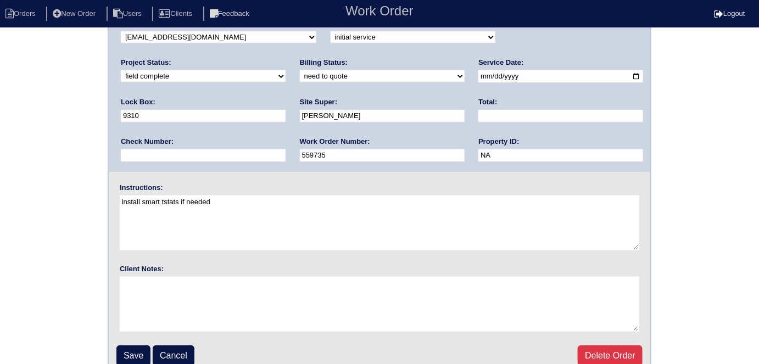
scroll to position [113, 0]
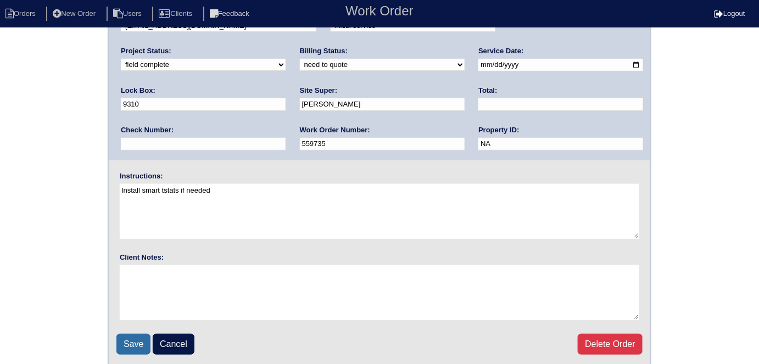
click at [128, 334] on input "Save" at bounding box center [133, 344] width 34 height 21
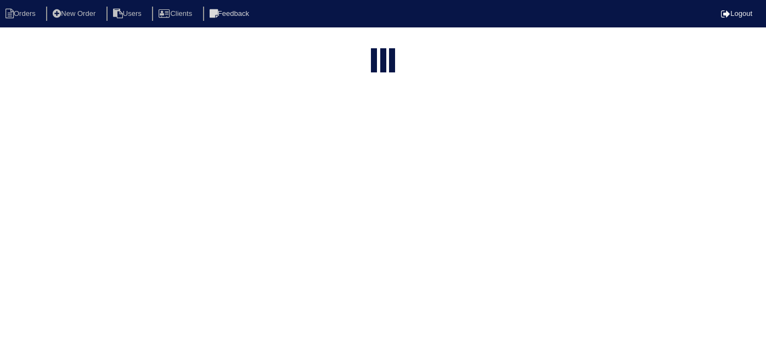
select select "15"
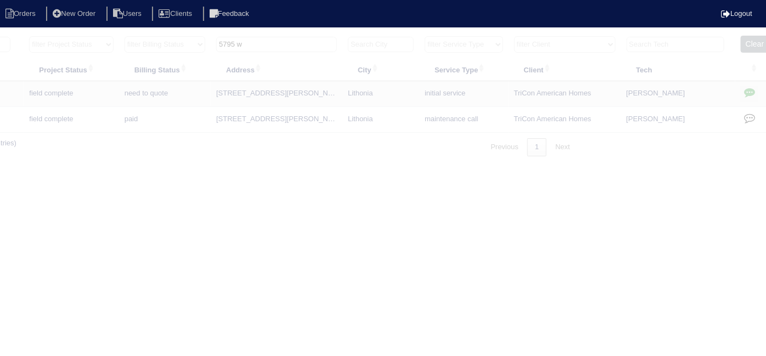
scroll to position [0, 191]
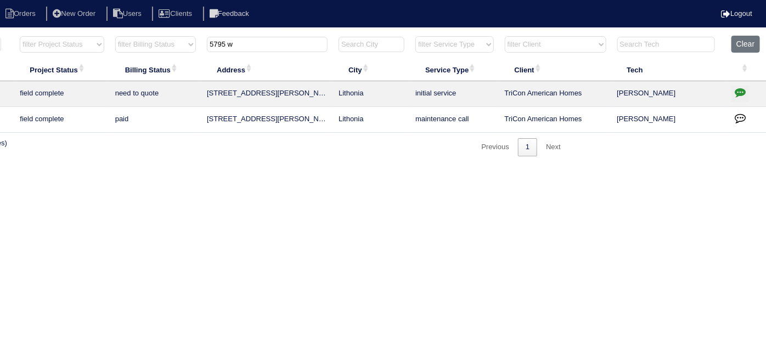
click at [741, 88] on icon "button" at bounding box center [740, 92] width 11 height 11
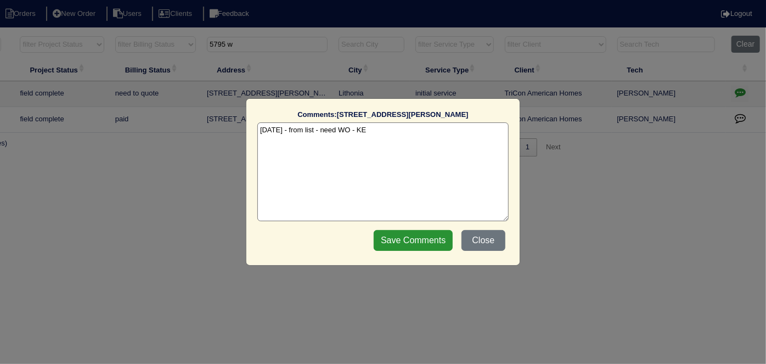
drag, startPoint x: 359, startPoint y: 129, endPoint x: 326, endPoint y: 130, distance: 32.4
click at [326, 130] on textarea "[DATE] - from list - need WO - KE" at bounding box center [382, 171] width 251 height 99
type textarea "[DATE] - from list - KE"
click at [394, 238] on input "Save Comments" at bounding box center [413, 240] width 79 height 21
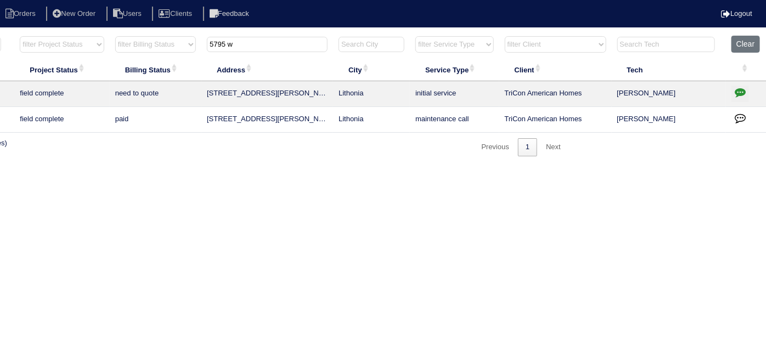
drag, startPoint x: 261, startPoint y: 48, endPoint x: 0, endPoint y: 30, distance: 261.4
click at [0, 35] on body "Orders New Order Users Clients Feedback Logout Orders New Order Users Clients M…" at bounding box center [192, 95] width 766 height 121
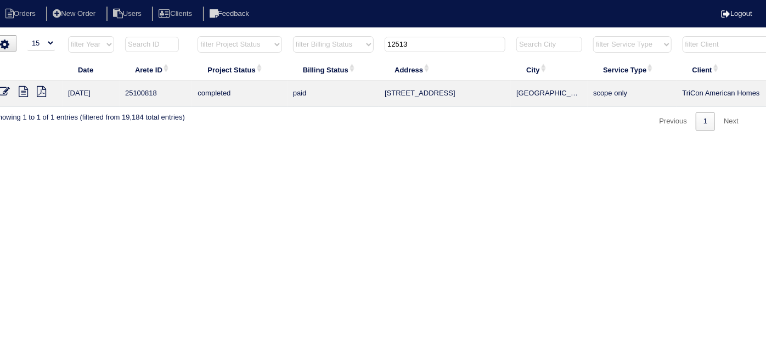
scroll to position [0, 0]
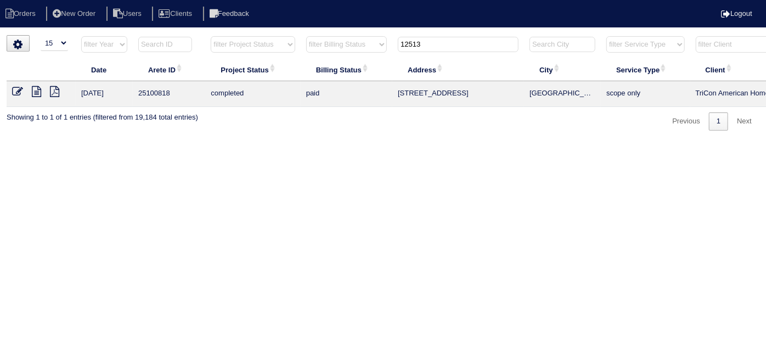
type input "12513"
click at [37, 92] on icon at bounding box center [36, 91] width 9 height 11
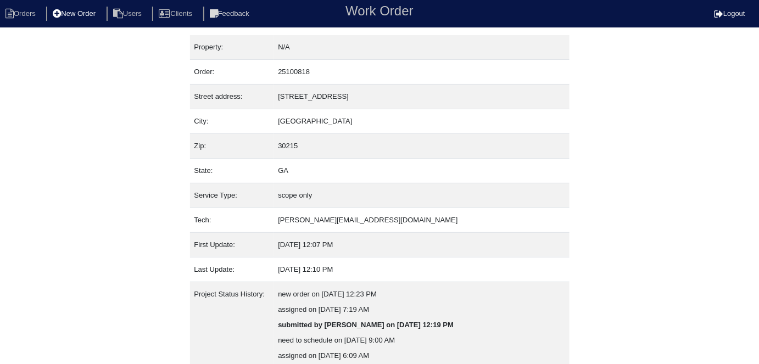
click at [69, 16] on li "New Order" at bounding box center [75, 14] width 58 height 15
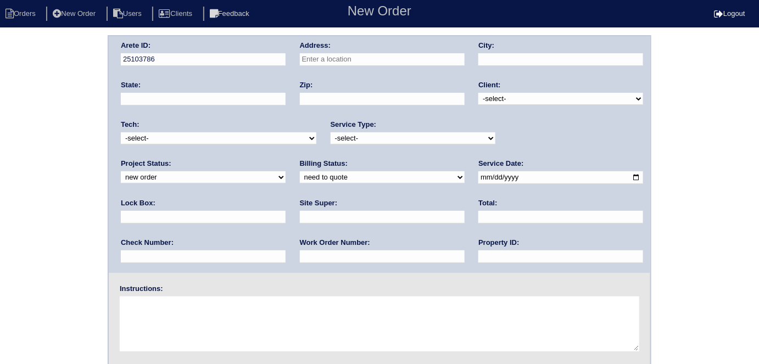
click at [319, 56] on input "text" at bounding box center [382, 59] width 165 height 13
type input "[STREET_ADDRESS]"
type input "[GEOGRAPHIC_DATA]"
type input "GA"
type input "30215"
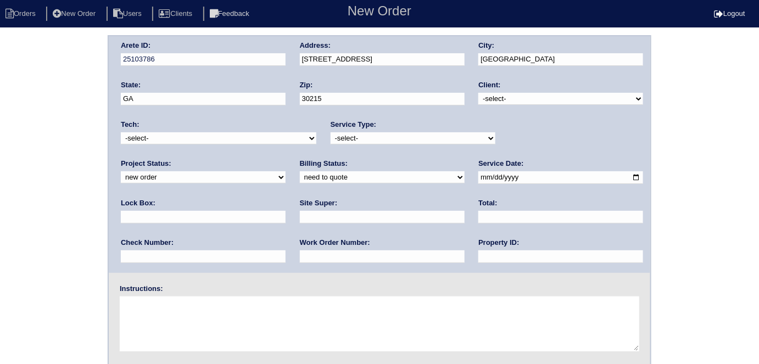
drag, startPoint x: 539, startPoint y: 100, endPoint x: 534, endPoint y: 104, distance: 5.8
click at [539, 100] on select "-select- TriCon American Homes American Homes 4 Rent First Key Homes Zillow The…" at bounding box center [560, 99] width 165 height 12
select select "1"
click at [479, 93] on select "-select- TriCon American Homes American Homes 4 Rent First Key Homes Zillow The…" at bounding box center [560, 99] width 165 height 12
drag, startPoint x: 393, startPoint y: 138, endPoint x: 389, endPoint y: 143, distance: 6.6
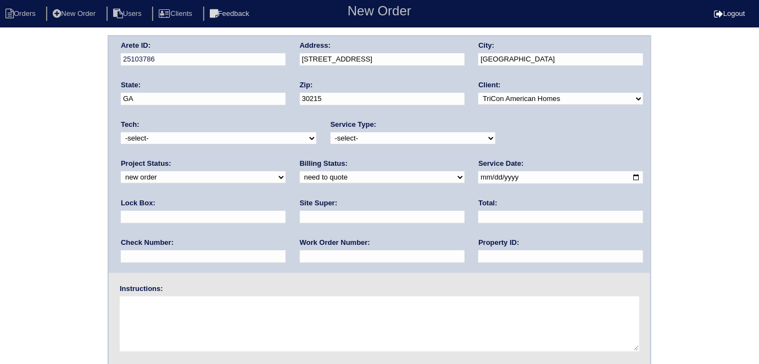
click at [393, 138] on select "-select- initial service basic service maintenance call replacement scope servi…" at bounding box center [413, 138] width 165 height 12
click at [331, 132] on select "-select- initial service basic service maintenance call replacement scope servi…" at bounding box center [413, 138] width 165 height 12
drag, startPoint x: 364, startPoint y: 132, endPoint x: 365, endPoint y: 142, distance: 9.9
click at [364, 133] on select "-select- initial service basic service maintenance call replacement scope servi…" at bounding box center [413, 138] width 165 height 12
select select "initial service"
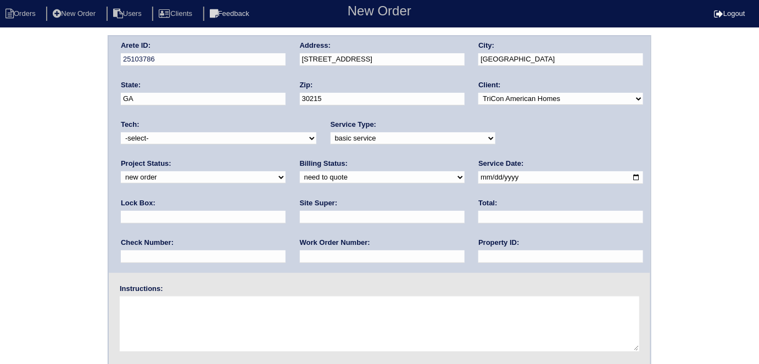
click at [331, 132] on select "-select- initial service basic service maintenance call replacement scope servi…" at bounding box center [413, 138] width 165 height 12
click at [285, 211] on input "text" at bounding box center [203, 217] width 165 height 13
type input "9470"
click at [478, 180] on input "date" at bounding box center [560, 177] width 165 height 13
type input "2025-10-14"
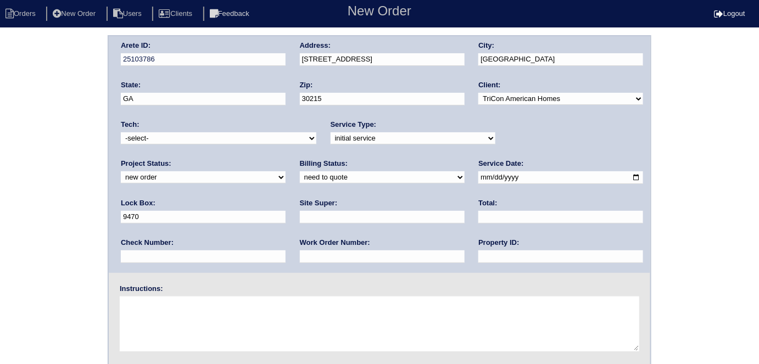
drag, startPoint x: 344, startPoint y: 258, endPoint x: 341, endPoint y: 220, distance: 38.0
click at [478, 258] on input "text" at bounding box center [560, 256] width 165 height 13
type input "N/A"
click at [300, 216] on input "text" at bounding box center [382, 217] width 165 height 13
type input "Theresa Iverson"
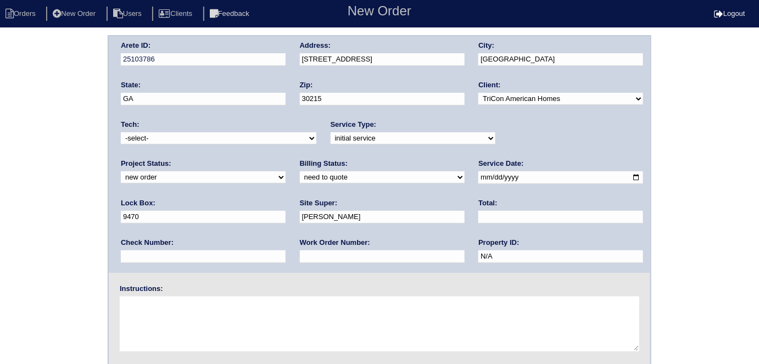
click at [300, 262] on div "Work Order Number:" at bounding box center [382, 253] width 165 height 31
drag, startPoint x: 141, startPoint y: 259, endPoint x: 158, endPoint y: 197, distance: 63.8
click at [300, 259] on input "text" at bounding box center [382, 256] width 165 height 13
click at [300, 253] on input "text" at bounding box center [382, 256] width 165 height 13
type input "559745"
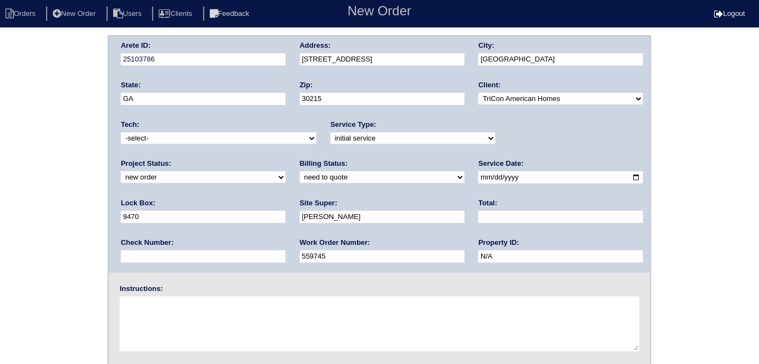
click at [154, 321] on textarea at bounding box center [379, 323] width 519 height 55
type textarea "Install smart tstats if needed"
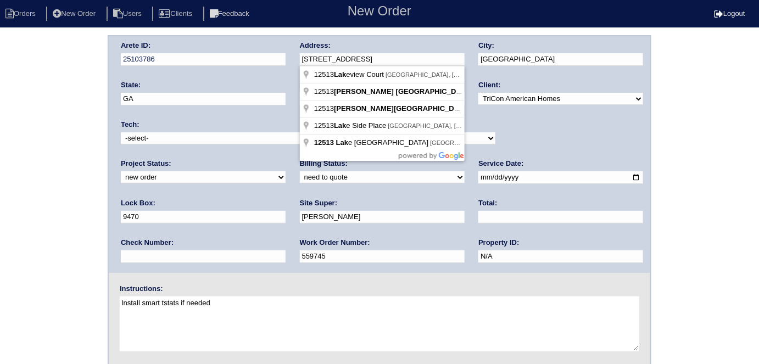
click at [278, 60] on div "Arete ID: 25103786 Address: 12513 Lakeside Pkwy City: Fayetteville State: GA Zi…" at bounding box center [379, 154] width 541 height 237
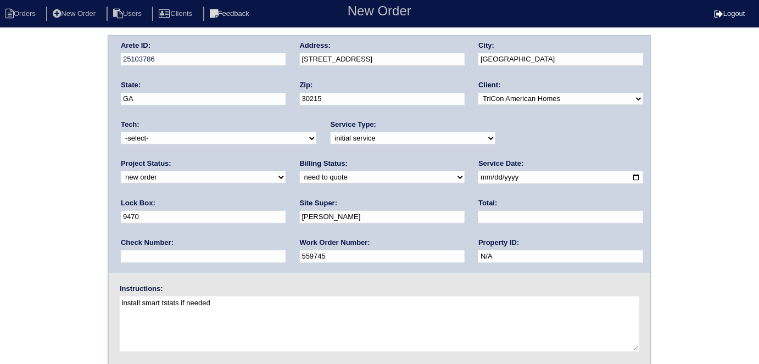
click at [3, 211] on div "Arete ID: 25103786 Address: 12513 Lakeside Pkwy City: Fayetteville State: GA Zi…" at bounding box center [379, 257] width 759 height 444
click at [26, 169] on div "Arete ID: 25103786 Address: 12513 Lakeside Pkwy City: Fayetteville State: GA Zi…" at bounding box center [379, 257] width 759 height 444
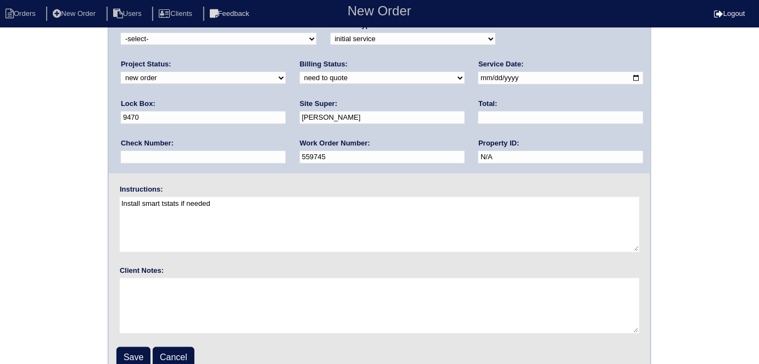
scroll to position [113, 0]
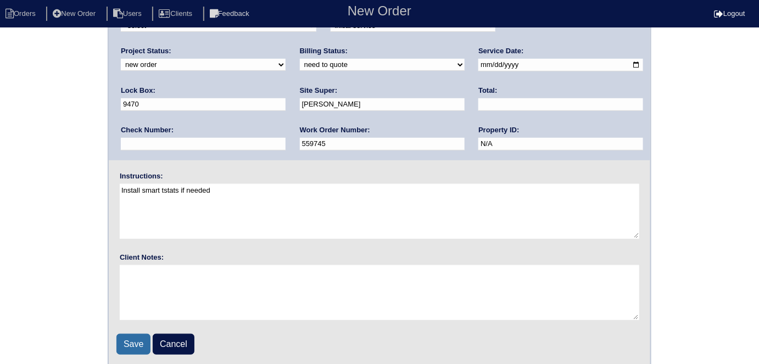
click at [130, 343] on input "Save" at bounding box center [133, 344] width 34 height 21
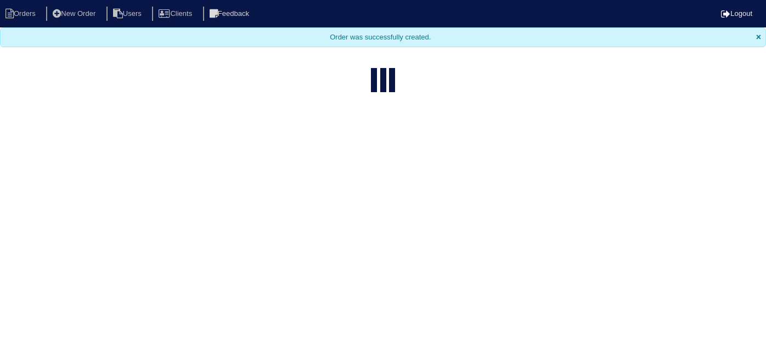
select select "15"
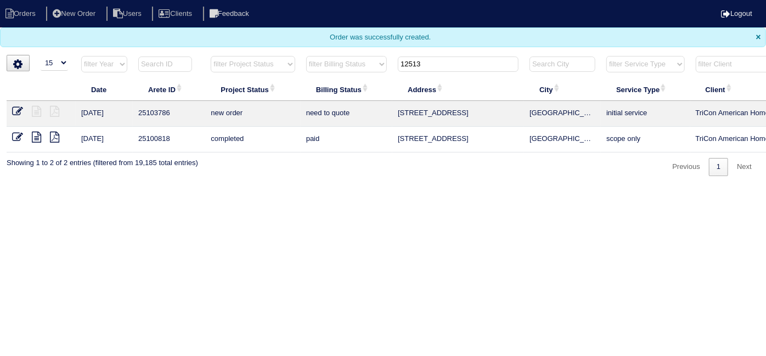
drag, startPoint x: 424, startPoint y: 59, endPoint x: 110, endPoint y: 5, distance: 319.2
click at [150, 31] on body "Orders New Order Users Clients Feedback Logout Orders New Order Users Clients M…" at bounding box center [383, 88] width 766 height 176
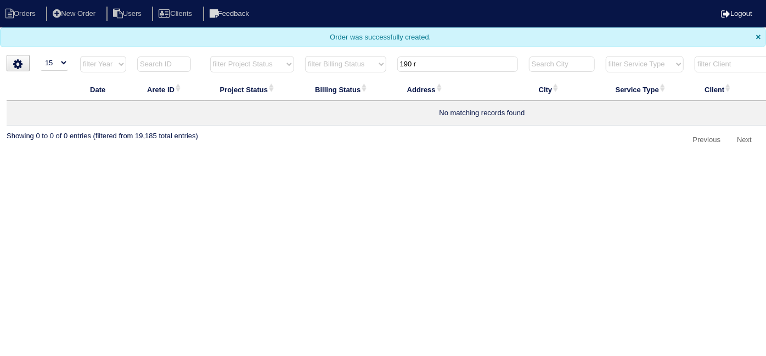
click at [421, 65] on input "190 r" at bounding box center [457, 64] width 121 height 15
drag, startPoint x: 421, startPoint y: 65, endPoint x: 306, endPoint y: 66, distance: 115.3
click at [315, 66] on tr "filter Year -- Any Year -- 2025 2024 2023 2022 2021 2020 2019 filter Project St…" at bounding box center [482, 66] width 951 height 23
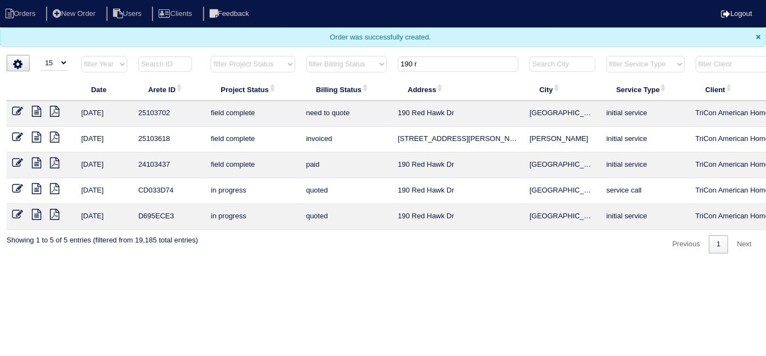
drag, startPoint x: 430, startPoint y: 66, endPoint x: 120, endPoint y: 37, distance: 311.6
click at [178, 48] on body "Orders New Order Users Clients Feedback Logout Orders New Order Users Clients M…" at bounding box center [383, 127] width 766 height 254
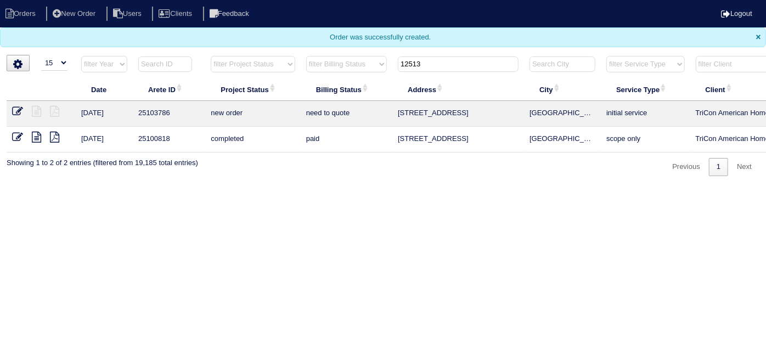
type input "12513"
click at [15, 110] on icon at bounding box center [17, 111] width 11 height 11
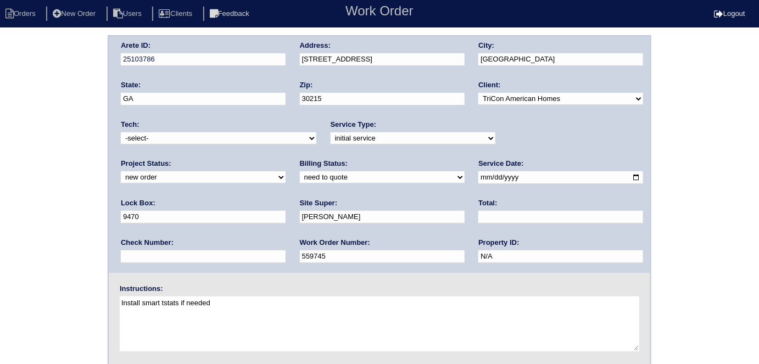
click at [170, 143] on select "-select- aretesmg+backup-tech@gmail.com benjohnholt88@gmail.com callisonhvac@ya…" at bounding box center [218, 138] width 195 height 12
select select "33"
click at [121, 132] on select "-select- aretesmg+backup-tech@gmail.com benjohnholt88@gmail.com callisonhvac@ya…" at bounding box center [218, 138] width 195 height 12
drag, startPoint x: 24, startPoint y: 189, endPoint x: 7, endPoint y: 195, distance: 17.9
click at [20, 191] on div "Arete ID: 25103786 Address: 12513 Lakeside Pkwy City: Fayetteville State: GA Zi…" at bounding box center [379, 257] width 759 height 444
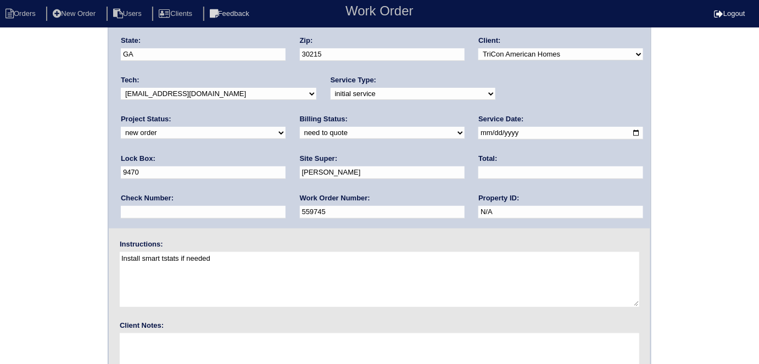
scroll to position [113, 0]
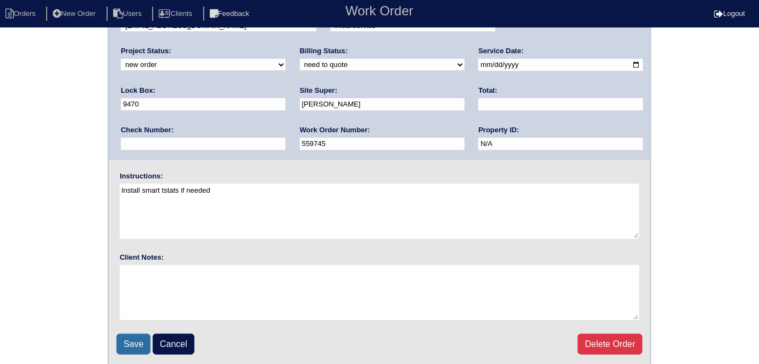
click at [146, 344] on input "Save" at bounding box center [133, 344] width 34 height 21
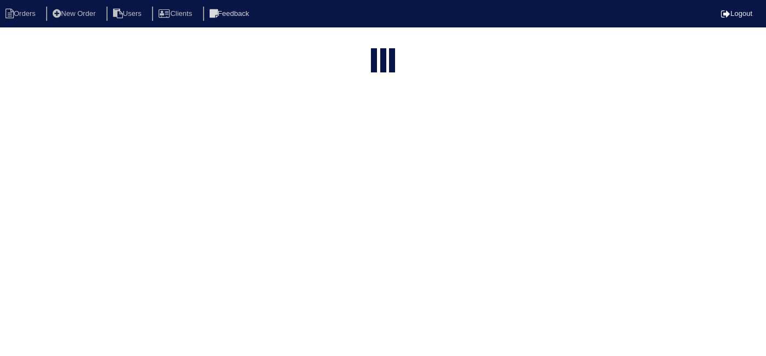
select select "15"
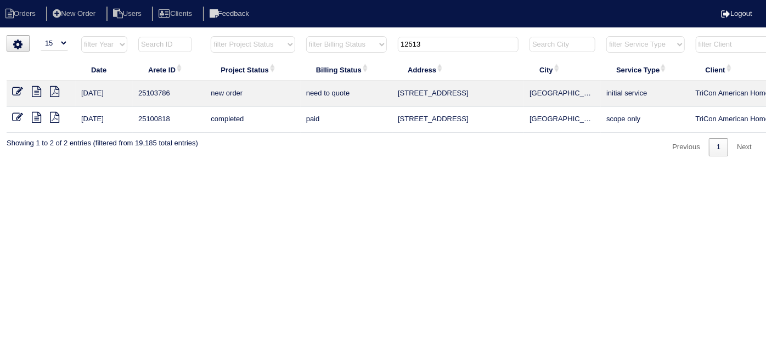
click at [484, 52] on th "12513" at bounding box center [459, 47] width 132 height 23
drag, startPoint x: 483, startPoint y: 52, endPoint x: 462, endPoint y: 43, distance: 23.1
click at [474, 48] on th "12513" at bounding box center [459, 47] width 132 height 23
click at [462, 43] on input "12513" at bounding box center [458, 44] width 121 height 15
drag, startPoint x: 462, startPoint y: 43, endPoint x: 75, endPoint y: 15, distance: 388.1
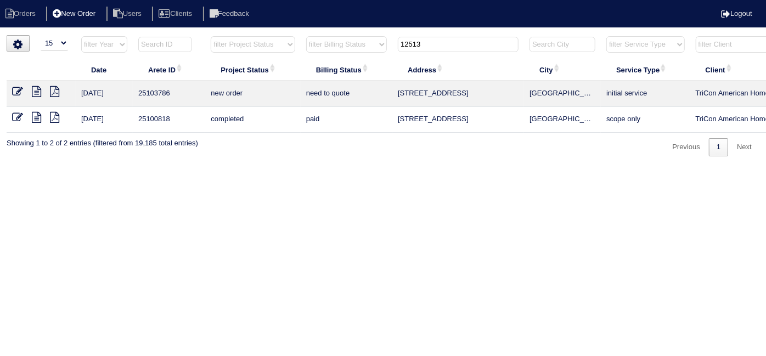
click at [76, 35] on body "Orders New Order Users Clients Feedback Logout Orders New Order Users Clients M…" at bounding box center [383, 95] width 766 height 121
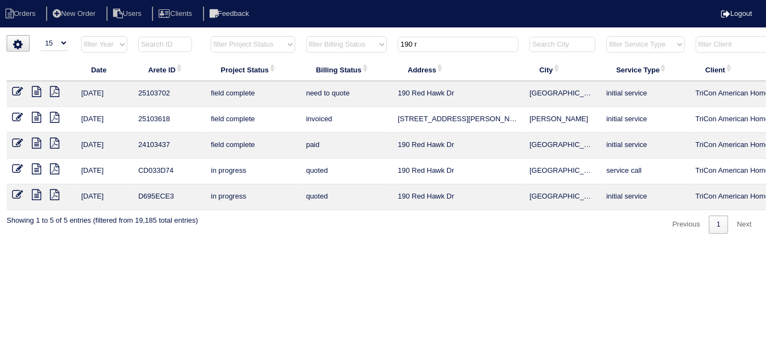
type input "190 r"
click at [41, 91] on icon at bounding box center [36, 91] width 9 height 11
click at [18, 94] on icon at bounding box center [17, 91] width 11 height 11
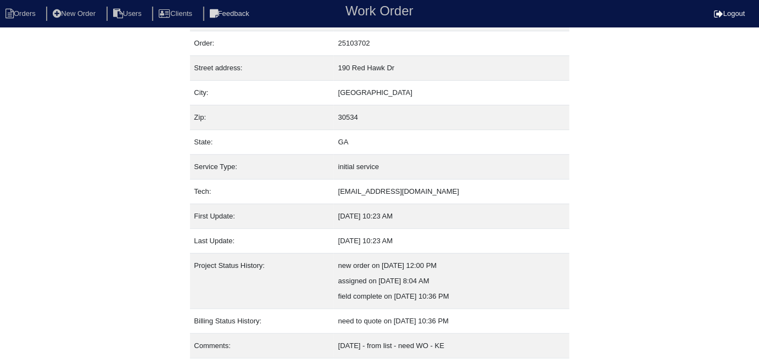
scroll to position [58, 0]
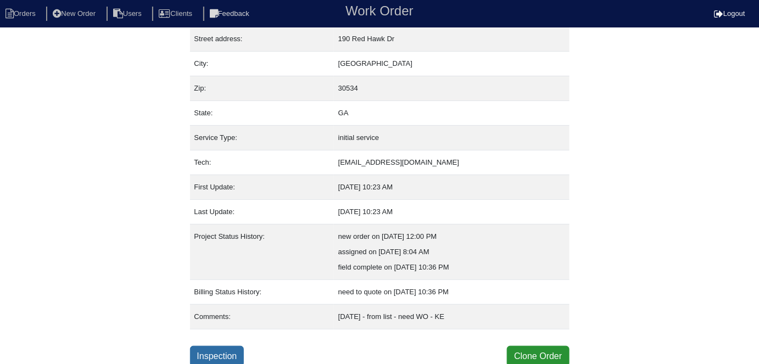
click at [226, 349] on link "Inspection" at bounding box center [217, 356] width 54 height 21
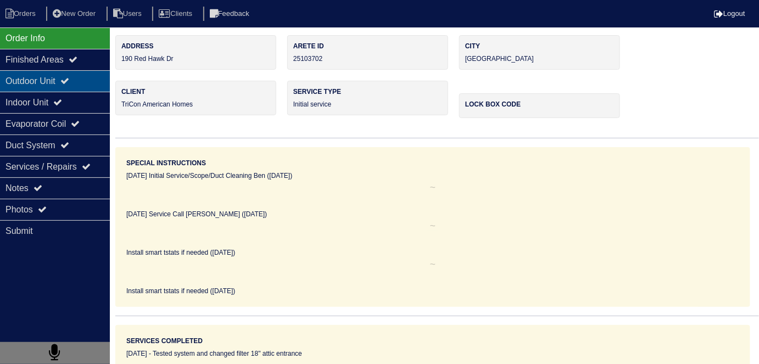
click at [23, 81] on div "Outdoor Unit" at bounding box center [55, 80] width 110 height 21
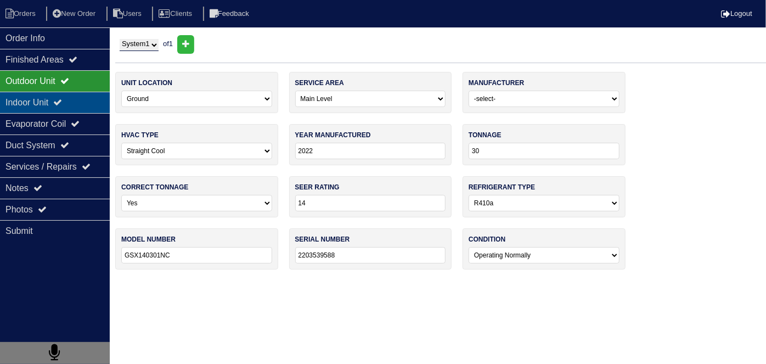
click at [23, 96] on div "Indoor Unit" at bounding box center [55, 102] width 110 height 21
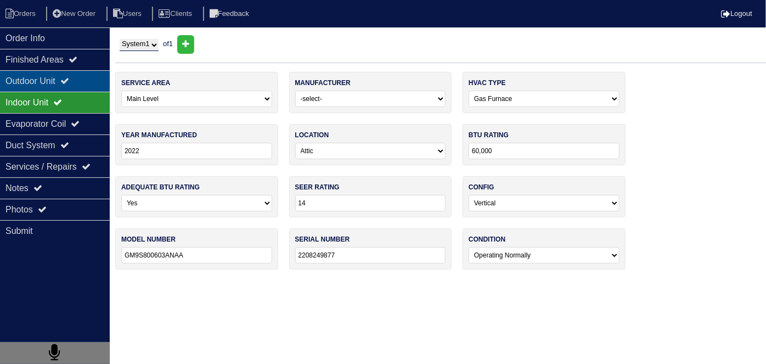
click at [20, 79] on div "Outdoor Unit" at bounding box center [55, 80] width 110 height 21
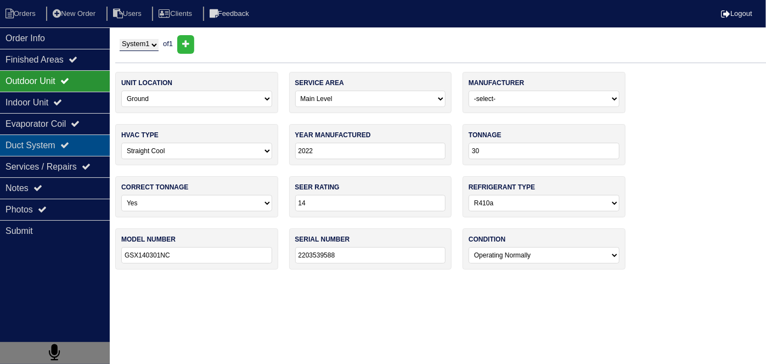
click at [7, 138] on div "Duct System" at bounding box center [55, 145] width 110 height 21
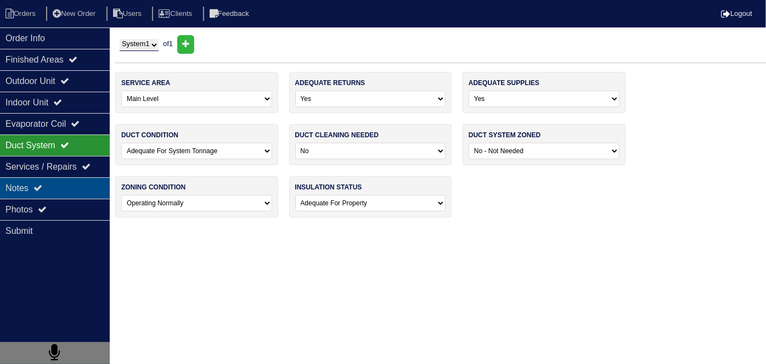
click at [29, 192] on div "Notes" at bounding box center [55, 187] width 110 height 21
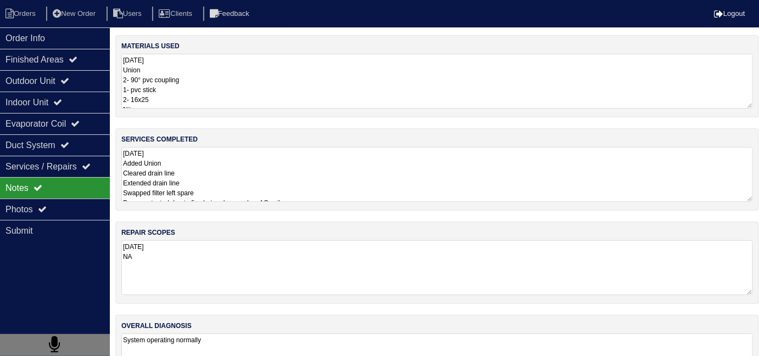
click at [324, 187] on textarea "10.13.25 Added Union Cleared drain line Extended drain line Swapped filter left…" at bounding box center [436, 174] width 631 height 55
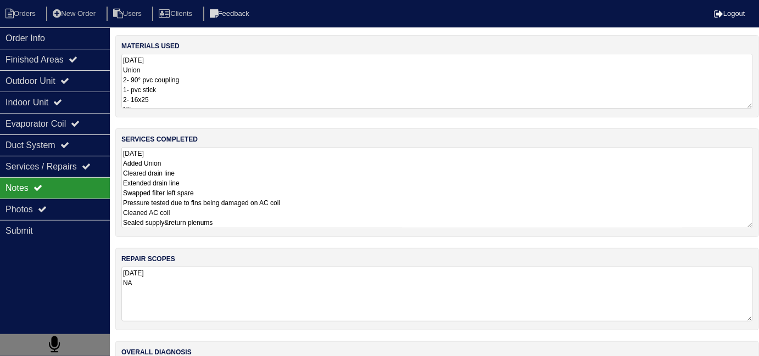
click at [316, 79] on textarea "10.13.25 Union 2- 90° pvc coupling 1- pvc stick 2- 16x25 Nitrogen 5lb 410 Masti…" at bounding box center [436, 81] width 631 height 55
click at [299, 228] on div "services completed 10.13.25 Added Union Cleared drain line Extended drain line …" at bounding box center [436, 182] width 643 height 109
click at [209, 83] on textarea "10.13.25 Union 2- 90° pvc coupling 1- pvc stick 2- 16x25 Nitrogen 5lb 410 Masti…" at bounding box center [436, 81] width 631 height 55
click at [307, 208] on textarea "10.13.25 Added Union Cleared drain line Extended drain line Swapped filter left…" at bounding box center [436, 187] width 631 height 81
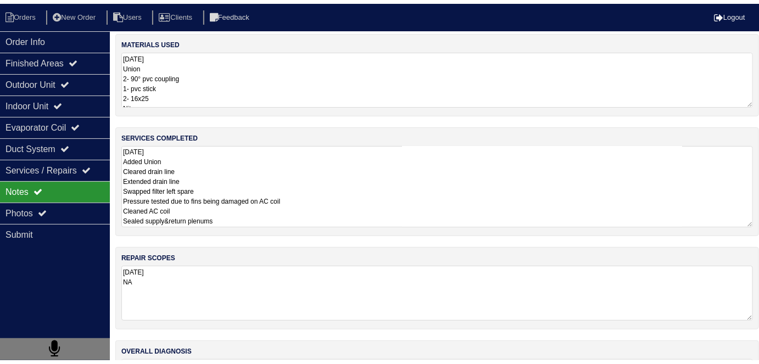
scroll to position [5, 0]
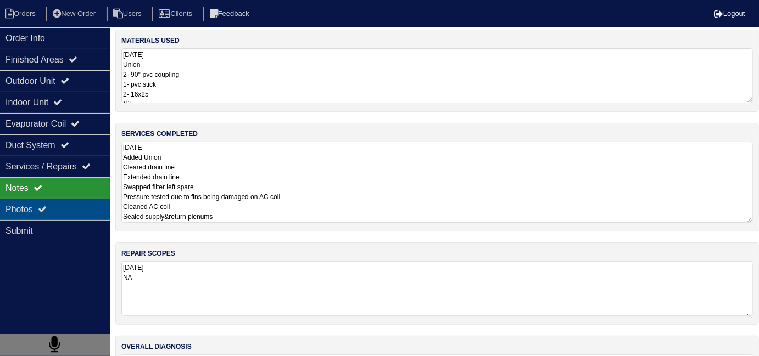
click at [27, 206] on div "Photos" at bounding box center [55, 209] width 110 height 21
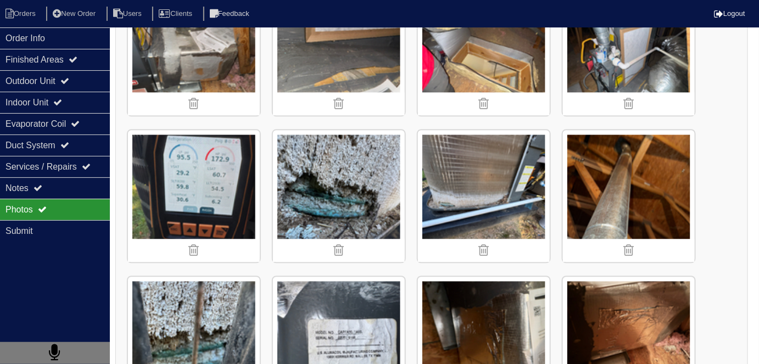
scroll to position [805, 0]
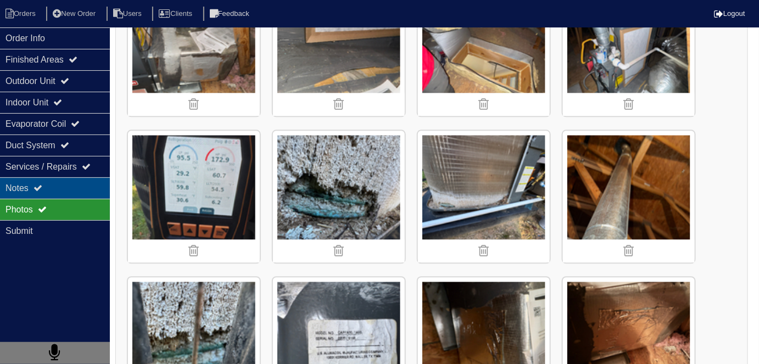
click at [38, 192] on div "Notes" at bounding box center [55, 187] width 110 height 21
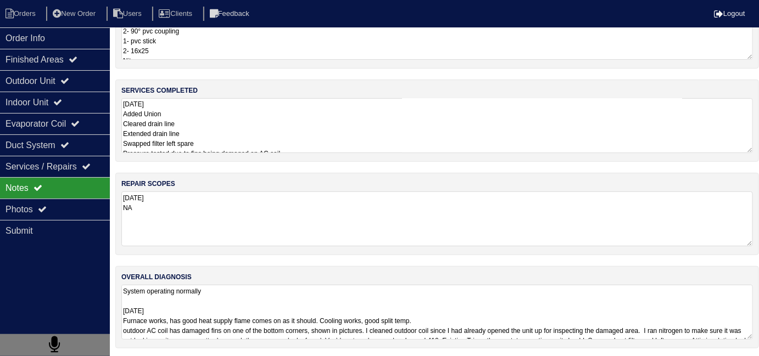
scroll to position [75, 0]
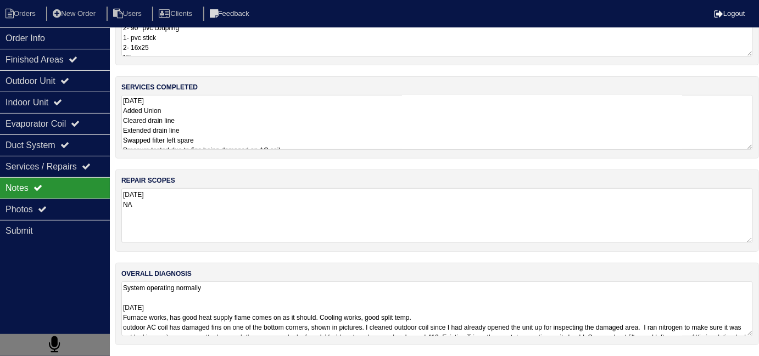
click at [334, 119] on textarea "10.13.25 Added Union Cleared drain line Extended drain line Swapped filter left…" at bounding box center [436, 122] width 631 height 55
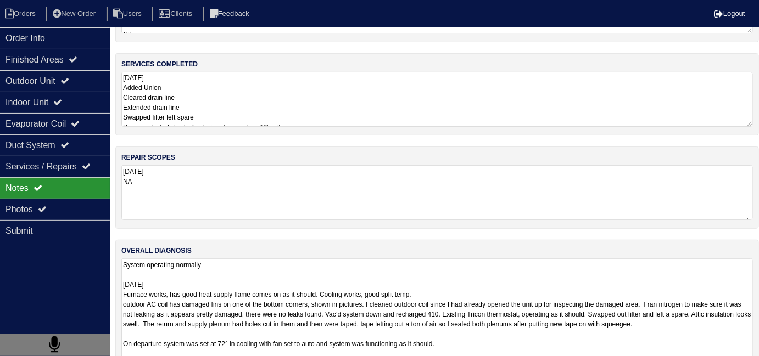
click at [540, 295] on textarea "System operating normally 10.13.25 Furnace works, has good heat supply flame co…" at bounding box center [436, 309] width 631 height 101
click at [309, 111] on textarea "10.13.25 Added Union Cleared drain line Extended drain line Swapped filter left…" at bounding box center [436, 99] width 631 height 55
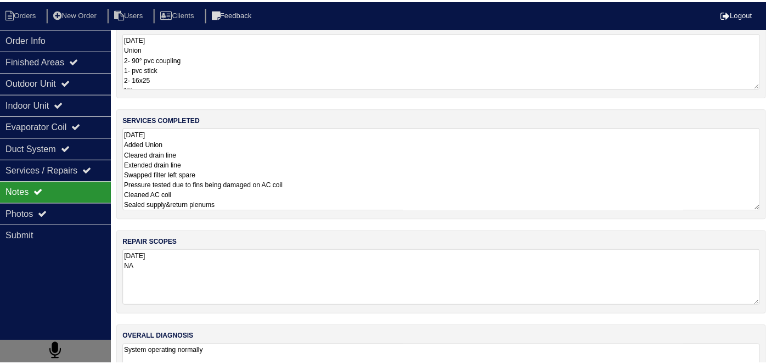
scroll to position [0, 0]
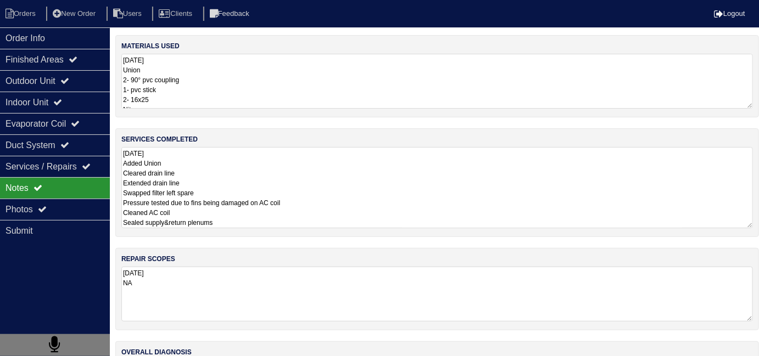
click at [275, 97] on textarea "10.13.25 Union 2- 90° pvc coupling 1- pvc stick 2- 16x25 Nitrogen 5lb 410 Masti…" at bounding box center [436, 81] width 631 height 55
click at [413, 233] on div "services completed 10.13.25 Added Union Cleared drain line Extended drain line …" at bounding box center [436, 182] width 643 height 109
click at [47, 131] on div "Evaporator Coil" at bounding box center [55, 123] width 110 height 21
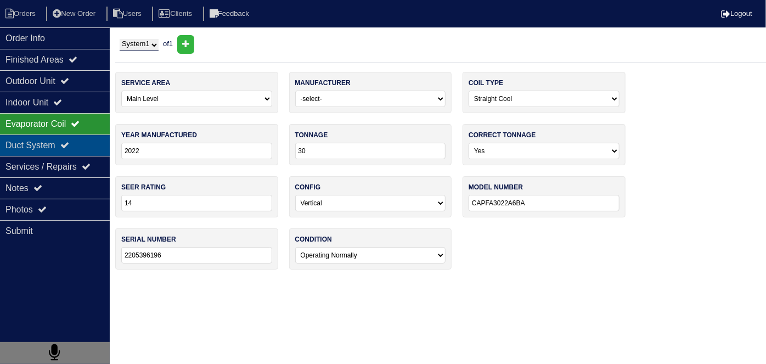
click at [48, 138] on div "Duct System" at bounding box center [55, 145] width 110 height 21
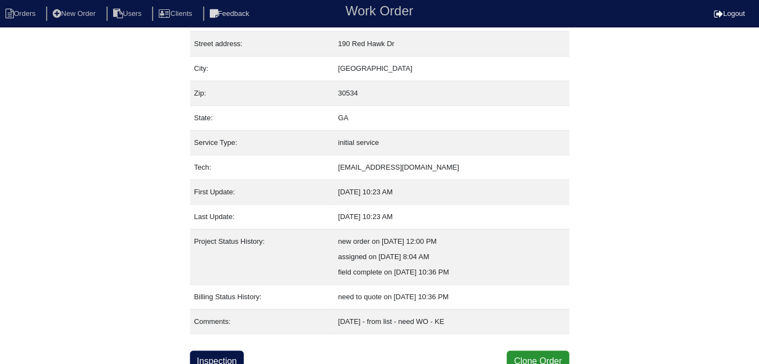
scroll to position [58, 0]
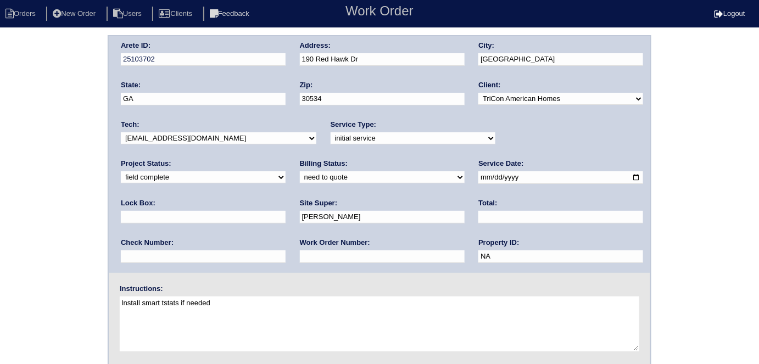
click at [478, 214] on input "text" at bounding box center [560, 217] width 165 height 13
type input "1424.50"
click at [300, 261] on input "text" at bounding box center [382, 256] width 165 height 13
type input "requested"
click at [279, 54] on div "Arete ID: 25103702 Address: [STREET_ADDRESS] City: [GEOGRAPHIC_DATA] State: [GE…" at bounding box center [379, 154] width 541 height 237
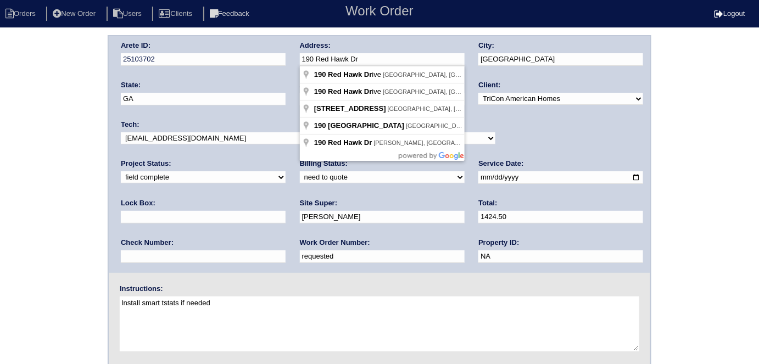
click at [0, 204] on div "Arete ID: 25103702 Address: [STREET_ADDRESS] City: [GEOGRAPHIC_DATA] State: [GE…" at bounding box center [379, 257] width 759 height 444
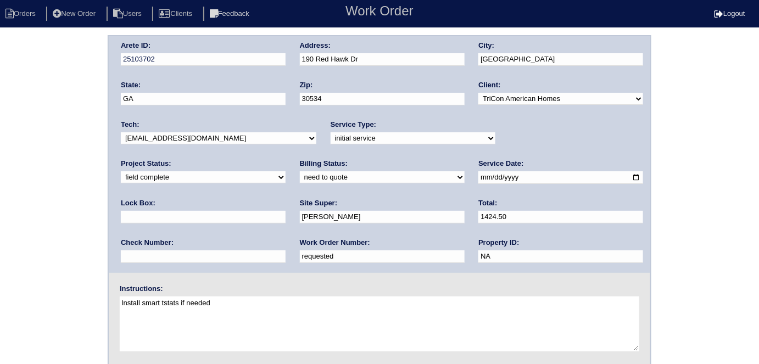
click at [300, 179] on select "need to quote quoted need to invoice invoiced paid warranty purchase order need…" at bounding box center [382, 177] width 165 height 12
select select "quoted"
click at [300, 171] on select "need to quote quoted need to invoice invoiced paid warranty purchase order need…" at bounding box center [382, 177] width 165 height 12
drag, startPoint x: 44, startPoint y: 243, endPoint x: 61, endPoint y: 283, distance: 43.3
click at [41, 250] on div "Arete ID: 25103702 Address: [STREET_ADDRESS] City: [GEOGRAPHIC_DATA] State: [GE…" at bounding box center [379, 257] width 759 height 444
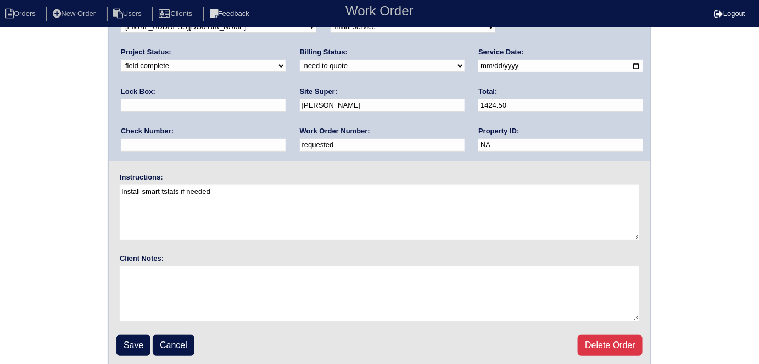
scroll to position [113, 0]
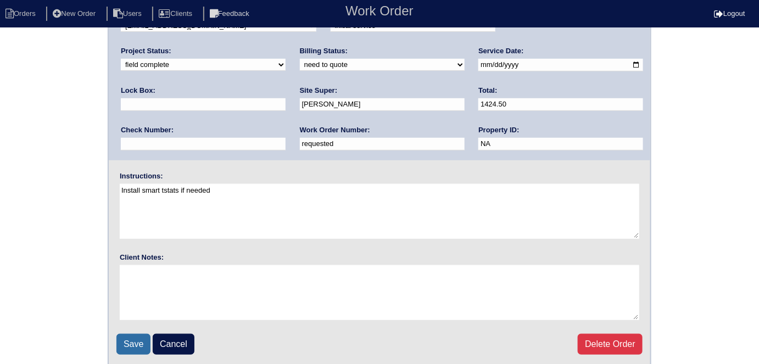
click at [139, 334] on input "Save" at bounding box center [133, 344] width 34 height 21
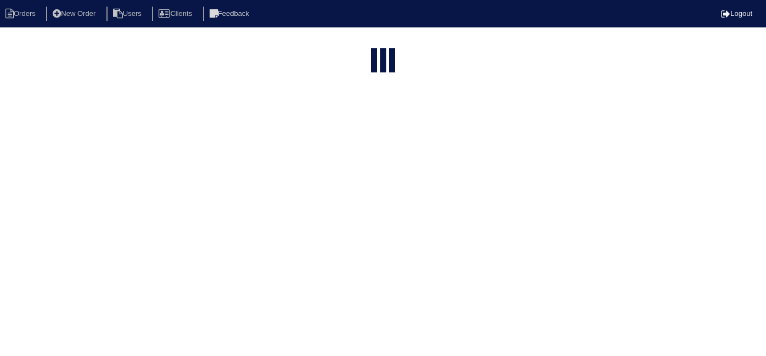
select select "15"
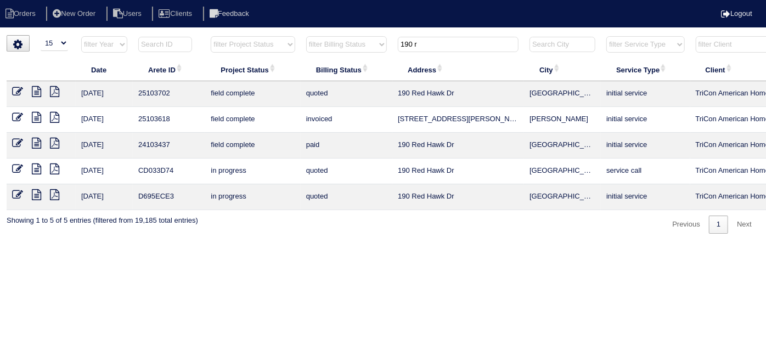
drag, startPoint x: 423, startPoint y: 44, endPoint x: 326, endPoint y: 30, distance: 97.8
click at [326, 30] on html "Orders New Order Users Clients Feedback Logout Orders New Order Users Clients M…" at bounding box center [383, 122] width 766 height 245
type input "1"
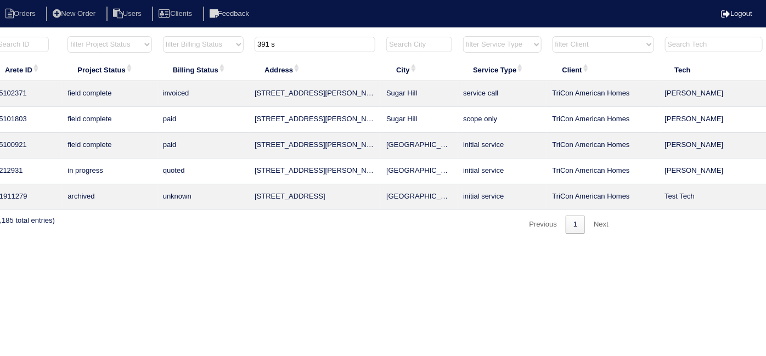
scroll to position [0, 191]
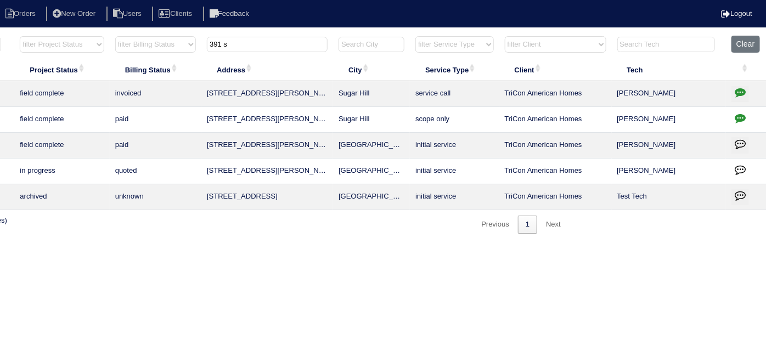
type input "391 s"
click at [731, 88] on td at bounding box center [746, 94] width 41 height 26
click at [737, 91] on icon "button" at bounding box center [740, 92] width 11 height 11
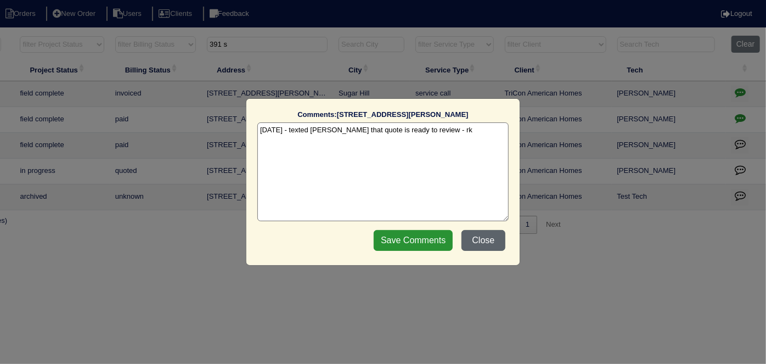
click at [490, 237] on button "Close" at bounding box center [484, 240] width 44 height 21
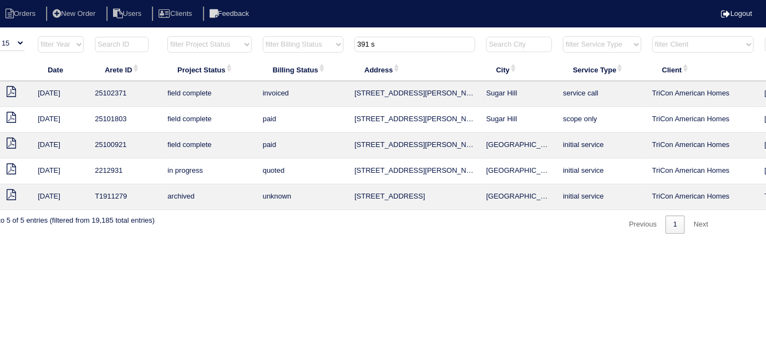
scroll to position [0, 0]
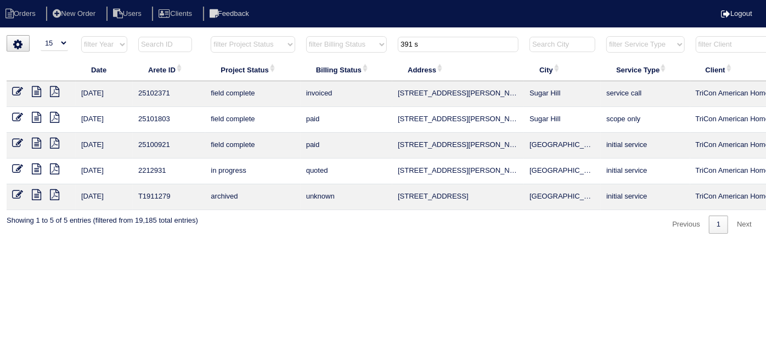
click at [33, 88] on icon at bounding box center [36, 91] width 9 height 11
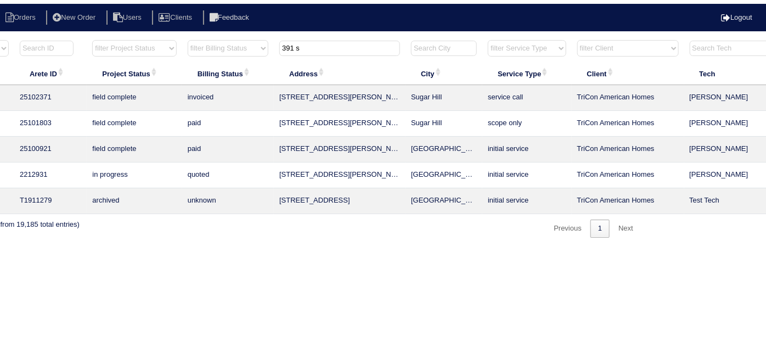
scroll to position [0, 191]
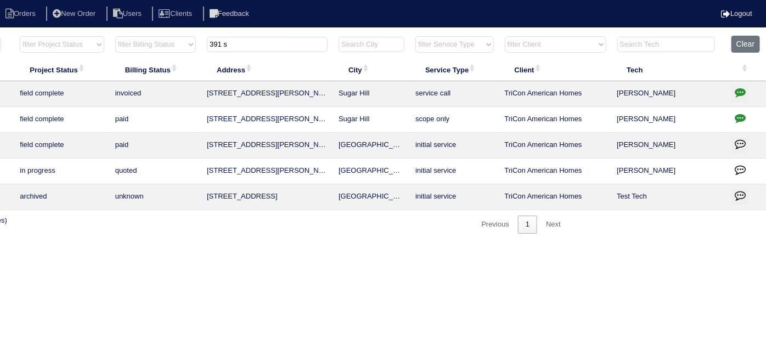
click at [743, 116] on icon "button" at bounding box center [740, 118] width 11 height 11
type textarea "[DATE] - DO NOT INVOICE - QUOTE FOR SCOPE MAY CHANGE DUE TO FINDINGS AFTER SERV…"
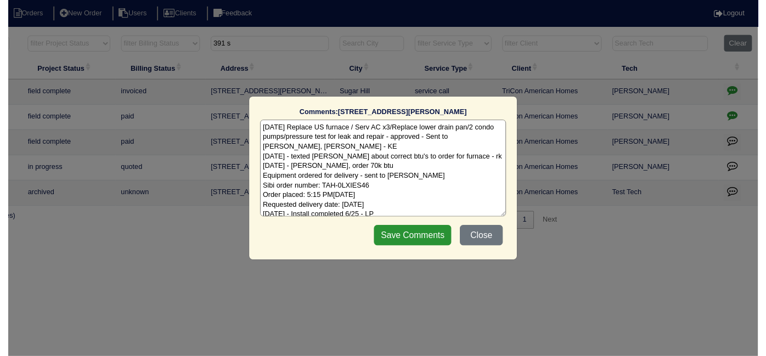
scroll to position [25, 0]
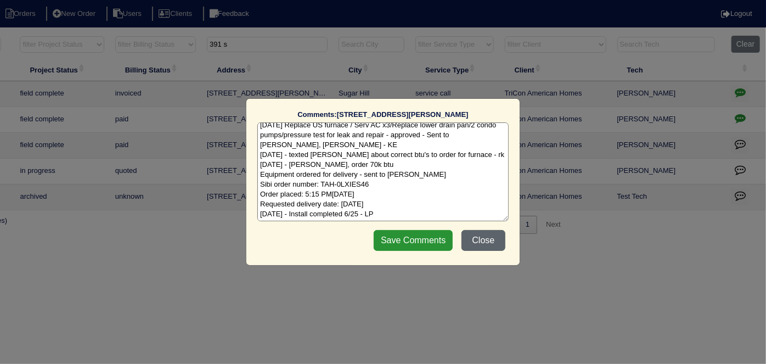
click at [485, 238] on button "Close" at bounding box center [484, 240] width 44 height 21
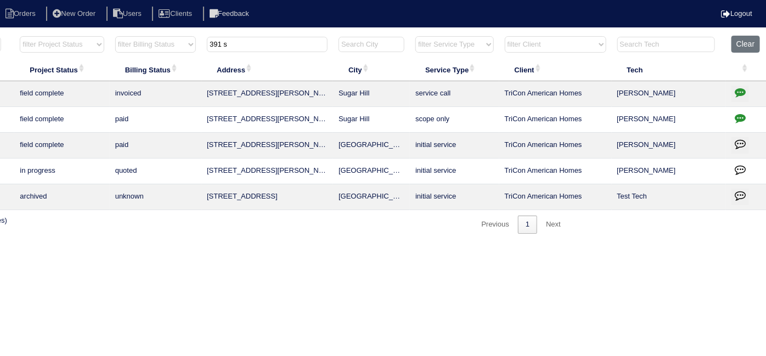
scroll to position [0, 0]
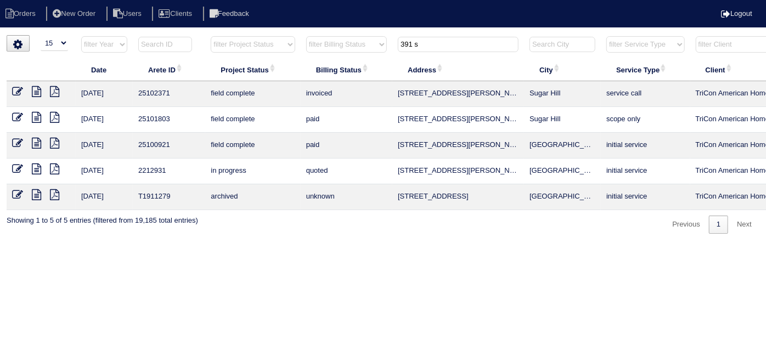
click at [38, 89] on icon at bounding box center [36, 91] width 9 height 11
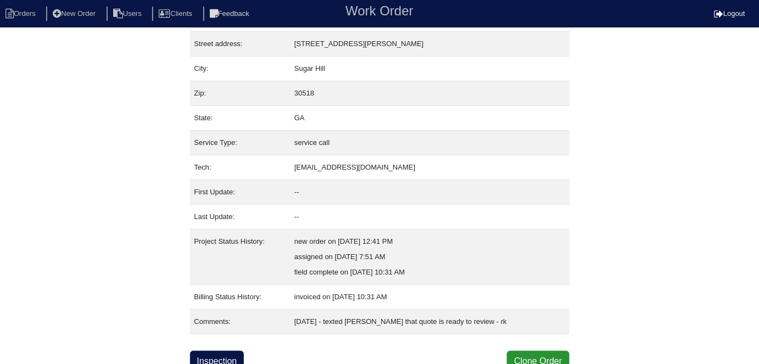
scroll to position [58, 0]
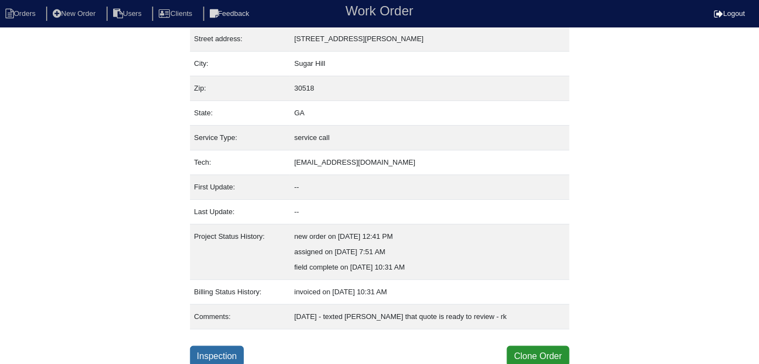
click at [236, 356] on link "Inspection" at bounding box center [217, 356] width 54 height 21
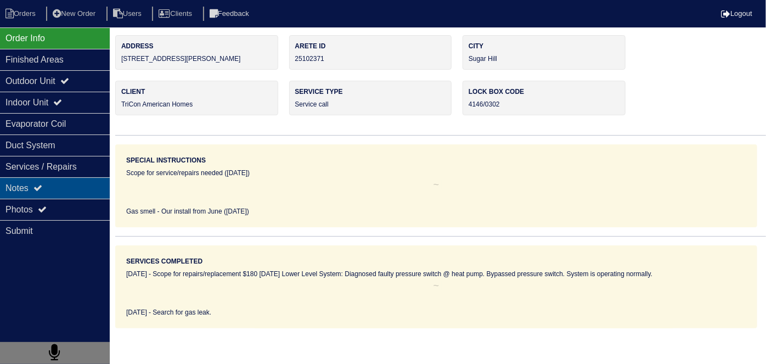
click at [5, 182] on div "Notes" at bounding box center [55, 187] width 110 height 21
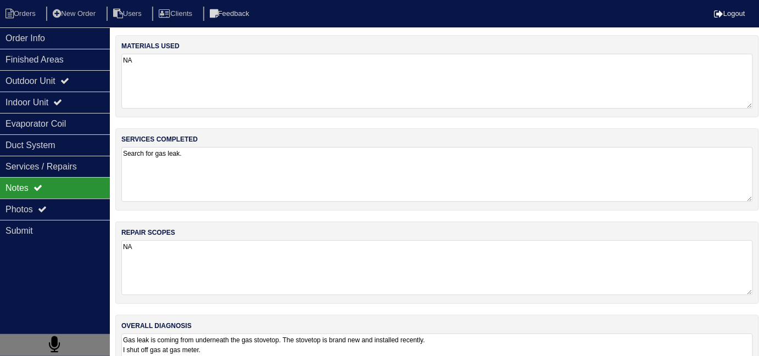
click at [296, 192] on textarea "Search for gas leak." at bounding box center [436, 174] width 631 height 55
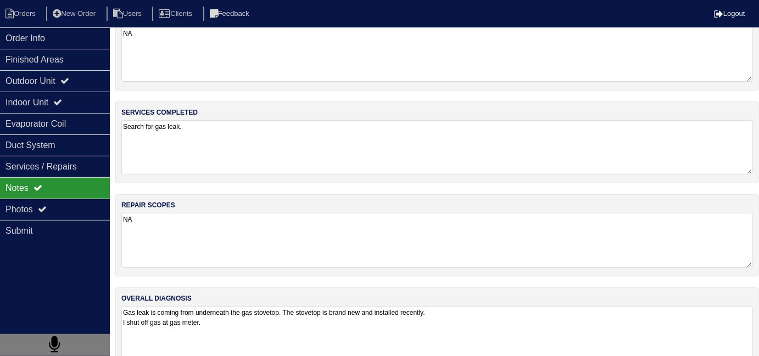
scroll to position [48, 0]
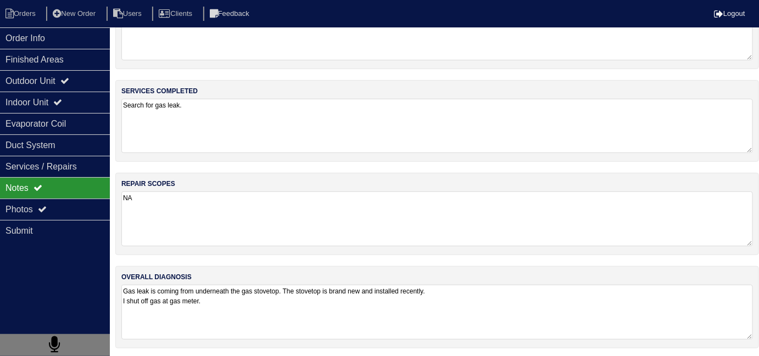
click at [453, 315] on textarea "Gas leak is coming from underneath the gas stovetop. The stovetop is brand new …" at bounding box center [436, 312] width 631 height 55
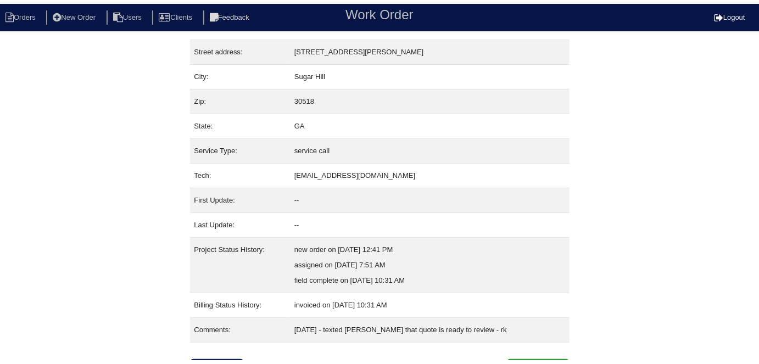
scroll to position [58, 0]
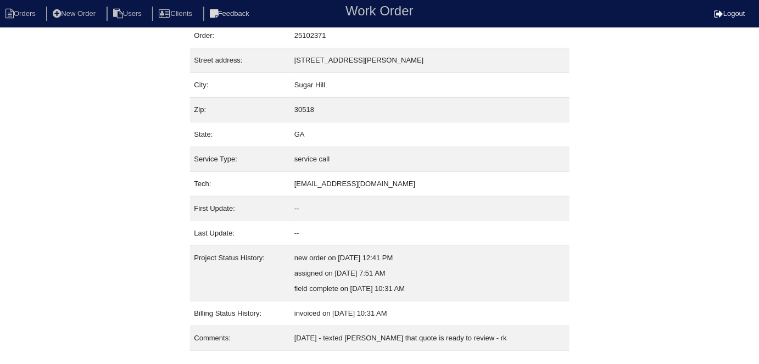
scroll to position [58, 0]
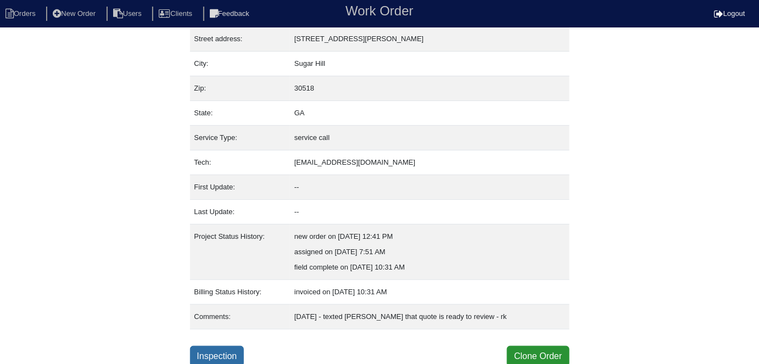
click at [218, 350] on link "Inspection" at bounding box center [217, 356] width 54 height 21
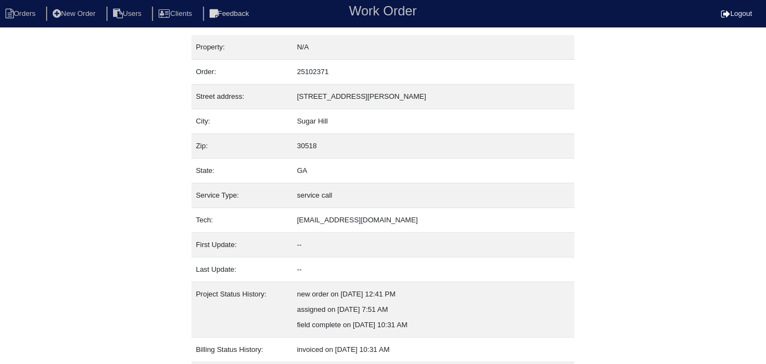
select select "0"
select select "1"
select select "Lennox"
select select "0"
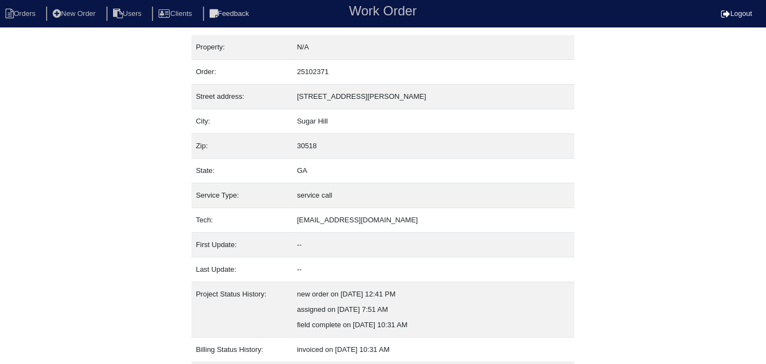
select select "1"
select select "0"
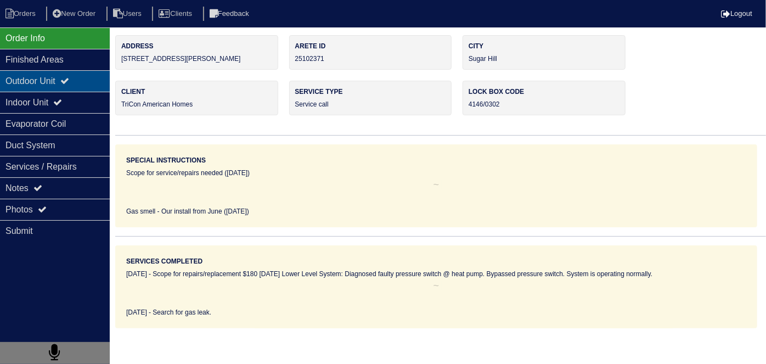
click at [29, 88] on div "Outdoor Unit" at bounding box center [55, 80] width 110 height 21
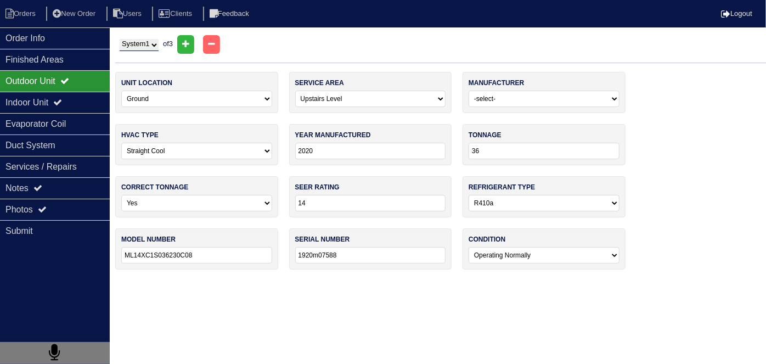
drag, startPoint x: 144, startPoint y: 42, endPoint x: 142, endPoint y: 49, distance: 7.3
click at [144, 42] on select "System 1 System 2 System 3" at bounding box center [139, 45] width 39 height 12
select select "2"
click at [120, 39] on select "System 1 System 2 System 3" at bounding box center [139, 45] width 39 height 12
select select "0"
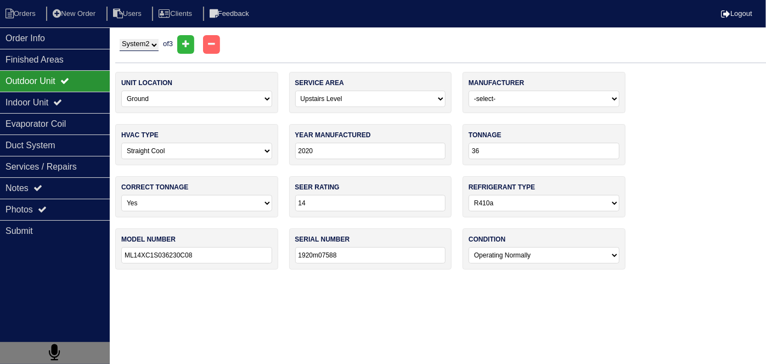
select select "Goodman"
type input "2022"
type input "30"
type input "GSXN403010AA"
type input "2211076562"
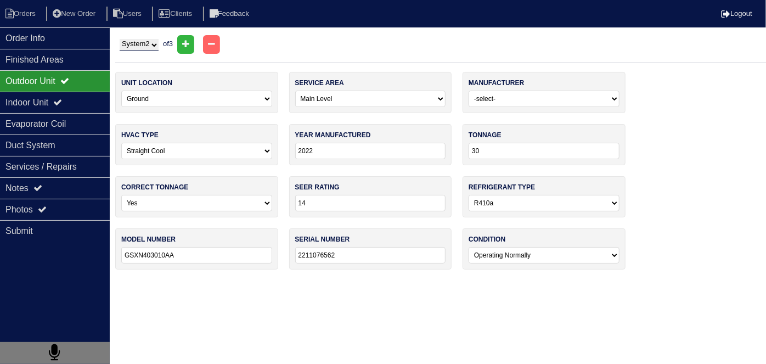
click at [137, 43] on select "System 1 System 2 System 3" at bounding box center [139, 45] width 39 height 12
drag, startPoint x: 137, startPoint y: 43, endPoint x: 103, endPoint y: 65, distance: 40.0
click at [137, 43] on select "System 1 System 2 System 3" at bounding box center [139, 45] width 39 height 12
click at [53, 92] on div "Indoor Unit" at bounding box center [55, 102] width 110 height 21
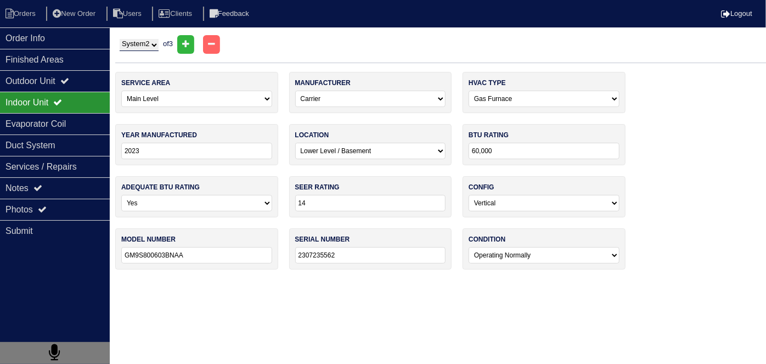
click at [155, 46] on select "System 1 System 2 System 3" at bounding box center [139, 45] width 39 height 12
select select "1"
click at [120, 39] on select "System 1 System 2 System 3" at bounding box center [139, 45] width 39 height 12
select select "Carrier"
type input "2025"
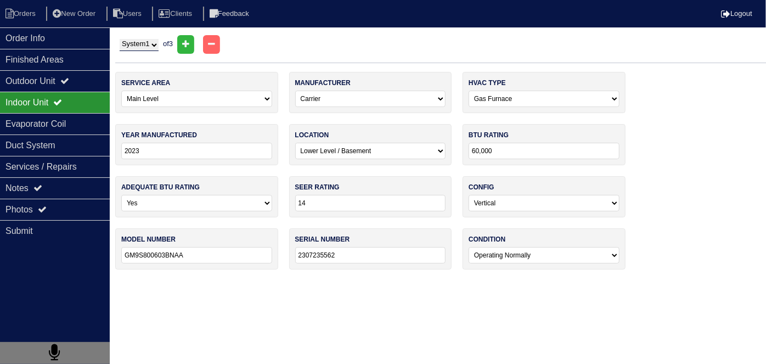
select select "0"
type input "70000"
type input "PG80MSAA36070B"
type input "2025A16177"
click at [145, 46] on select "System 1 System 2 System 3" at bounding box center [139, 45] width 39 height 12
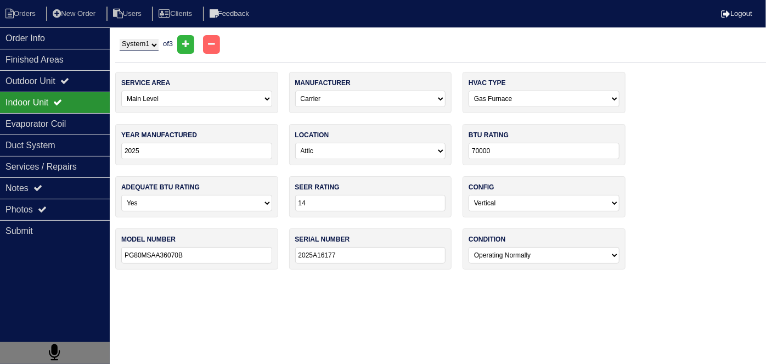
select select "3"
click at [120, 39] on select "System 1 System 2 System 3" at bounding box center [139, 45] width 39 height 12
select select "2"
select select "International Comfort Products"
select select "1"
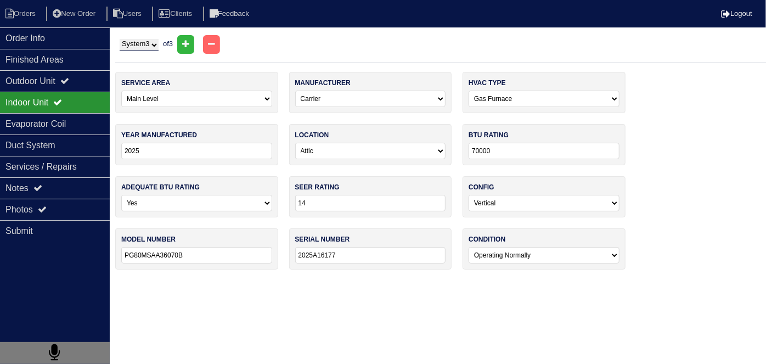
type input "2017"
select select "3"
type input "24000"
type input "FEM4X2400CL"
type input "A171567942"
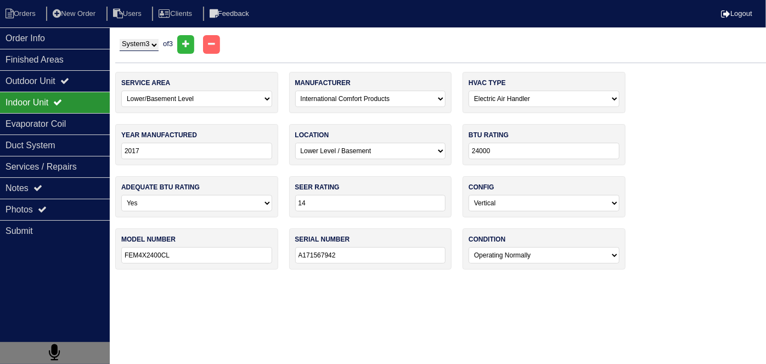
drag, startPoint x: 136, startPoint y: 43, endPoint x: 136, endPoint y: 50, distance: 7.1
click at [136, 43] on select "System 1 System 2 System 3" at bounding box center [139, 45] width 39 height 12
select select "2"
click at [120, 39] on select "System 1 System 2 System 3" at bounding box center [139, 45] width 39 height 12
select select "0"
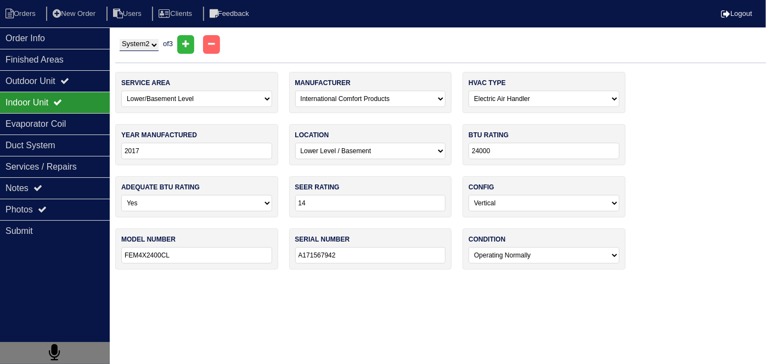
select select "Goodman"
select select "0"
type input "2023"
type input "60,000"
type input "GM9S800603BNAA"
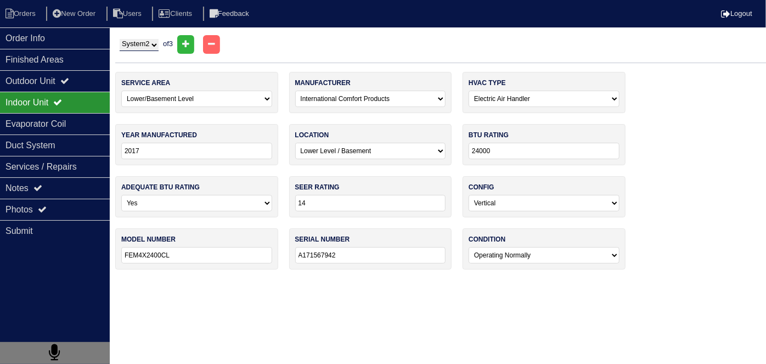
type input "2307235562"
click at [137, 49] on select "System 1 System 2 System 3" at bounding box center [139, 45] width 39 height 12
select select "1"
click at [120, 39] on select "System 1 System 2 System 3" at bounding box center [139, 45] width 39 height 12
select select "Carrier"
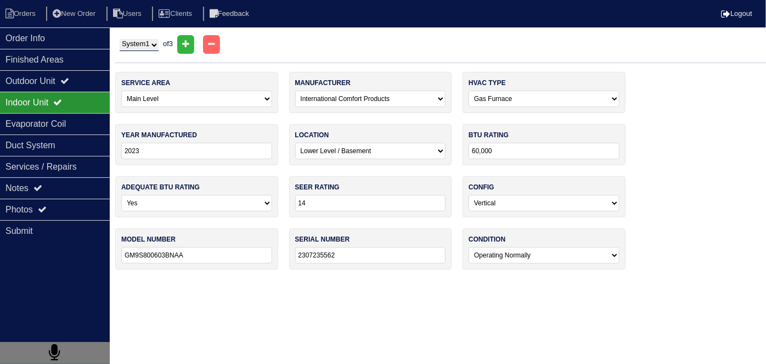
type input "2025"
select select "0"
type input "70000"
type input "PG80MSAA36070B"
type input "2025A16177"
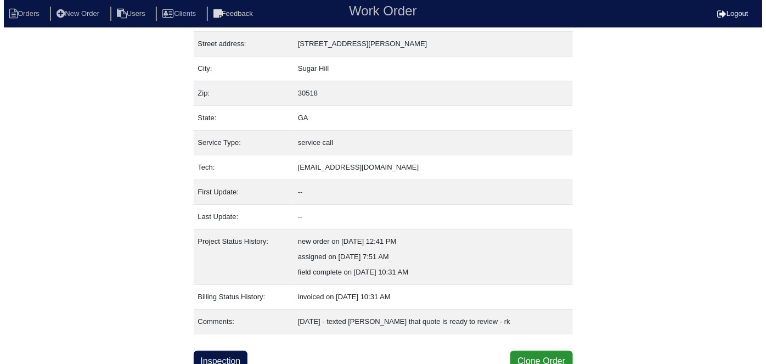
scroll to position [58, 0]
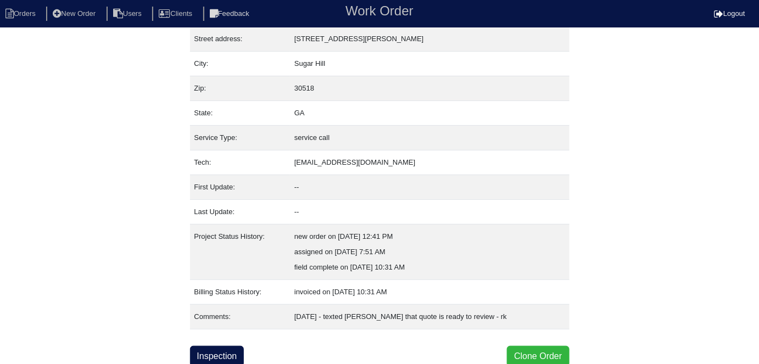
click at [520, 354] on button "Clone Order" at bounding box center [538, 356] width 62 height 21
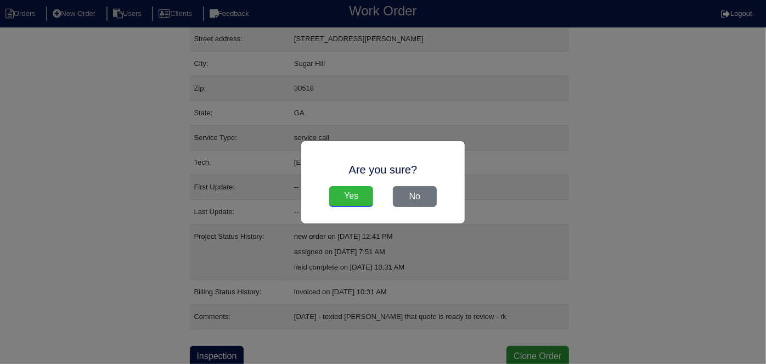
click at [348, 195] on input "Yes" at bounding box center [351, 196] width 44 height 21
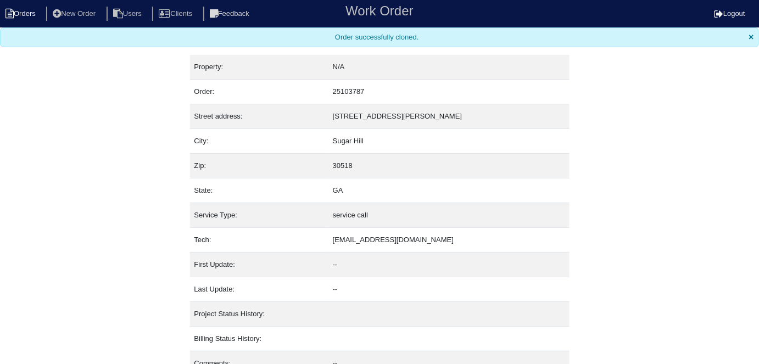
click at [19, 13] on li "Orders" at bounding box center [22, 14] width 44 height 15
select select "15"
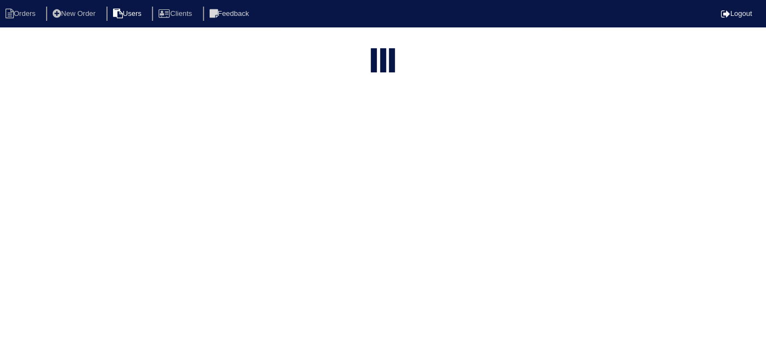
type input "391 s"
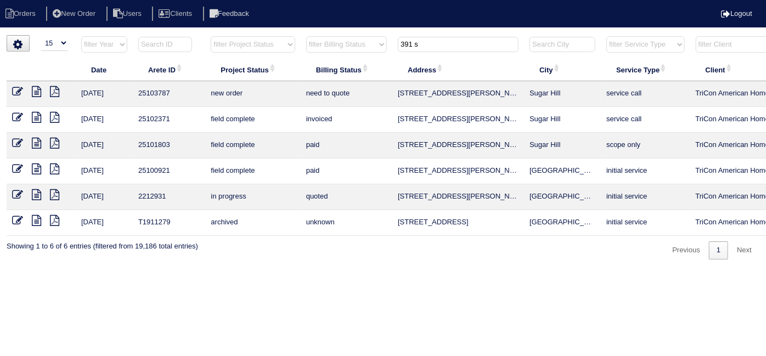
click at [17, 89] on icon at bounding box center [17, 91] width 11 height 11
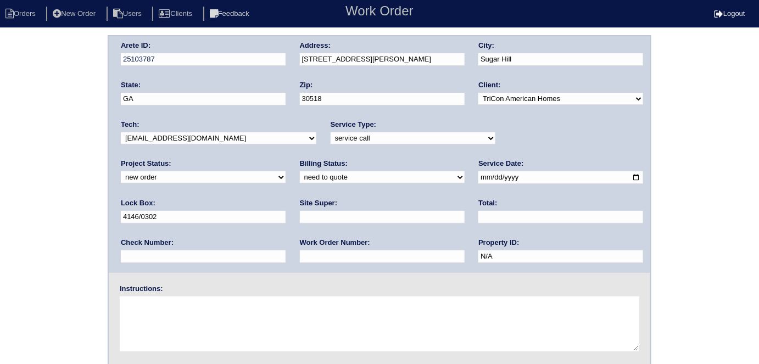
click at [300, 216] on input "text" at bounding box center [382, 217] width 165 height 13
type input "Sharon Campana"
click at [203, 309] on textarea at bounding box center [379, 323] width 519 height 55
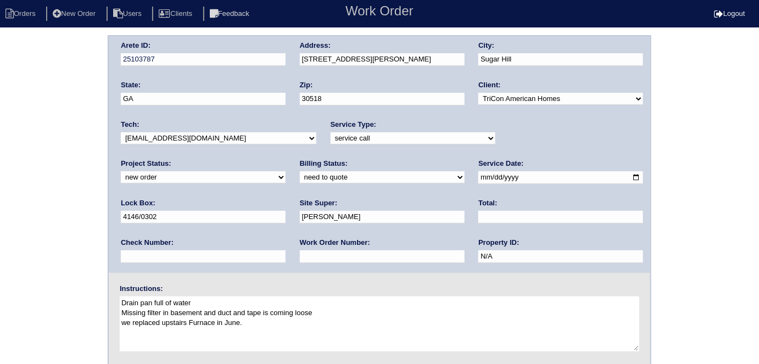
drag, startPoint x: 218, startPoint y: 301, endPoint x: 110, endPoint y: 304, distance: 108.2
click at [110, 304] on div "Instructions: Drain pan full of water Missing filter in basement and duct and t…" at bounding box center [379, 319] width 541 height 70
drag, startPoint x: 344, startPoint y: 312, endPoint x: 115, endPoint y: 309, distance: 229.0
click at [115, 309] on div "Instructions: Drain pan full of water Missing filter in basement and duct and t…" at bounding box center [379, 319] width 541 height 70
click at [269, 329] on textarea "Drain pan full of water Missing filter in basement and duct and tape is coming …" at bounding box center [379, 323] width 519 height 55
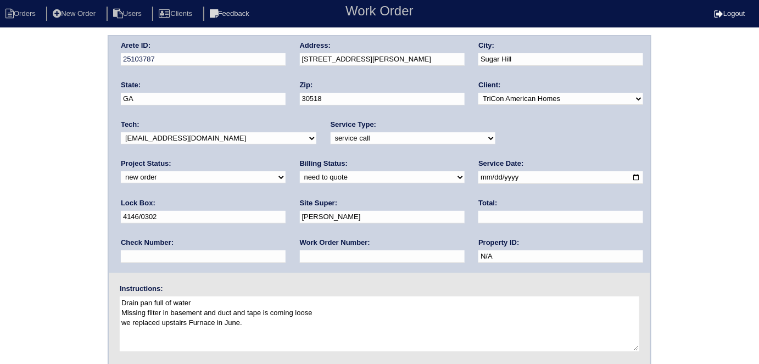
drag, startPoint x: 266, startPoint y: 323, endPoint x: 114, endPoint y: 318, distance: 151.6
click at [114, 318] on div "Instructions: Drain pan full of water Missing filter in basement and duct and t…" at bounding box center [379, 319] width 541 height 70
click at [280, 318] on textarea "Drain pan full of water Missing filter in basement and duct and tape is coming …" at bounding box center [379, 323] width 519 height 55
click at [287, 301] on textarea "Drain pan full of water Missing filter in basement and duct and tape is coming …" at bounding box center [379, 323] width 519 height 55
type textarea "Drain pan full of water Missing filter in basement and duct and tape is coming …"
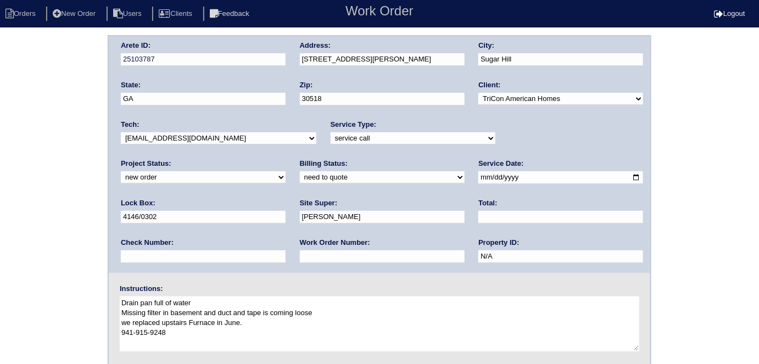
click at [25, 210] on div "Arete ID: 25103787 Address: 391 Spring Willow Dr NW City: Sugar Hill State: GA …" at bounding box center [379, 257] width 759 height 444
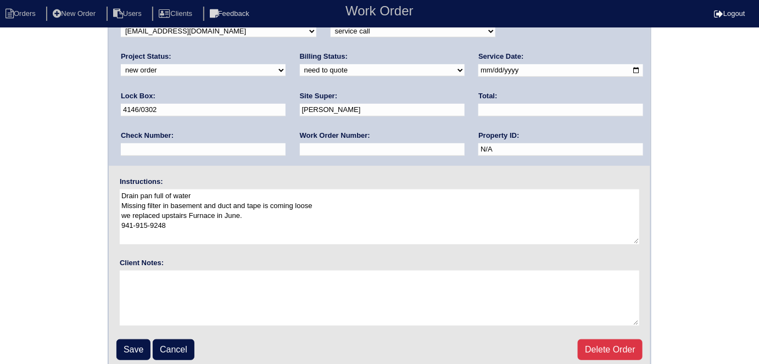
scroll to position [113, 0]
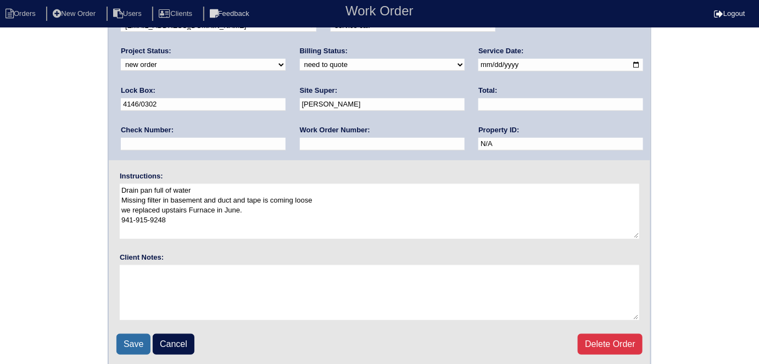
click at [126, 343] on input "Save" at bounding box center [133, 344] width 34 height 21
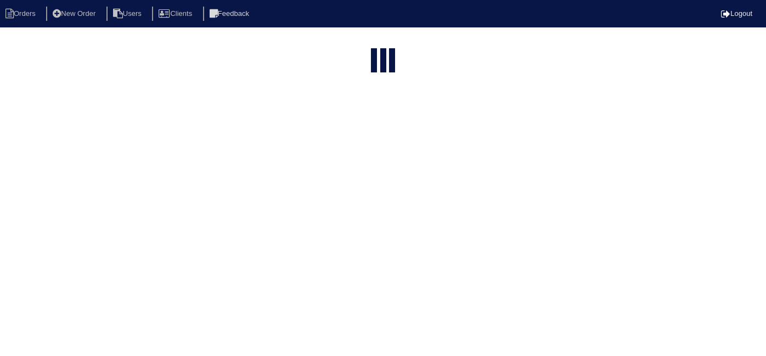
select select "15"
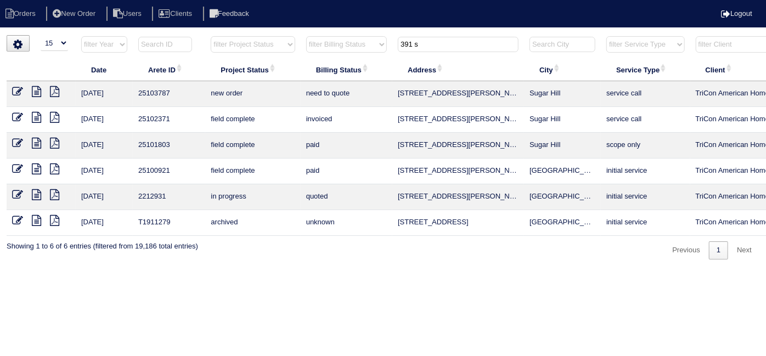
click at [435, 54] on th "391 s" at bounding box center [459, 47] width 132 height 23
drag, startPoint x: 434, startPoint y: 52, endPoint x: 429, endPoint y: 50, distance: 5.7
click at [429, 50] on th "391 s" at bounding box center [459, 47] width 132 height 23
drag, startPoint x: 427, startPoint y: 46, endPoint x: 344, endPoint y: 38, distance: 83.3
click at [352, 40] on tr "filter Year -- Any Year -- 2025 2024 2023 2022 2021 2020 2019 filter Project St…" at bounding box center [482, 47] width 951 height 23
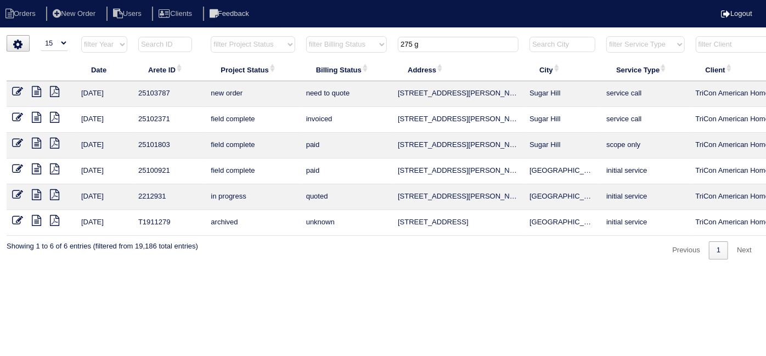
type input "275 g"
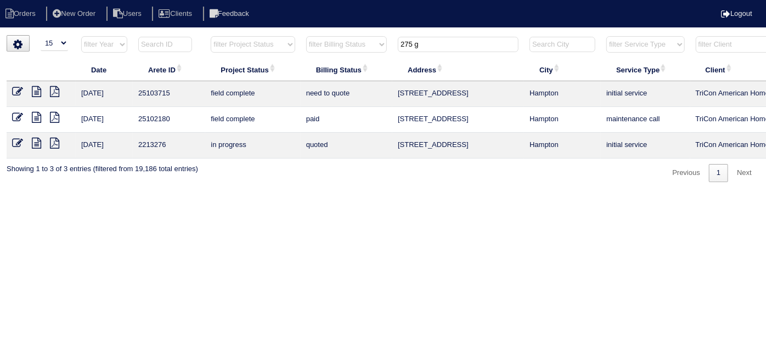
click at [38, 89] on icon at bounding box center [36, 91] width 9 height 11
click at [16, 92] on icon at bounding box center [17, 91] width 11 height 11
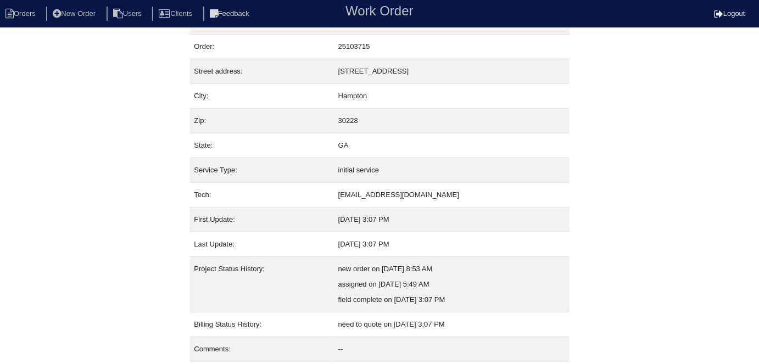
scroll to position [58, 0]
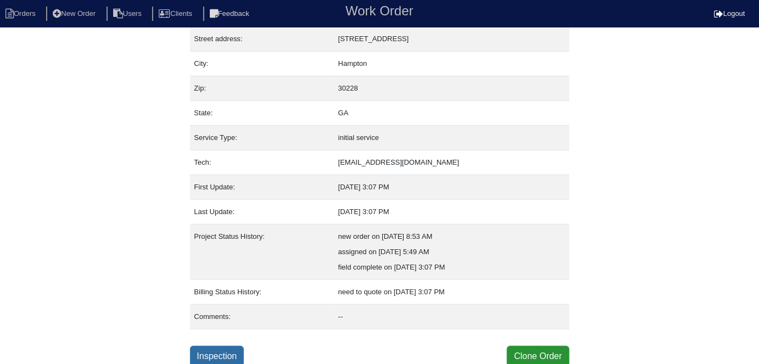
click at [225, 347] on link "Inspection" at bounding box center [217, 356] width 54 height 21
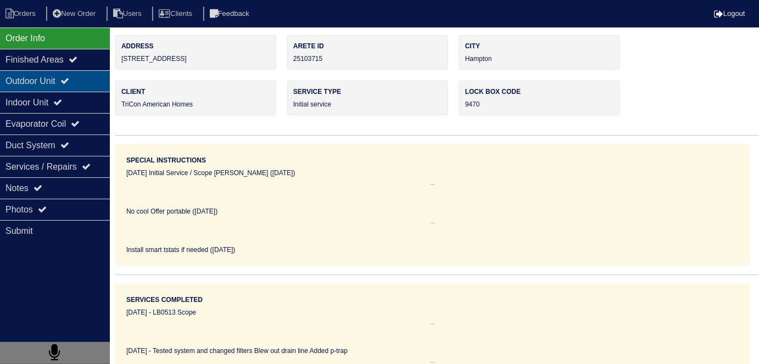
click at [26, 85] on div "Outdoor Unit" at bounding box center [55, 80] width 110 height 21
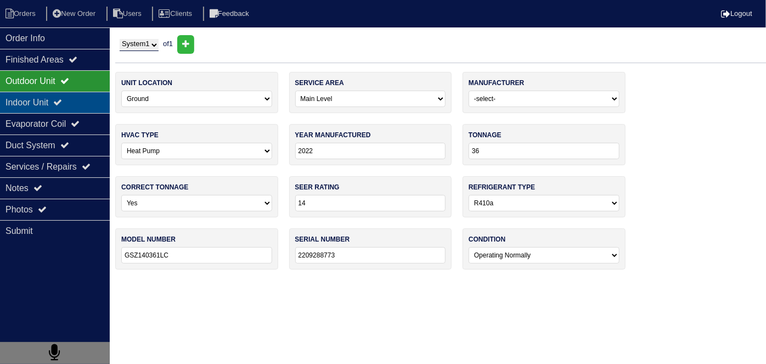
click at [29, 105] on div "Indoor Unit" at bounding box center [55, 102] width 110 height 21
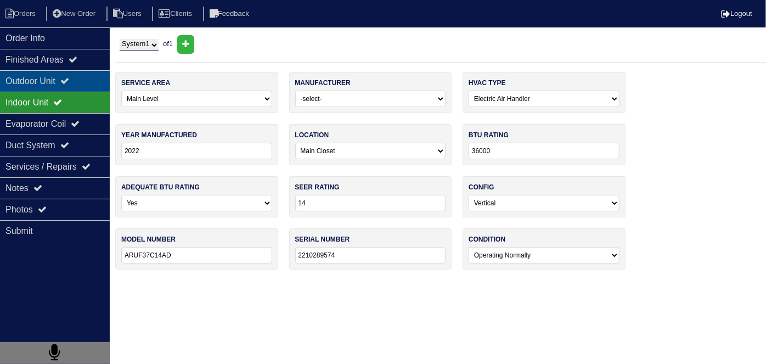
click at [35, 81] on div "Outdoor Unit" at bounding box center [55, 80] width 110 height 21
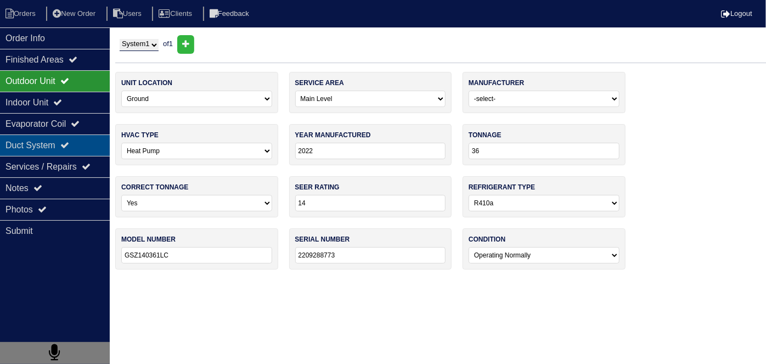
click at [55, 139] on div "Duct System" at bounding box center [55, 145] width 110 height 21
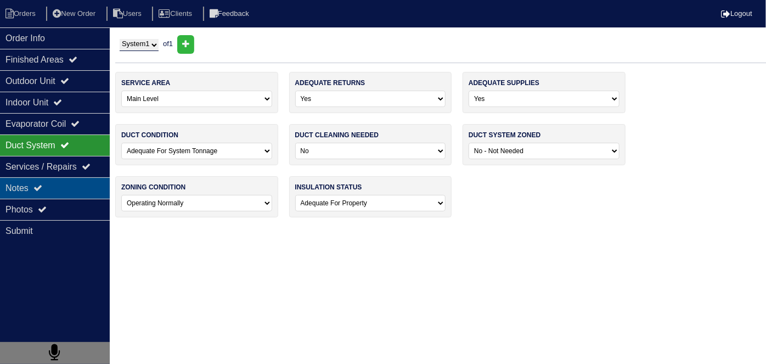
click at [42, 189] on icon at bounding box center [37, 187] width 9 height 9
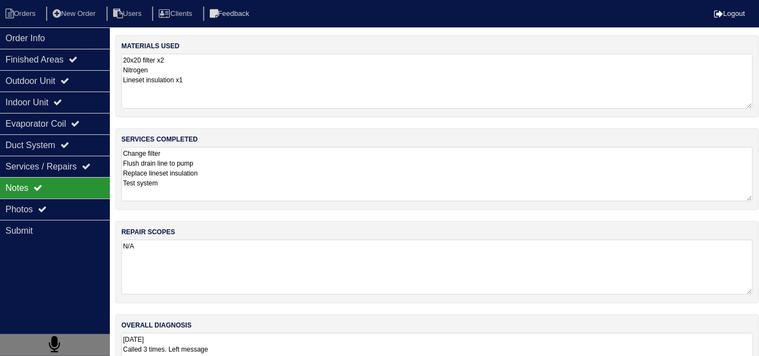
click at [269, 169] on textarea "Change filter Flush drain line to pump Replace lineset insulation Test system" at bounding box center [436, 174] width 631 height 54
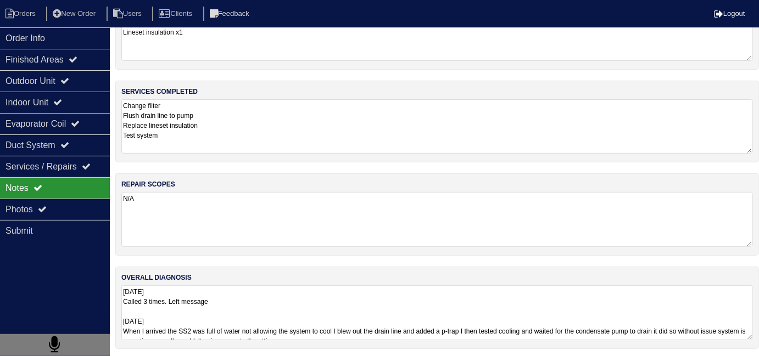
scroll to position [48, 0]
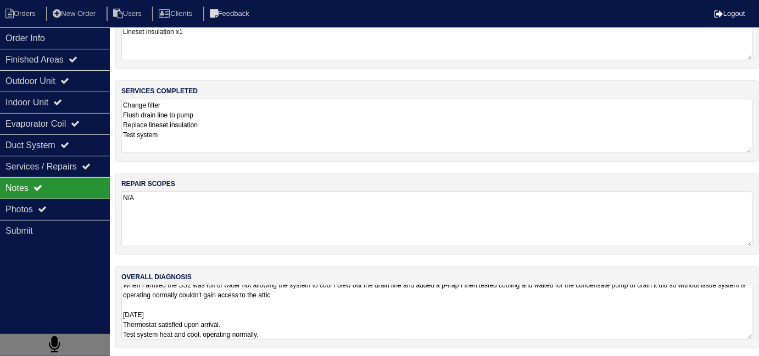
click at [323, 326] on textarea "6/20/25 Called 3 times. Left message 06-21-25 When I arrived the SS2 was full o…" at bounding box center [436, 312] width 631 height 55
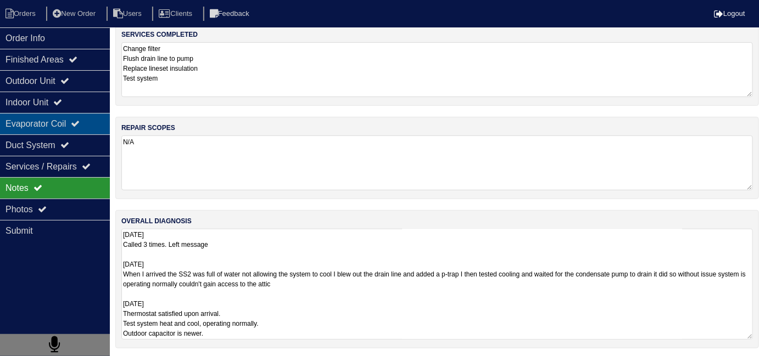
scroll to position [49, 0]
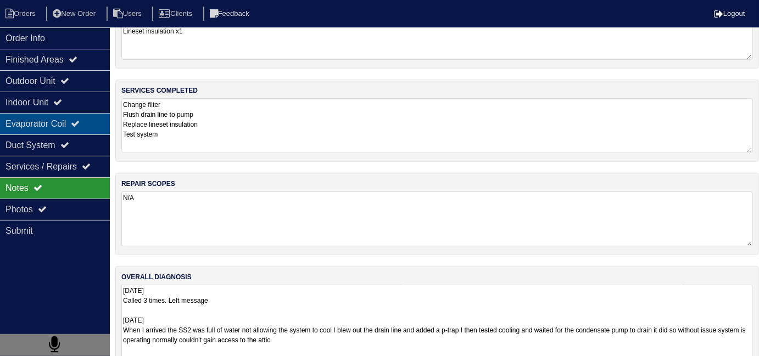
click at [38, 132] on div "Evaporator Coil" at bounding box center [55, 123] width 110 height 21
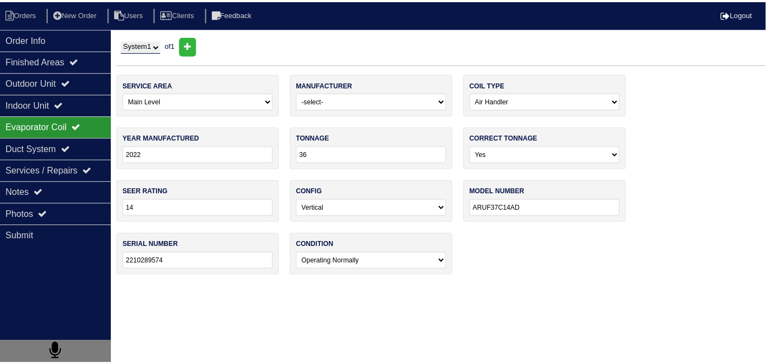
scroll to position [0, 0]
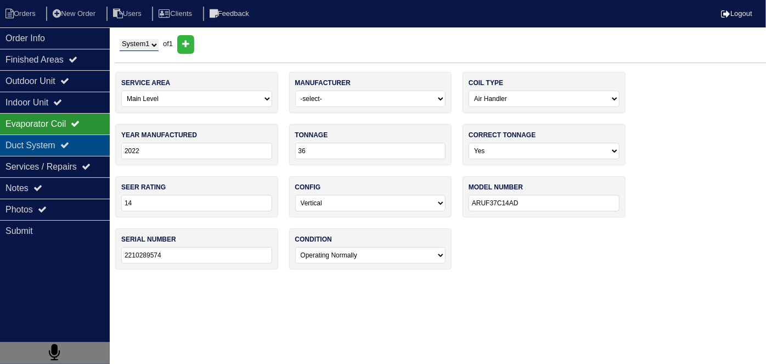
click at [38, 137] on div "Duct System" at bounding box center [55, 145] width 110 height 21
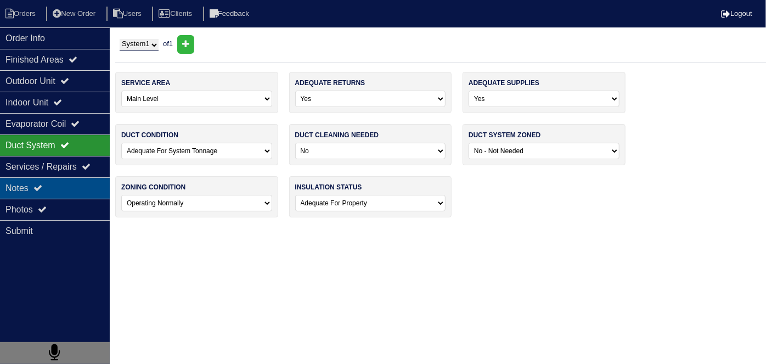
click at [35, 192] on div "Notes" at bounding box center [55, 187] width 110 height 21
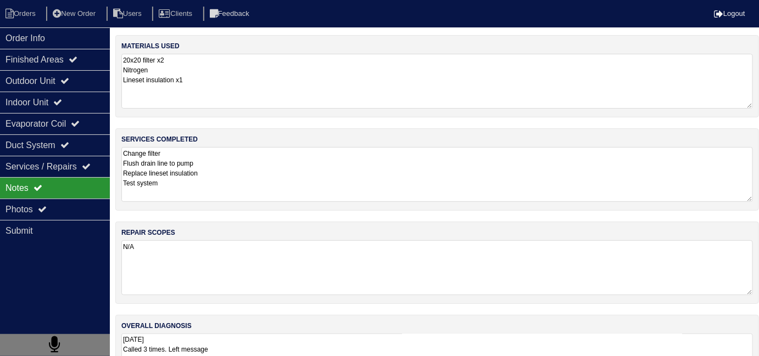
click at [285, 191] on textarea "Change filter Flush drain line to pump Replace lineset insulation Test system" at bounding box center [436, 174] width 631 height 55
click at [65, 149] on div "Duct System" at bounding box center [55, 145] width 110 height 21
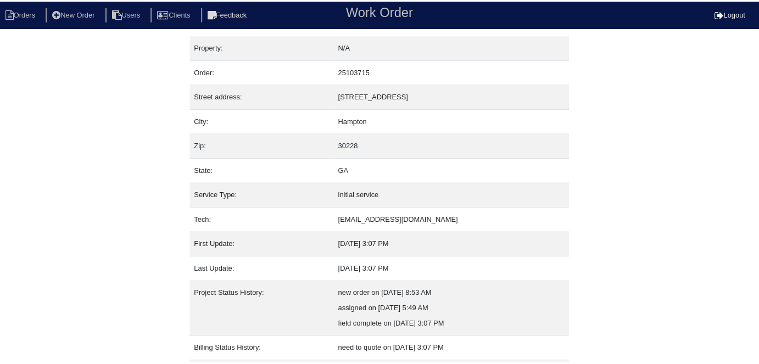
scroll to position [58, 0]
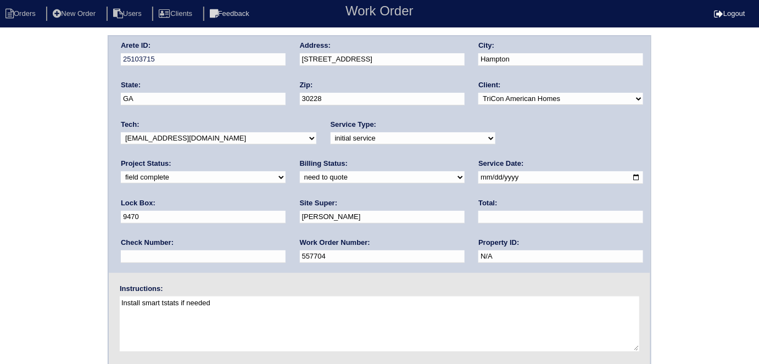
click at [300, 177] on select "need to quote quoted need to invoice invoiced paid warranty purchase order need…" at bounding box center [382, 177] width 165 height 12
select select "quoted"
click at [300, 171] on select "need to quote quoted need to invoice invoiced paid warranty purchase order need…" at bounding box center [382, 177] width 165 height 12
click at [478, 208] on div "Total:" at bounding box center [560, 213] width 165 height 31
click at [478, 216] on input "text" at bounding box center [560, 217] width 165 height 13
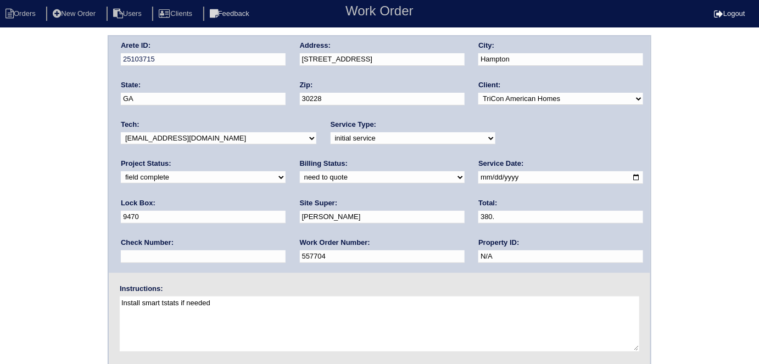
type input "380.0"
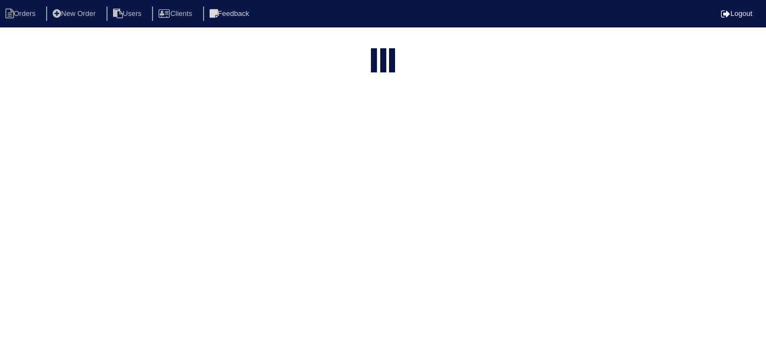
select select "15"
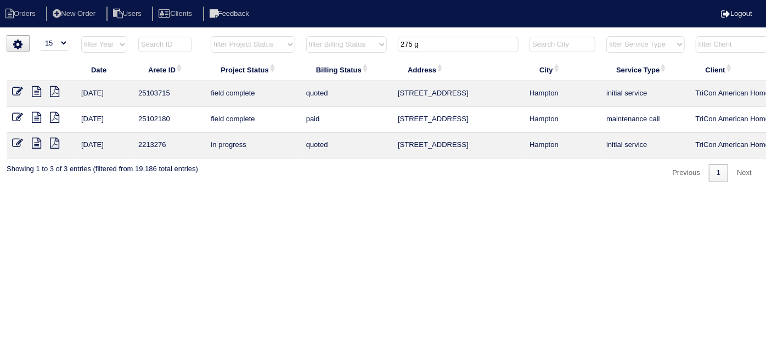
click at [16, 91] on icon at bounding box center [17, 91] width 11 height 11
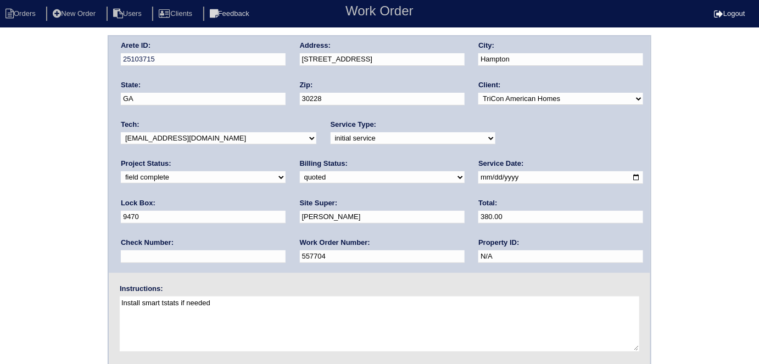
click at [41, 211] on div "Arete ID: 25103715 Address: 275 Galway Ln City: Hampton State: GA Zip: 30228 Cl…" at bounding box center [379, 257] width 759 height 444
click at [263, 59] on div "Arete ID: 25103715 Address: 275 Galway Ln City: Hampton State: GA Zip: 30228 Cl…" at bounding box center [379, 154] width 541 height 237
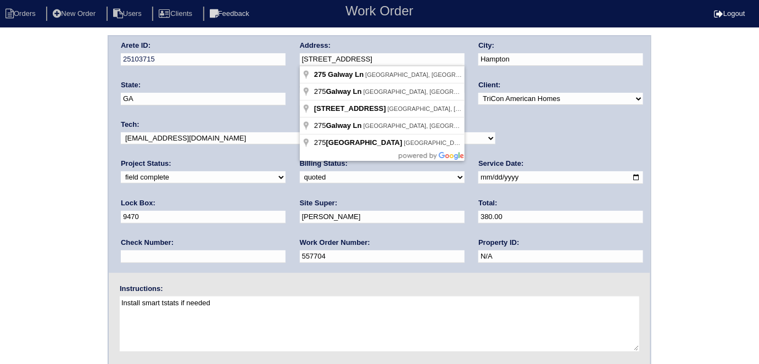
click at [1, 241] on div "Arete ID: 25103715 Address: 275 Galway Ln City: Hampton State: GA Zip: 30228 Cl…" at bounding box center [379, 257] width 759 height 444
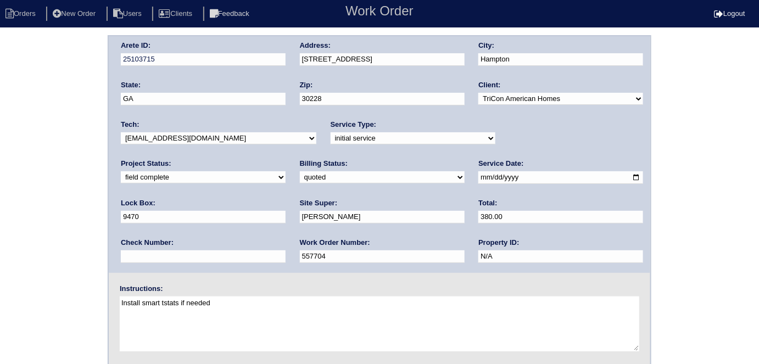
click at [64, 138] on div "Arete ID: 25103715 Address: 275 Galway Ln City: Hampton State: GA Zip: 30228 Cl…" at bounding box center [379, 257] width 759 height 444
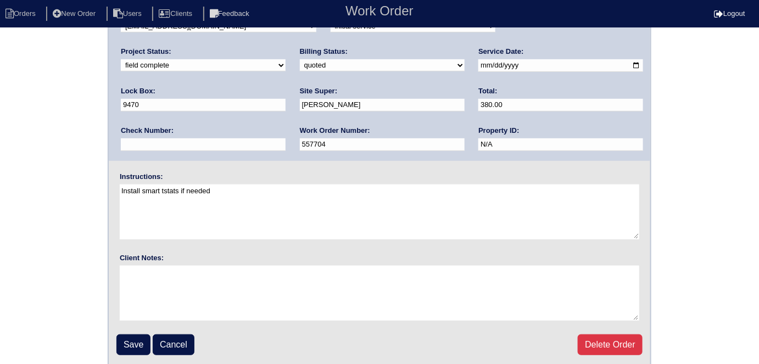
scroll to position [113, 0]
click at [135, 337] on input "Save" at bounding box center [133, 344] width 34 height 21
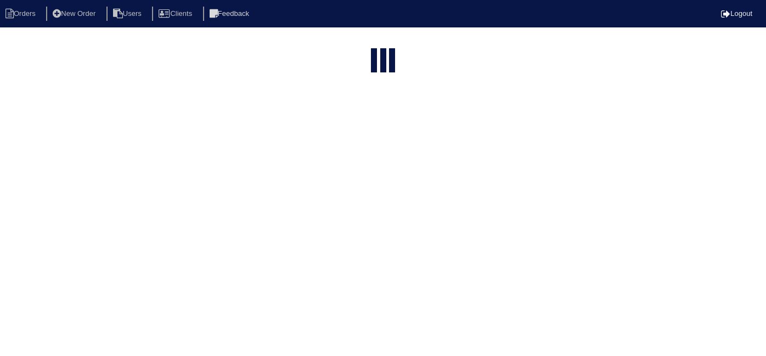
select select "15"
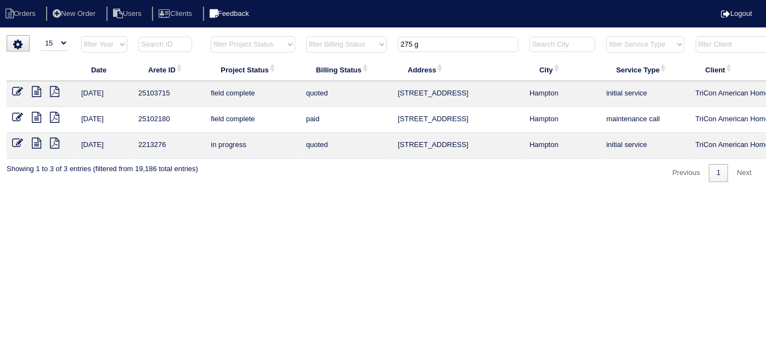
drag, startPoint x: 433, startPoint y: 44, endPoint x: 284, endPoint y: 21, distance: 150.6
click at [284, 35] on body "Orders New Order Users Clients Feedback Logout Orders New Order Users Clients M…" at bounding box center [383, 108] width 766 height 147
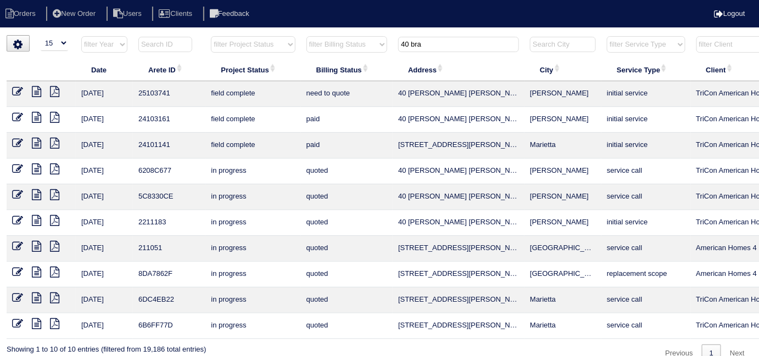
type input "40 bra"
click at [39, 91] on icon at bounding box center [36, 91] width 9 height 11
click at [15, 87] on icon at bounding box center [17, 91] width 11 height 11
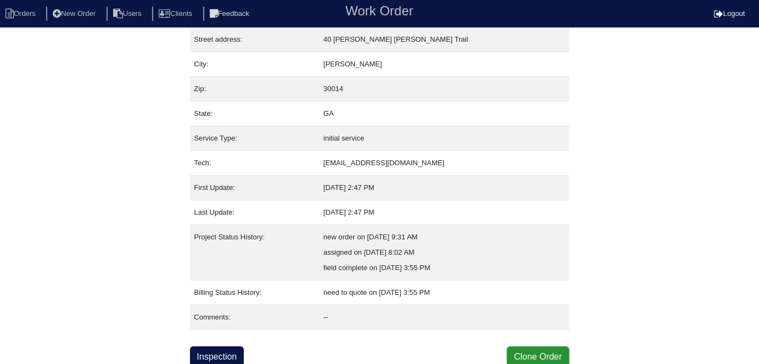
scroll to position [58, 0]
click at [227, 355] on link "Inspection" at bounding box center [217, 356] width 54 height 21
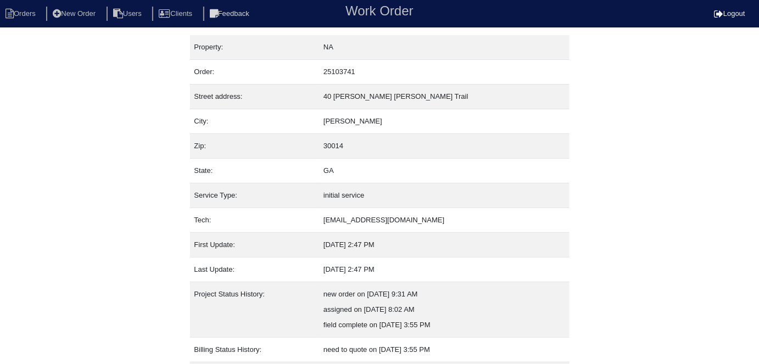
select select "0"
select select "Champion"
select select "1"
select select "4"
select select "0"
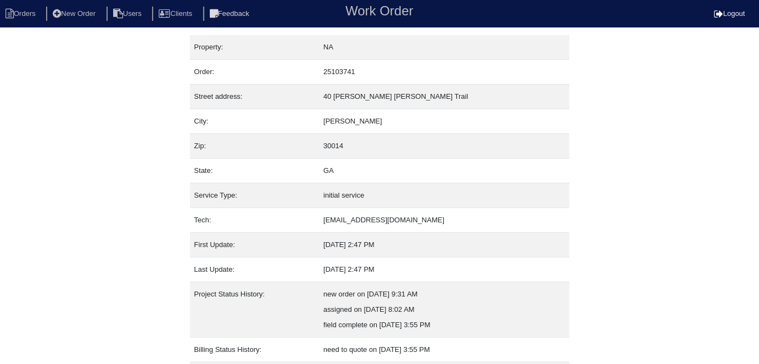
select select "0"
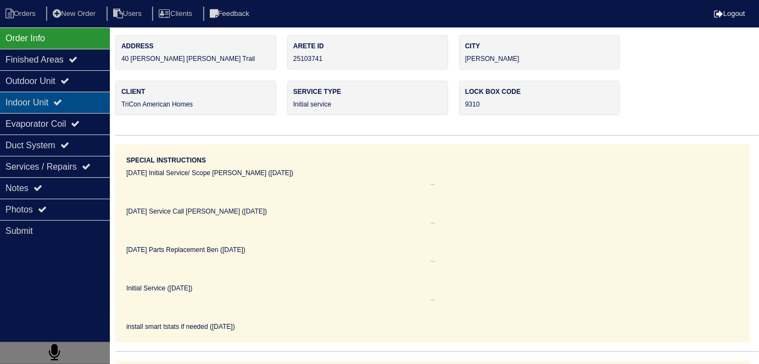
drag, startPoint x: 67, startPoint y: 80, endPoint x: 66, endPoint y: 104, distance: 24.2
click at [67, 80] on div "Outdoor Unit" at bounding box center [55, 80] width 110 height 21
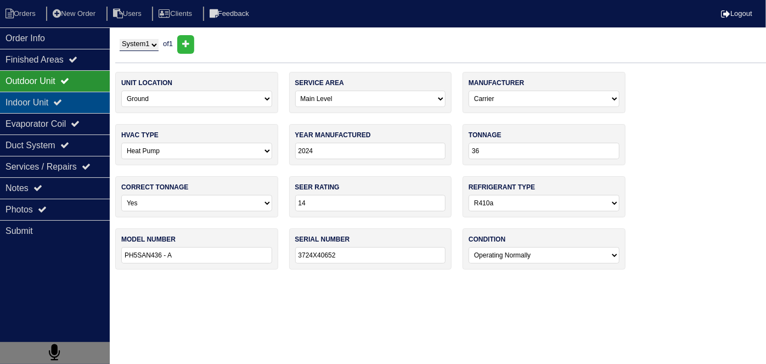
click at [67, 107] on div "Indoor Unit" at bounding box center [55, 102] width 110 height 21
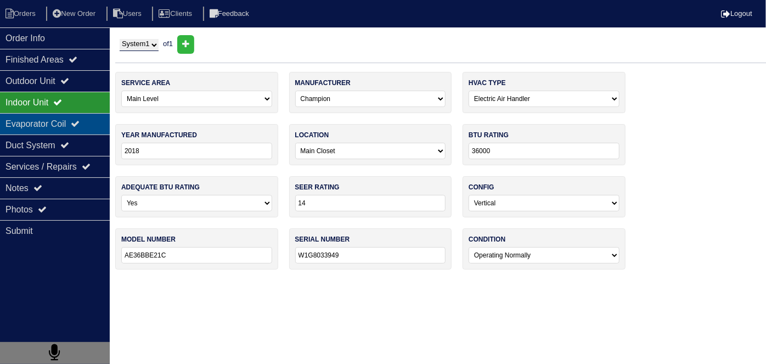
click at [66, 122] on div "Evaporator Coil" at bounding box center [55, 123] width 110 height 21
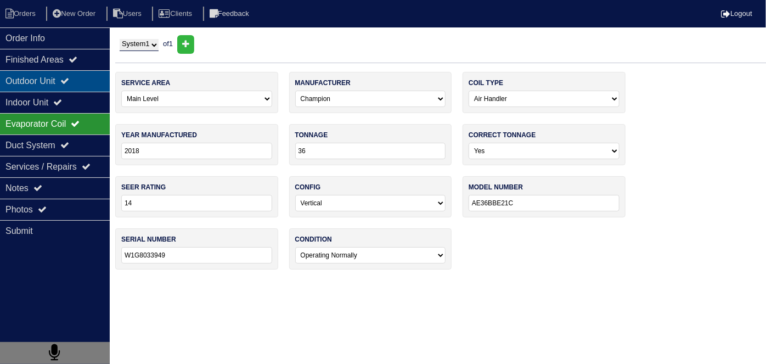
click at [60, 83] on div "Outdoor Unit" at bounding box center [55, 80] width 110 height 21
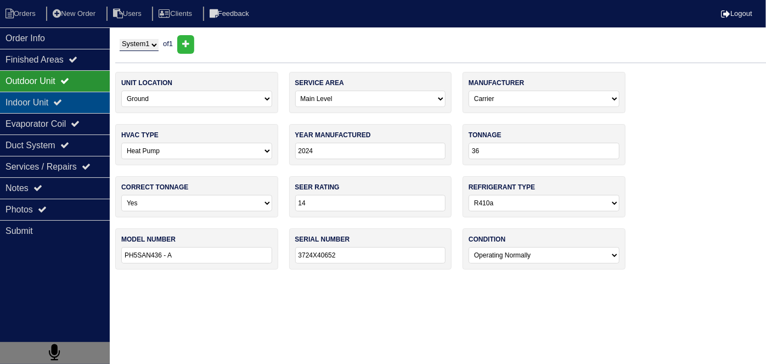
click at [60, 99] on div "Indoor Unit" at bounding box center [55, 102] width 110 height 21
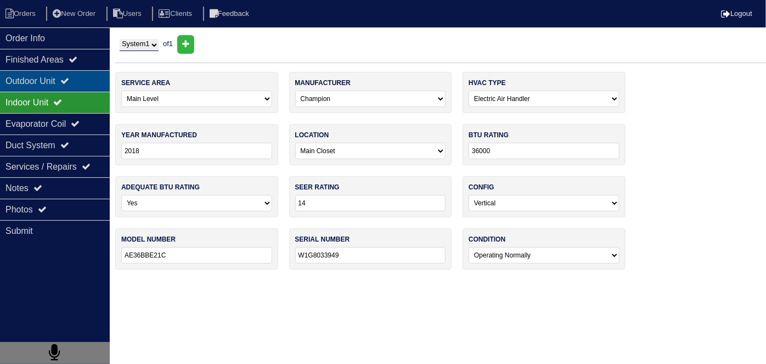
click at [65, 81] on div "Outdoor Unit" at bounding box center [55, 80] width 110 height 21
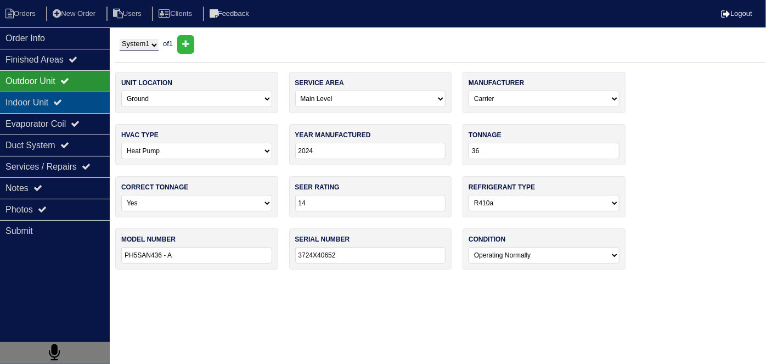
click at [82, 104] on div "Indoor Unit" at bounding box center [55, 102] width 110 height 21
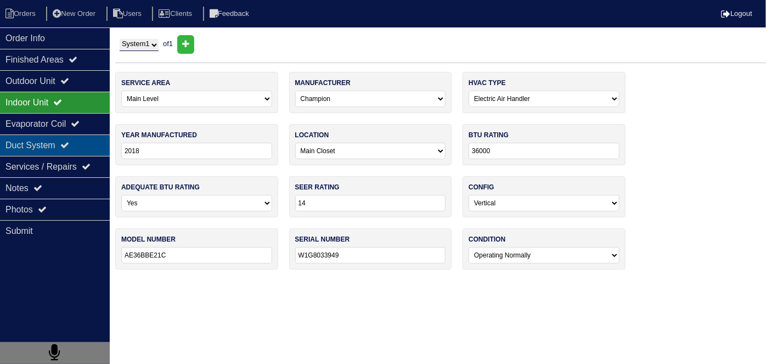
click at [69, 143] on icon at bounding box center [64, 145] width 9 height 9
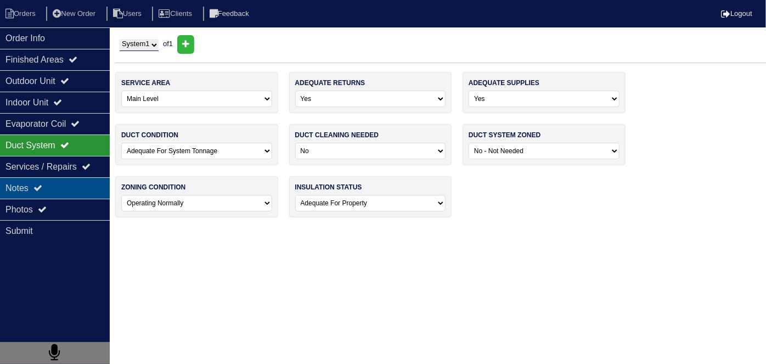
click at [40, 177] on div "Notes" at bounding box center [55, 187] width 110 height 21
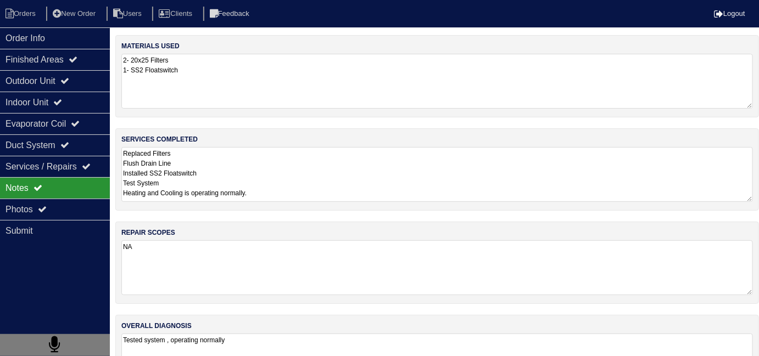
click at [303, 192] on textarea "Replaced Filters Flush Drain Line Installed SS2 Floatswitch Test System Heating…" at bounding box center [436, 174] width 631 height 55
click at [80, 213] on div "Photos" at bounding box center [55, 209] width 110 height 21
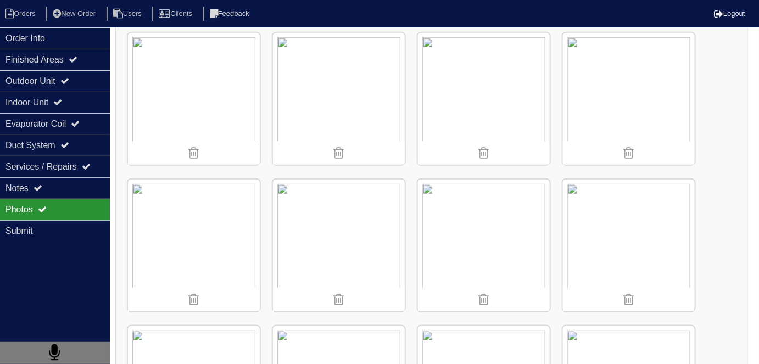
scroll to position [316, 0]
click at [27, 149] on div "Duct System" at bounding box center [55, 145] width 110 height 21
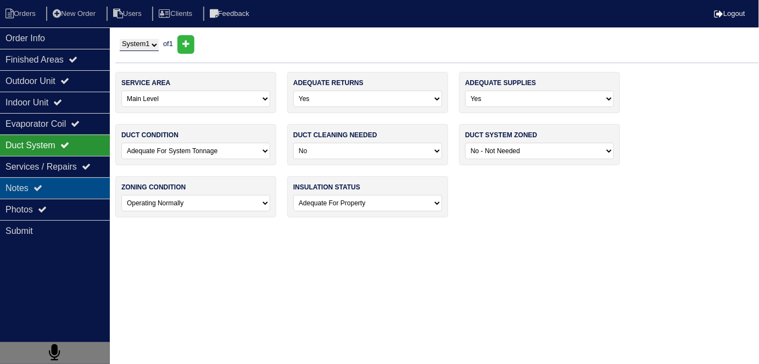
scroll to position [0, 0]
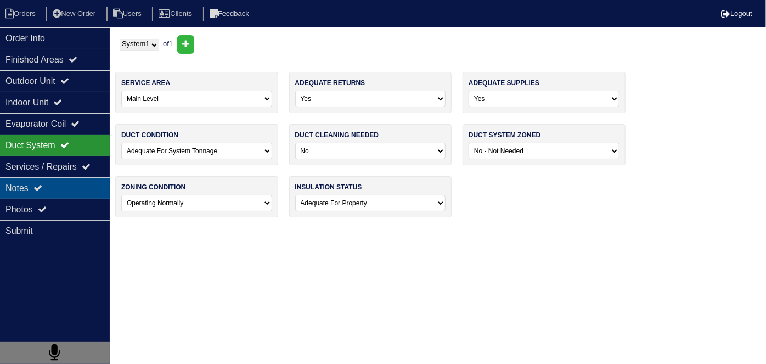
click at [33, 183] on div "Notes" at bounding box center [55, 187] width 110 height 21
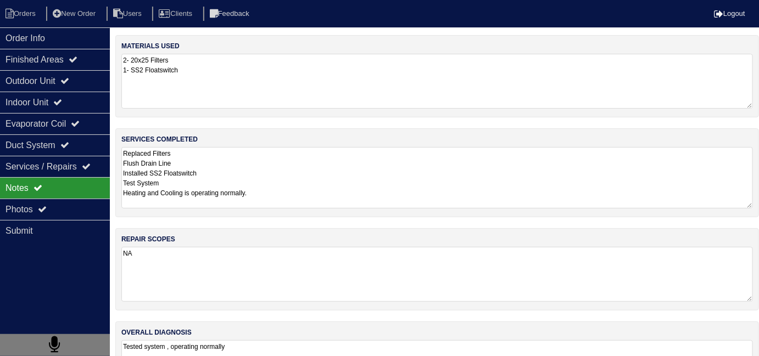
click at [317, 181] on textarea "Replaced Filters Flush Drain Line Installed SS2 Floatswitch Test System Heating…" at bounding box center [436, 177] width 631 height 61
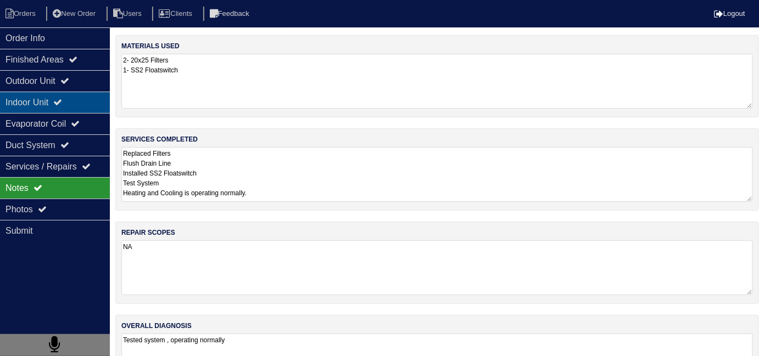
click at [55, 108] on div "Indoor Unit" at bounding box center [55, 102] width 110 height 21
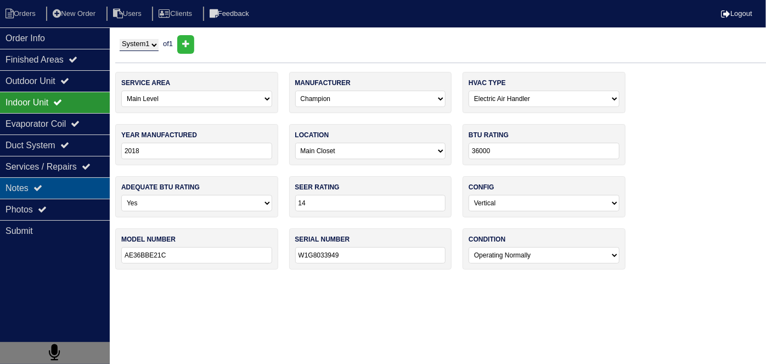
click at [58, 187] on div "Notes" at bounding box center [55, 187] width 110 height 21
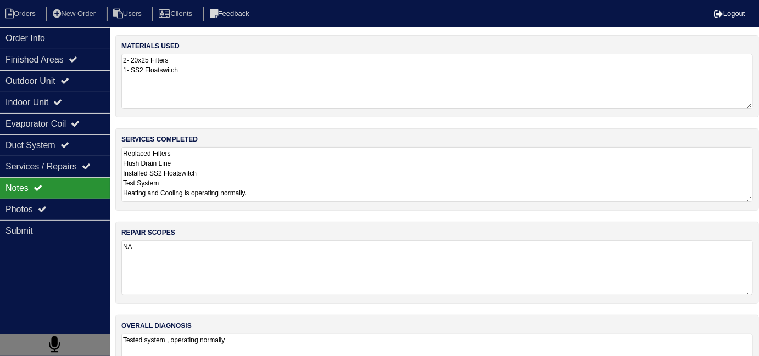
click at [376, 185] on textarea "Replaced Filters Flush Drain Line Installed SS2 Floatswitch Test System Heating…" at bounding box center [436, 174] width 631 height 55
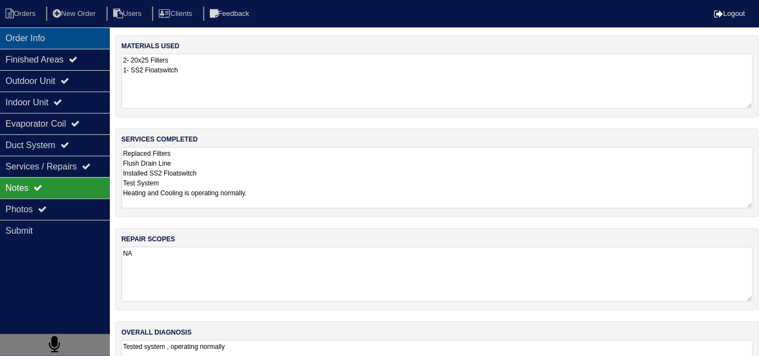
click at [83, 37] on div "Order Info" at bounding box center [55, 37] width 110 height 21
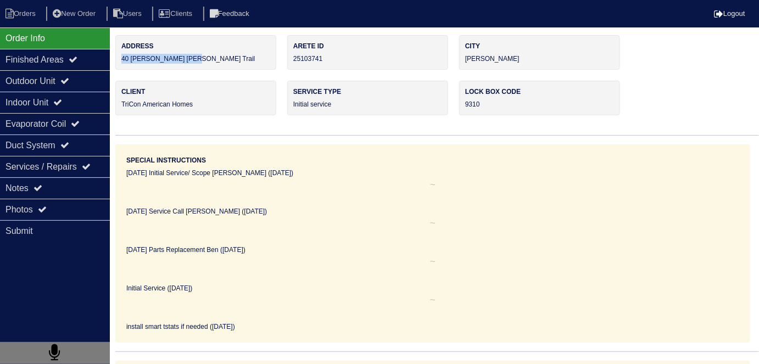
drag, startPoint x: 218, startPoint y: 63, endPoint x: 118, endPoint y: 62, distance: 99.9
click at [118, 62] on div "Address 40 Bramble Bush Trail" at bounding box center [195, 52] width 161 height 35
copy div "40 Bramble Bush Trail"
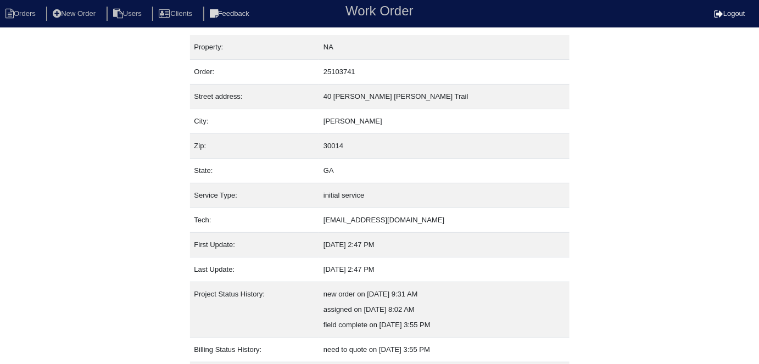
scroll to position [58, 0]
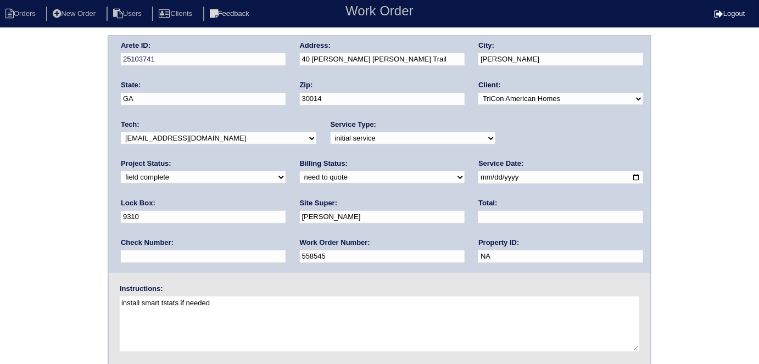
drag, startPoint x: 159, startPoint y: 174, endPoint x: 159, endPoint y: 180, distance: 6.0
click at [300, 175] on select "need to quote quoted need to invoice invoiced paid warranty purchase order need…" at bounding box center [382, 177] width 165 height 12
select select "quoted"
click at [300, 171] on select "need to quote quoted need to invoice invoiced paid warranty purchase order need…" at bounding box center [382, 177] width 165 height 12
click at [478, 217] on input "text" at bounding box center [560, 217] width 165 height 13
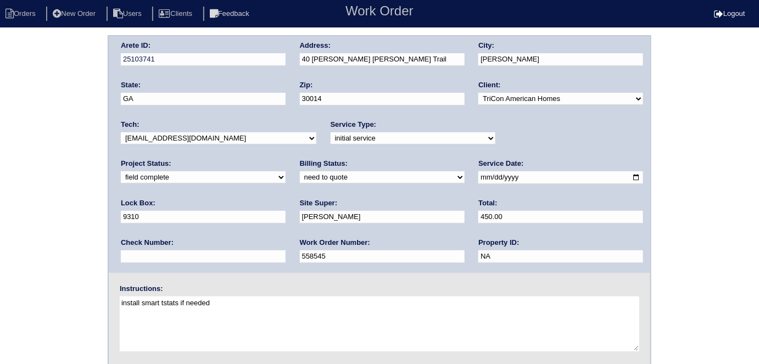
type input "450.00"
click at [0, 179] on div "Arete ID: 25103741 Address: 40 Bramble Bush Trail City: Covington State: GA Zip…" at bounding box center [379, 257] width 759 height 444
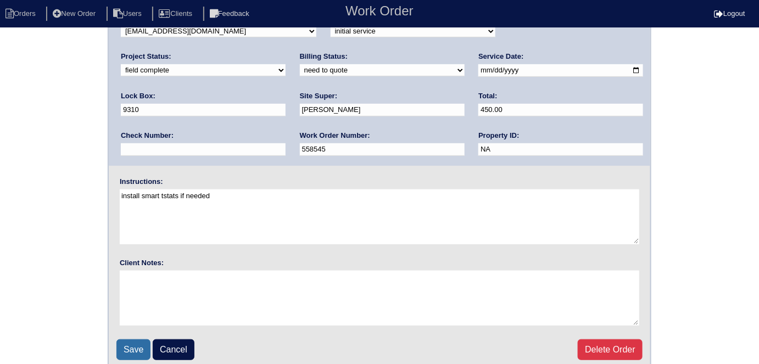
scroll to position [113, 0]
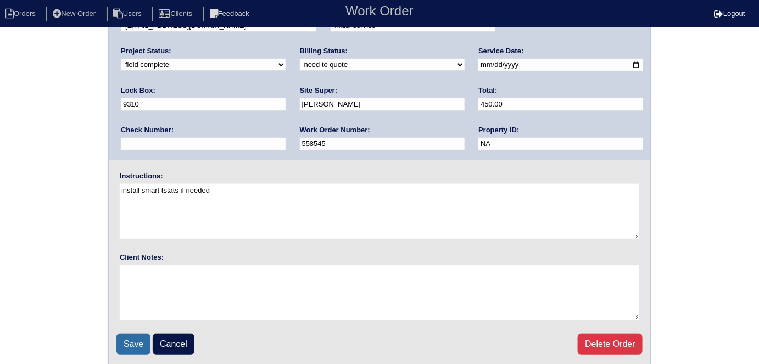
click at [117, 344] on input "Save" at bounding box center [133, 344] width 34 height 21
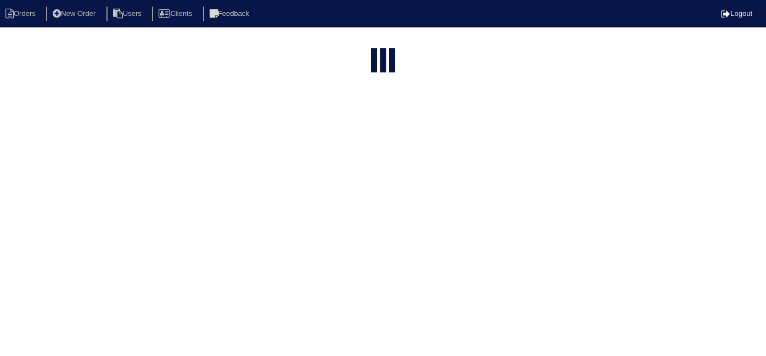
select select "15"
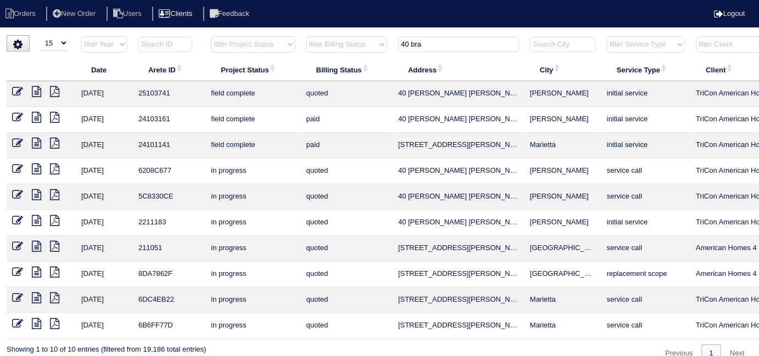
drag, startPoint x: 425, startPoint y: 45, endPoint x: 180, endPoint y: 19, distance: 246.8
click at [222, 35] on div "▼ 10 15 25 50 200 500 Search: Date Arete ID Project Status Billing Status Addre…" at bounding box center [380, 199] width 746 height 328
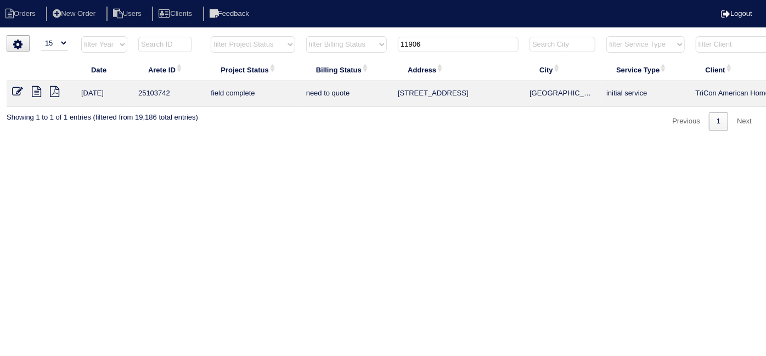
type input "11906"
click at [40, 94] on icon at bounding box center [36, 91] width 9 height 11
click at [12, 90] on icon at bounding box center [17, 91] width 11 height 11
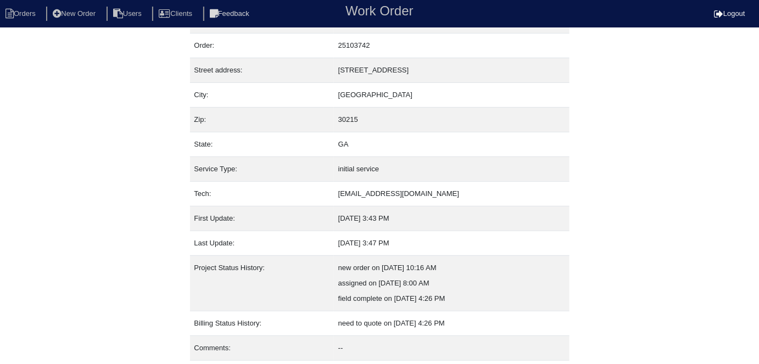
scroll to position [58, 0]
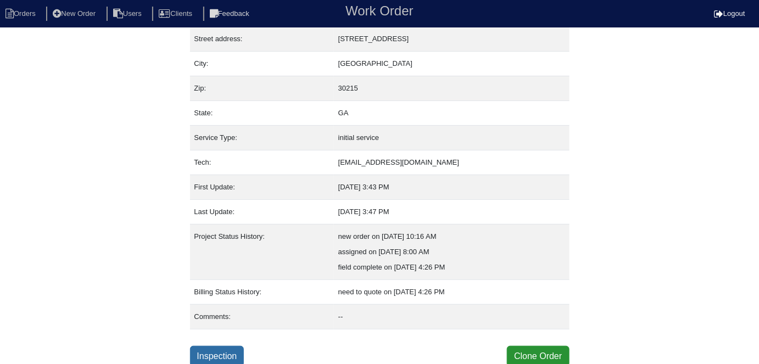
click at [220, 352] on link "Inspection" at bounding box center [217, 356] width 54 height 21
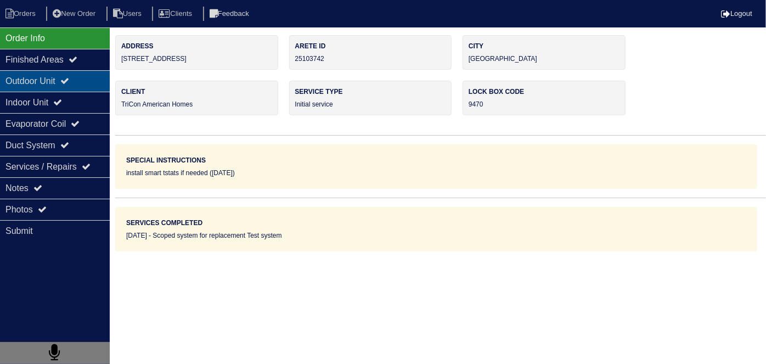
click at [42, 78] on div "Outdoor Unit" at bounding box center [55, 80] width 110 height 21
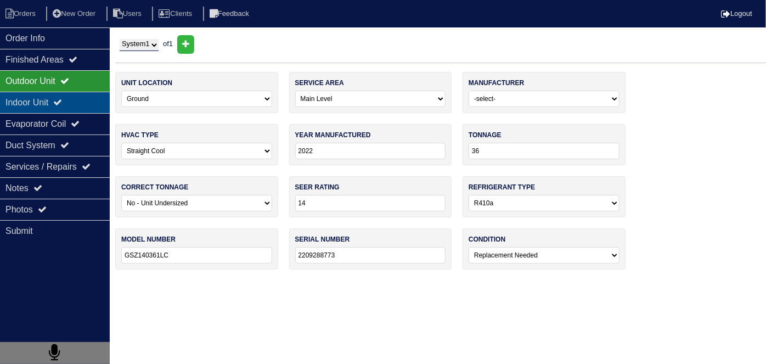
click at [48, 105] on div "Indoor Unit" at bounding box center [55, 102] width 110 height 21
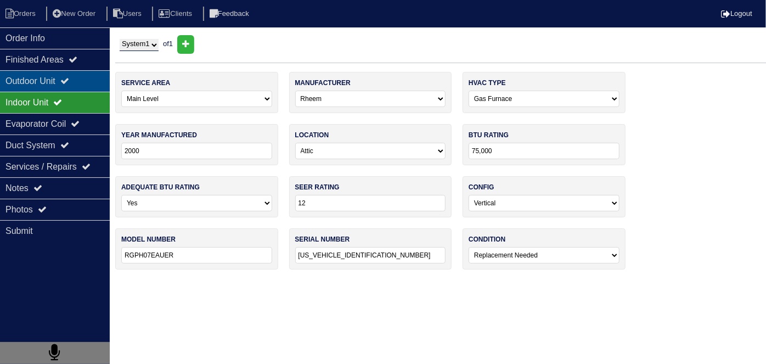
click at [44, 83] on div "Outdoor Unit" at bounding box center [55, 80] width 110 height 21
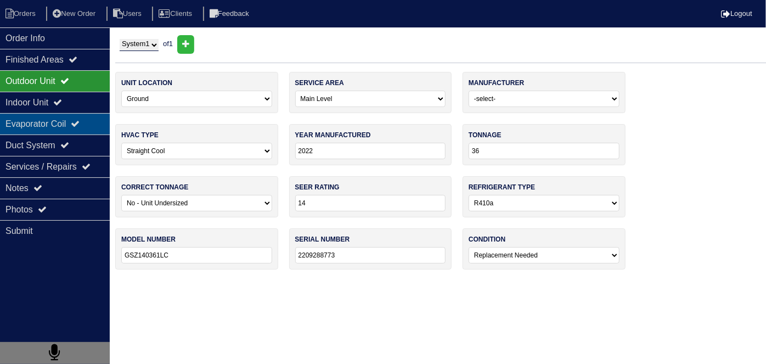
click at [34, 119] on div "Evaporator Coil" at bounding box center [55, 123] width 110 height 21
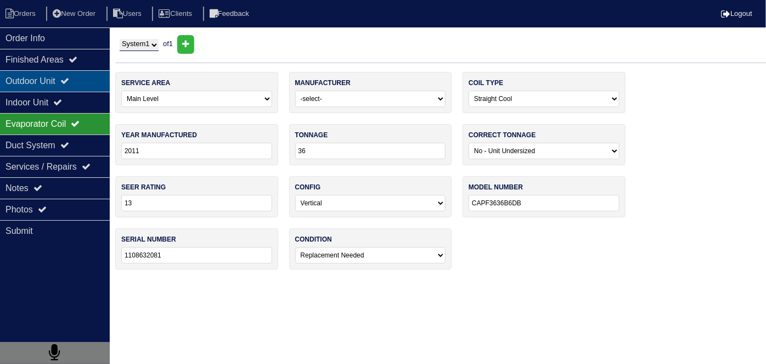
click at [38, 91] on div "Outdoor Unit" at bounding box center [55, 80] width 110 height 21
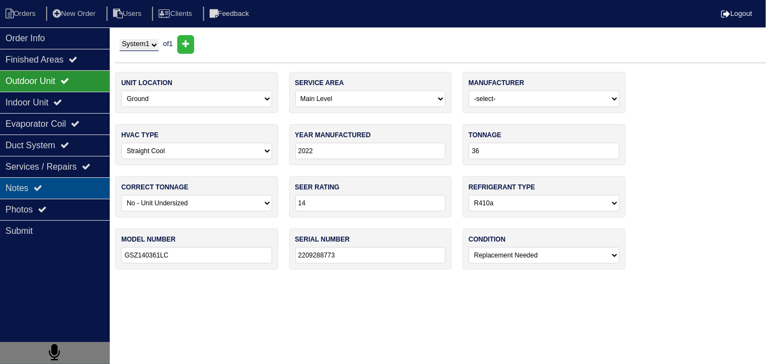
click at [40, 188] on icon at bounding box center [37, 187] width 9 height 9
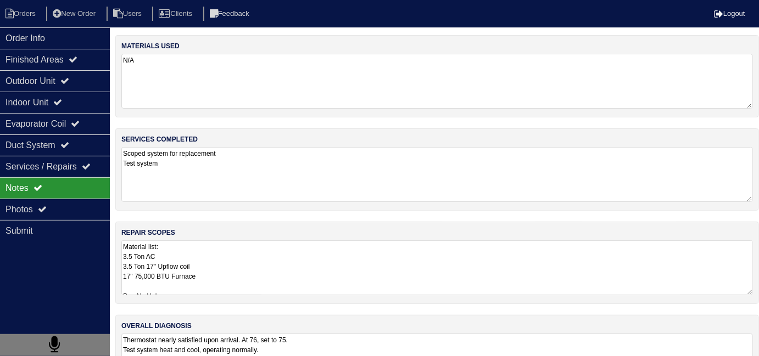
click at [290, 262] on textarea "Material list: 3.5 Ton AC 3.5 Ton 17" Upflow coil 17" 75,000 BTU Furnace Pan No…" at bounding box center [436, 267] width 631 height 55
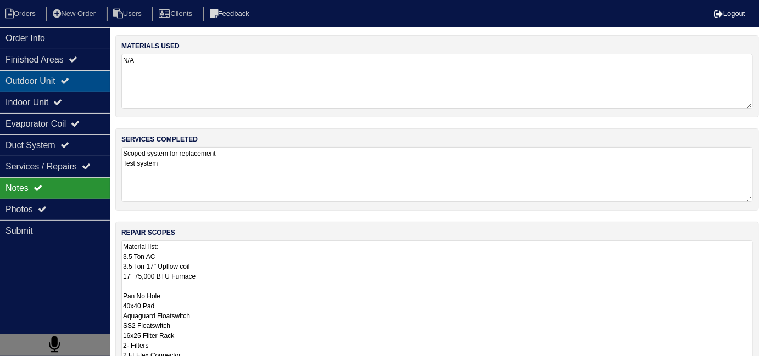
click at [51, 76] on div "Outdoor Unit" at bounding box center [55, 80] width 110 height 21
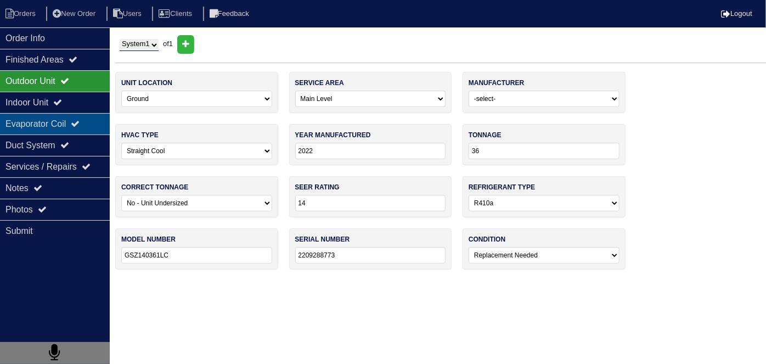
click at [61, 117] on div "Evaporator Coil" at bounding box center [55, 123] width 110 height 21
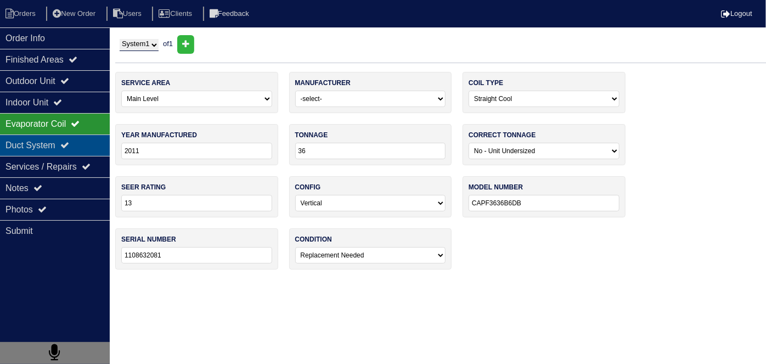
click at [35, 150] on div "Duct System" at bounding box center [55, 145] width 110 height 21
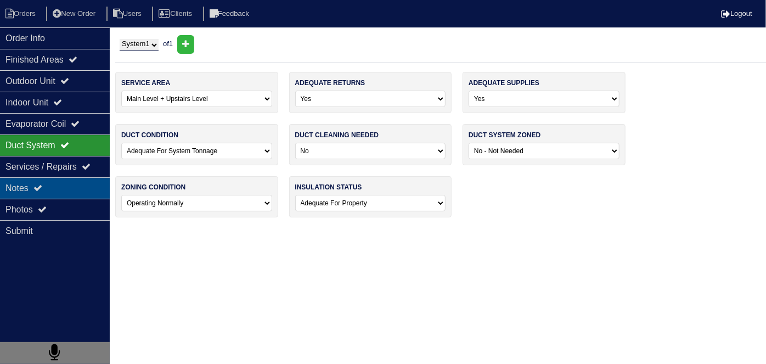
click at [36, 186] on icon at bounding box center [37, 187] width 9 height 9
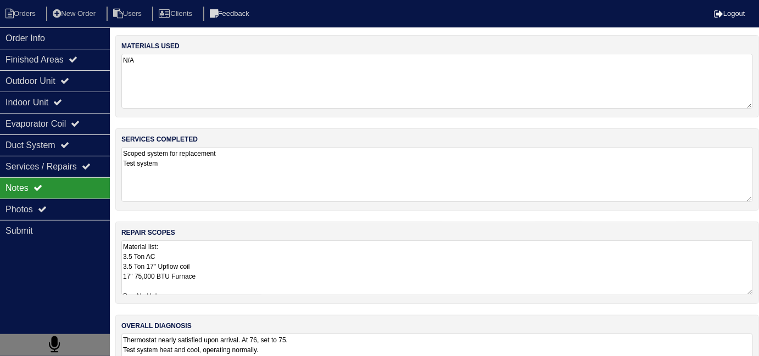
drag, startPoint x: 268, startPoint y: 262, endPoint x: 288, endPoint y: 260, distance: 20.0
click at [271, 262] on textarea "Material list: 3.5 Ton AC 3.5 Ton 17" Upflow coil 17" 75,000 BTU Furnace Pan No…" at bounding box center [436, 267] width 631 height 55
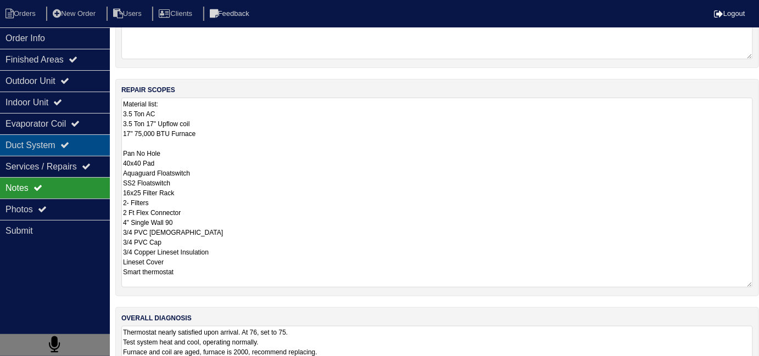
scroll to position [49, 0]
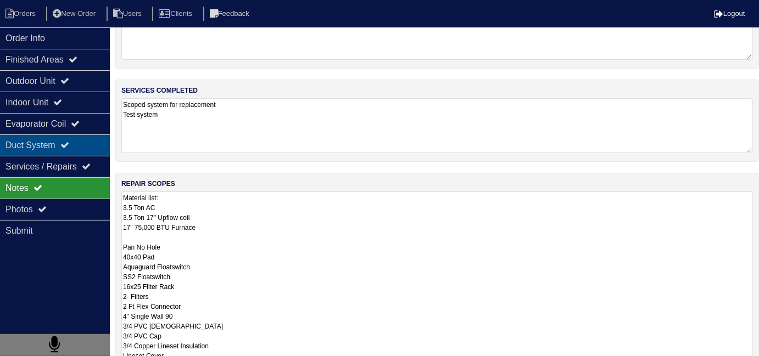
click at [57, 141] on div "Duct System" at bounding box center [55, 145] width 110 height 21
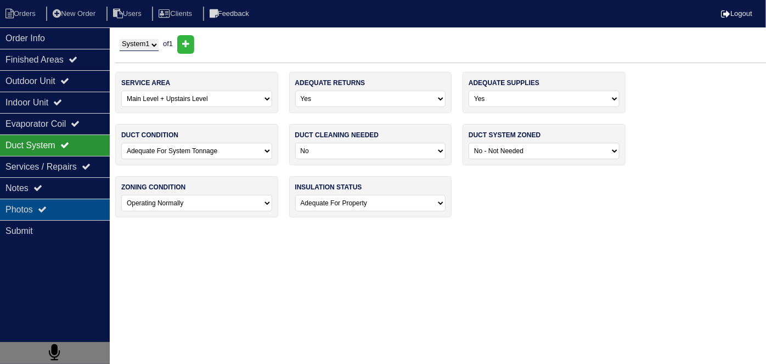
click at [55, 208] on div "Photos" at bounding box center [55, 209] width 110 height 21
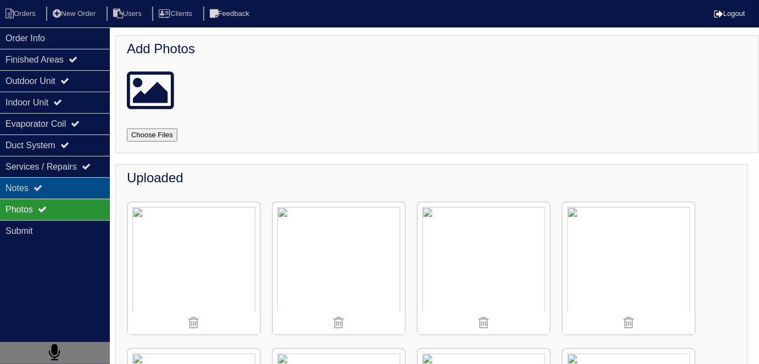
click at [58, 193] on div "Notes" at bounding box center [55, 187] width 110 height 21
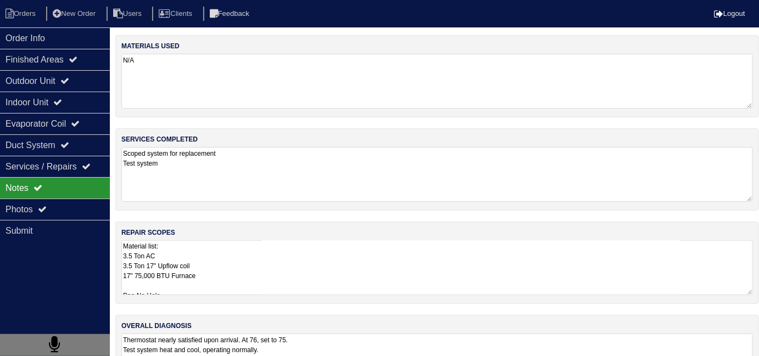
click at [260, 271] on textarea "Material list: 3.5 Ton AC 3.5 Ton 17" Upflow coil 17" 75,000 BTU Furnace Pan No…" at bounding box center [436, 267] width 631 height 55
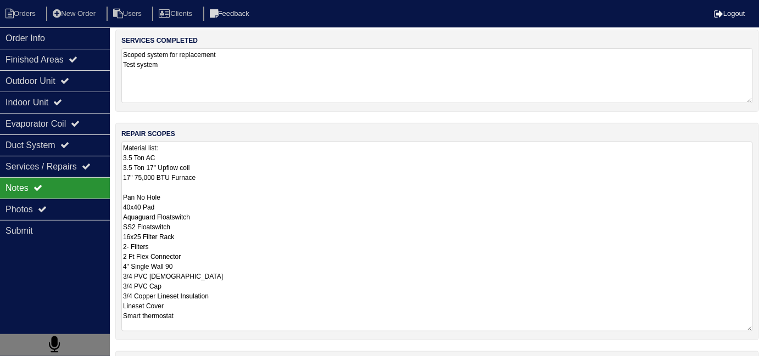
scroll to position [99, 0]
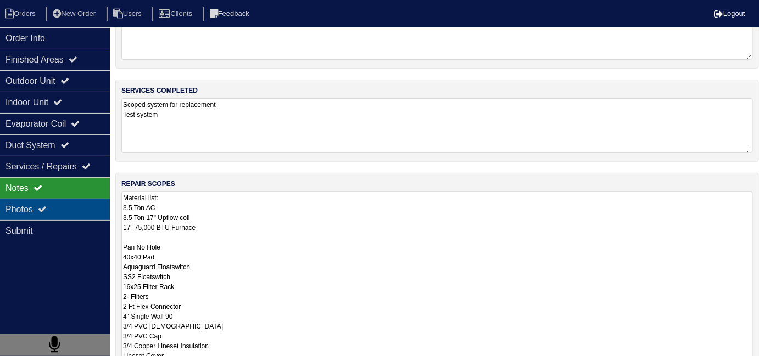
click at [78, 211] on div "Photos" at bounding box center [55, 209] width 110 height 21
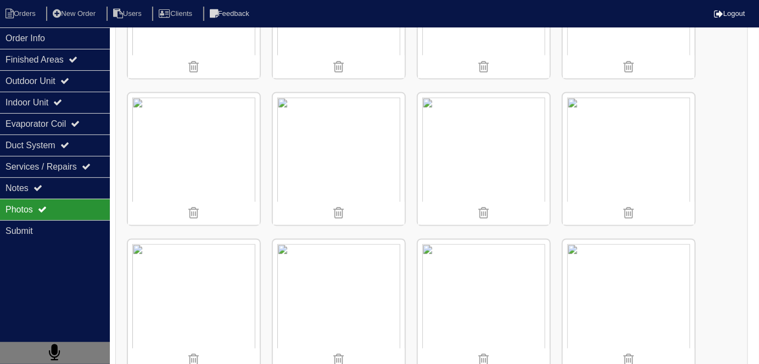
scroll to position [548, 0]
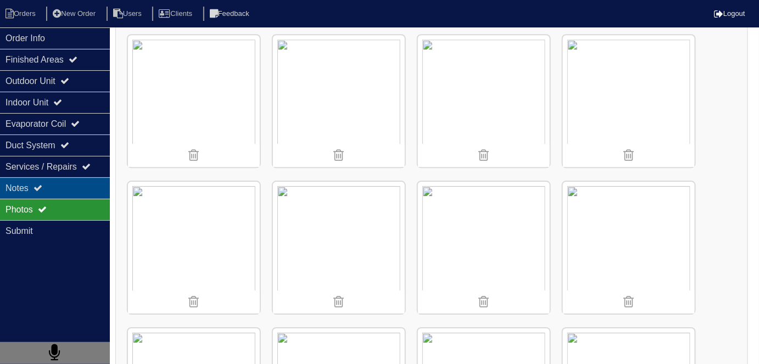
click at [42, 188] on icon at bounding box center [37, 187] width 9 height 9
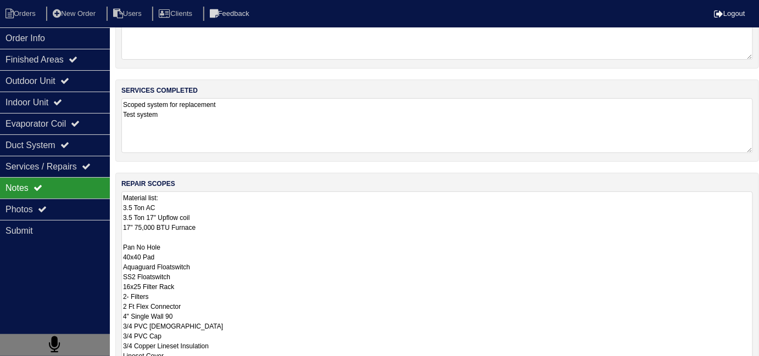
click at [269, 226] on textarea "Material list: 3.5 Ton AC 3.5 Ton 17" Upflow coil 17" 75,000 BTU Furnace Pan No…" at bounding box center [436, 287] width 631 height 190
click at [56, 204] on div "Photos" at bounding box center [55, 209] width 110 height 21
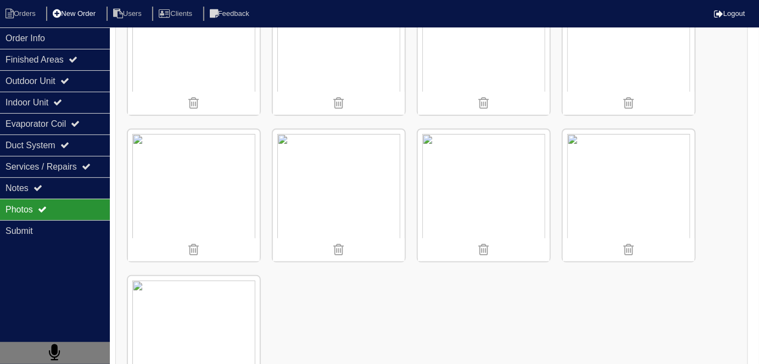
scroll to position [1393, 0]
click at [60, 44] on div "Order Info" at bounding box center [55, 37] width 110 height 21
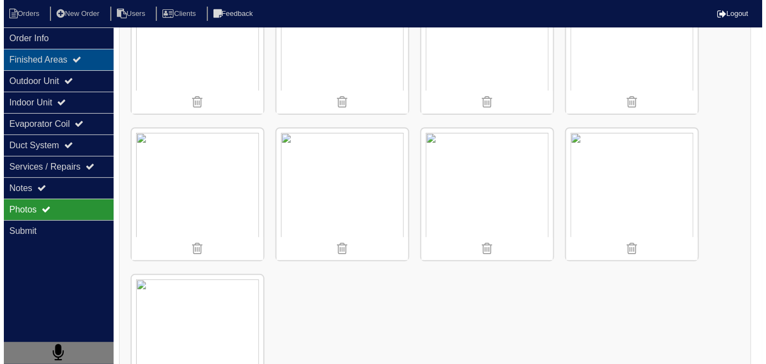
scroll to position [0, 0]
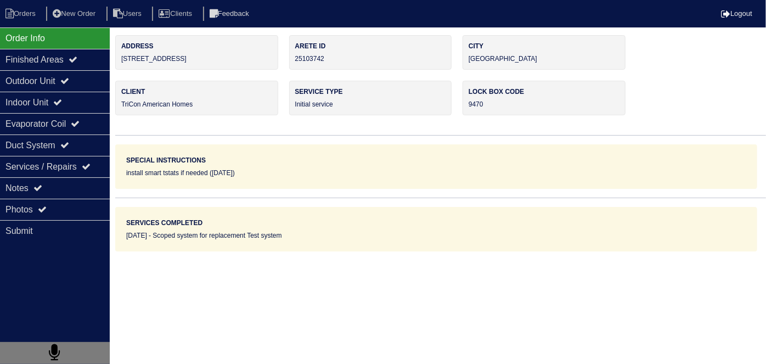
drag, startPoint x: 209, startPoint y: 60, endPoint x: 113, endPoint y: 64, distance: 95.6
click at [113, 64] on div "Order Info Finished Areas Outdoor Unit Indoor Unit Evaporator Coil Duct System …" at bounding box center [383, 143] width 766 height 216
copy div "Address 11906 Fairway Overlook"
drag, startPoint x: 243, startPoint y: 79, endPoint x: 194, endPoint y: 63, distance: 51.4
click at [242, 77] on div "Address 11906 Fairway Overlook Arete ID 25103742 City Fayetteville Client TriCo…" at bounding box center [440, 143] width 651 height 216
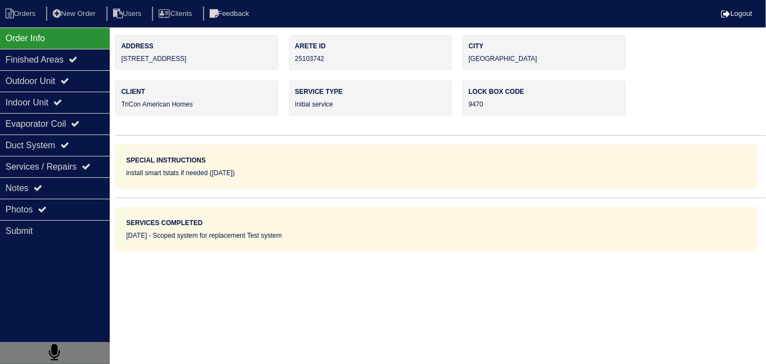
drag, startPoint x: 211, startPoint y: 63, endPoint x: 121, endPoint y: 65, distance: 89.5
click at [121, 65] on div "Address 11906 Fairway Overlook" at bounding box center [196, 52] width 163 height 35
copy div "[STREET_ADDRESS]"
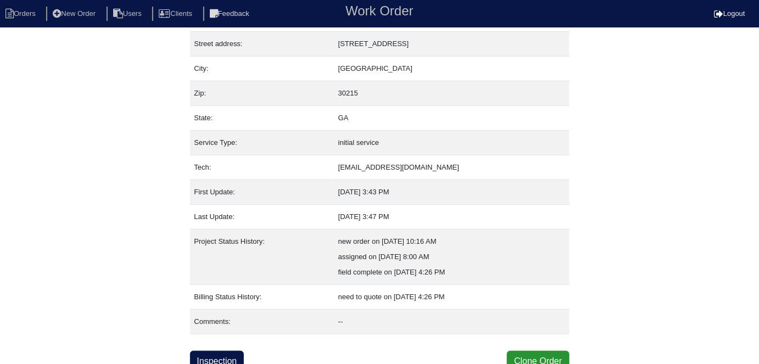
scroll to position [58, 0]
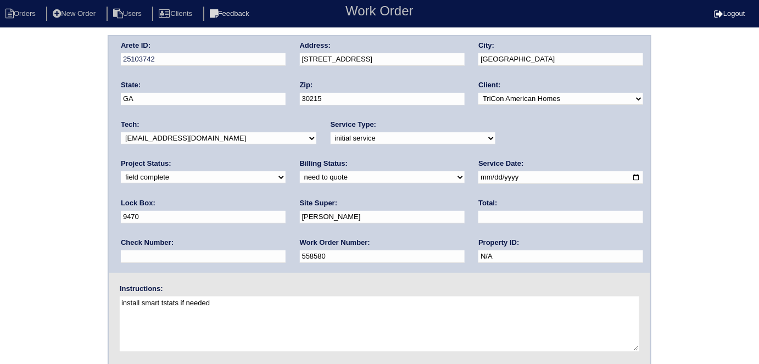
drag, startPoint x: 161, startPoint y: 172, endPoint x: 159, endPoint y: 180, distance: 7.9
click at [300, 172] on select "need to quote quoted need to invoice invoiced paid warranty purchase order need…" at bounding box center [382, 177] width 165 height 12
select select "quoted"
click at [300, 171] on select "need to quote quoted need to invoice invoiced paid warranty purchase order need…" at bounding box center [382, 177] width 165 height 12
click at [478, 227] on div "Total:" at bounding box center [560, 213] width 165 height 31
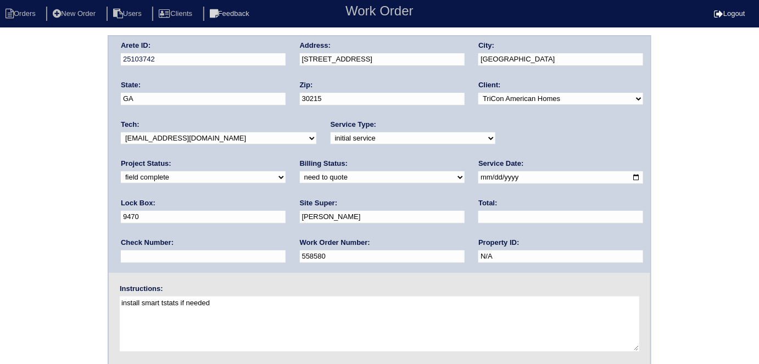
click at [478, 219] on input "text" at bounding box center [560, 217] width 165 height 13
type input "5125.00"
click at [0, 177] on div "Arete ID: 25103742 Address: 11906 Fairway Overlook City: Fayetteville State: GA…" at bounding box center [379, 257] width 759 height 444
drag, startPoint x: 56, startPoint y: 198, endPoint x: 69, endPoint y: 233, distance: 37.9
click at [56, 198] on div "Arete ID: 25103742 Address: 11906 Fairway Overlook City: Fayetteville State: GA…" at bounding box center [379, 257] width 759 height 444
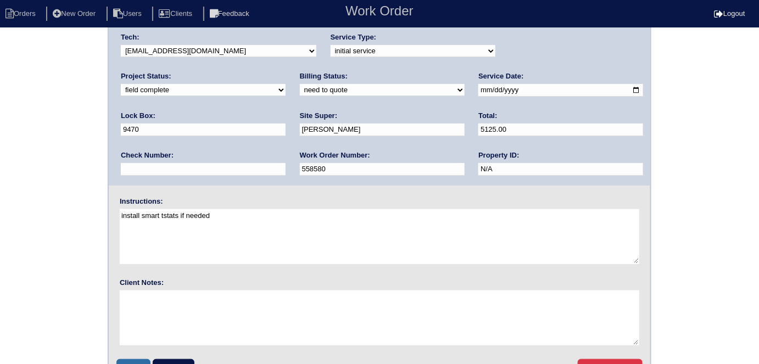
scroll to position [113, 0]
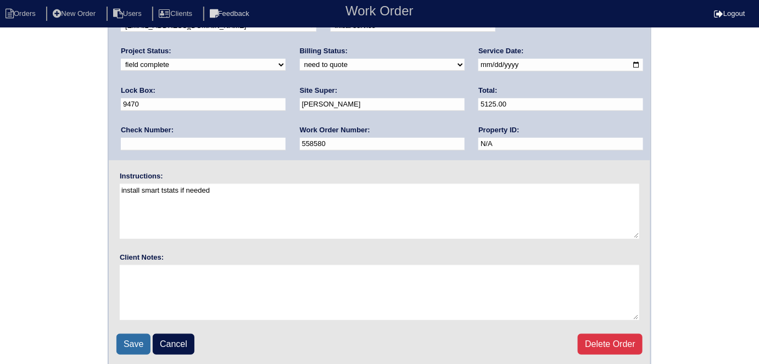
click at [133, 339] on input "Save" at bounding box center [133, 344] width 34 height 21
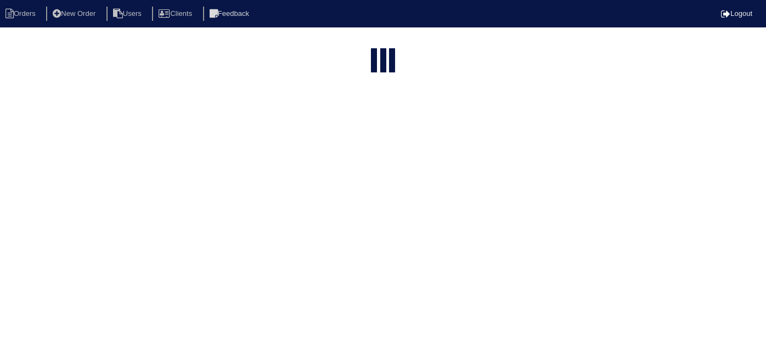
select select "15"
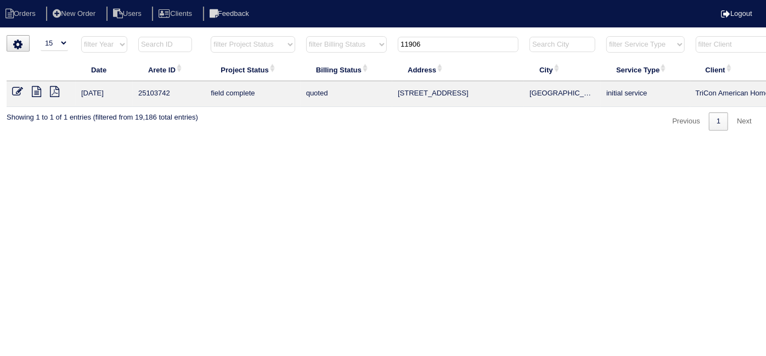
drag, startPoint x: 437, startPoint y: 44, endPoint x: 356, endPoint y: 14, distance: 86.7
click at [356, 35] on body "Orders New Order Users Clients Feedback Logout Orders New Order Users Clients M…" at bounding box center [383, 83] width 766 height 96
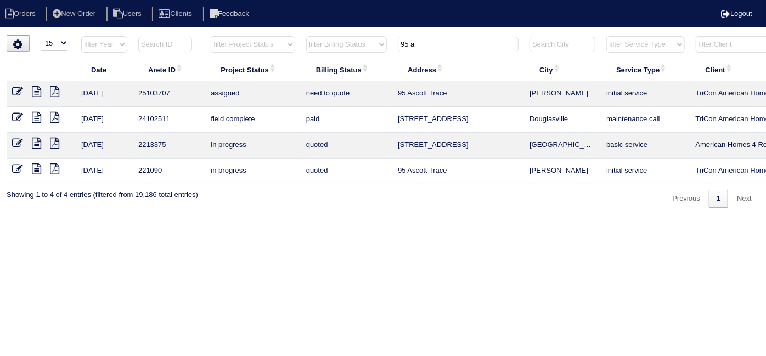
type input "95 a"
